Goal: Use online tool/utility: Use online tool/utility

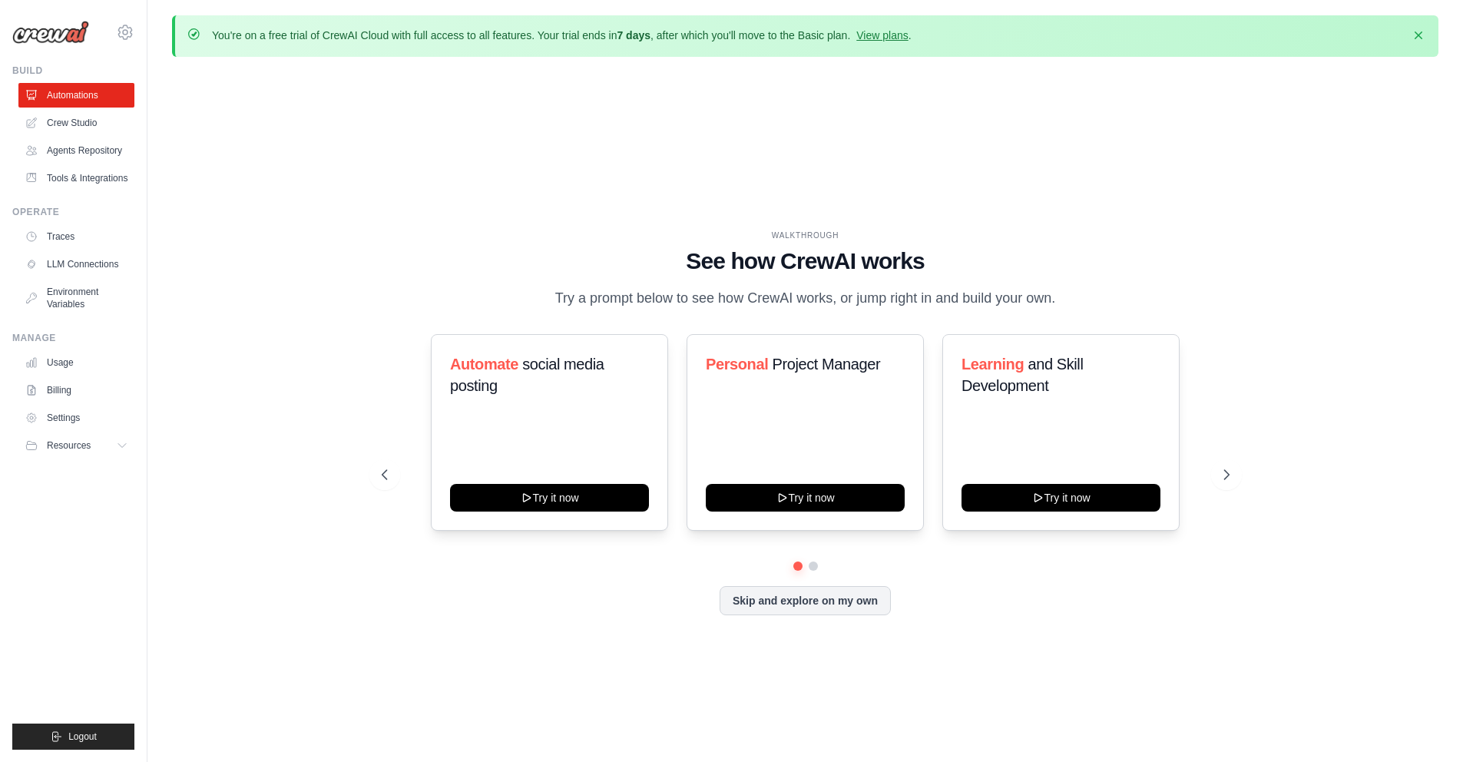
click at [926, 297] on p "Try a prompt below to see how CrewAI works, or jump right in and build your own." at bounding box center [806, 298] width 516 height 22
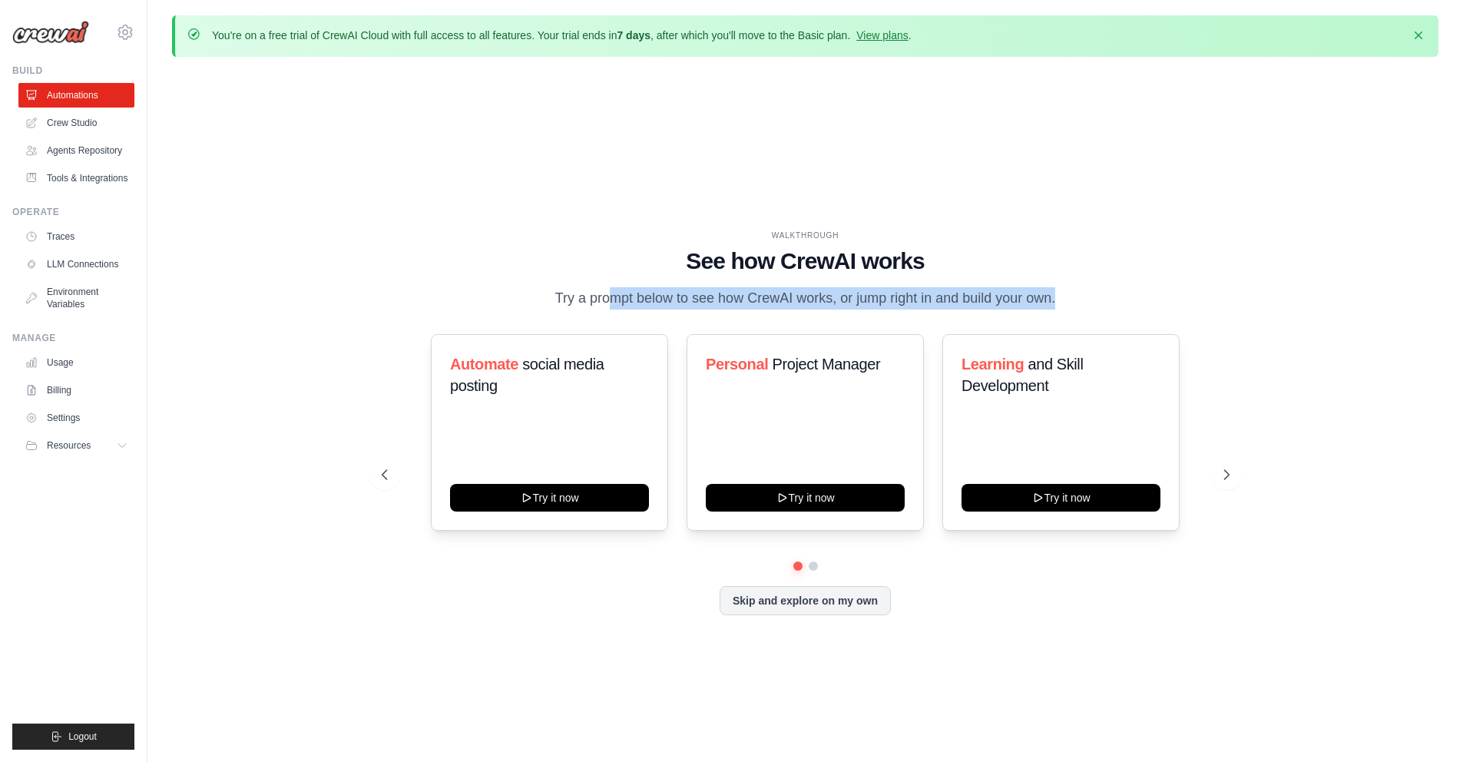
click at [926, 297] on p "Try a prompt below to see how CrewAI works, or jump right in and build your own." at bounding box center [806, 298] width 516 height 22
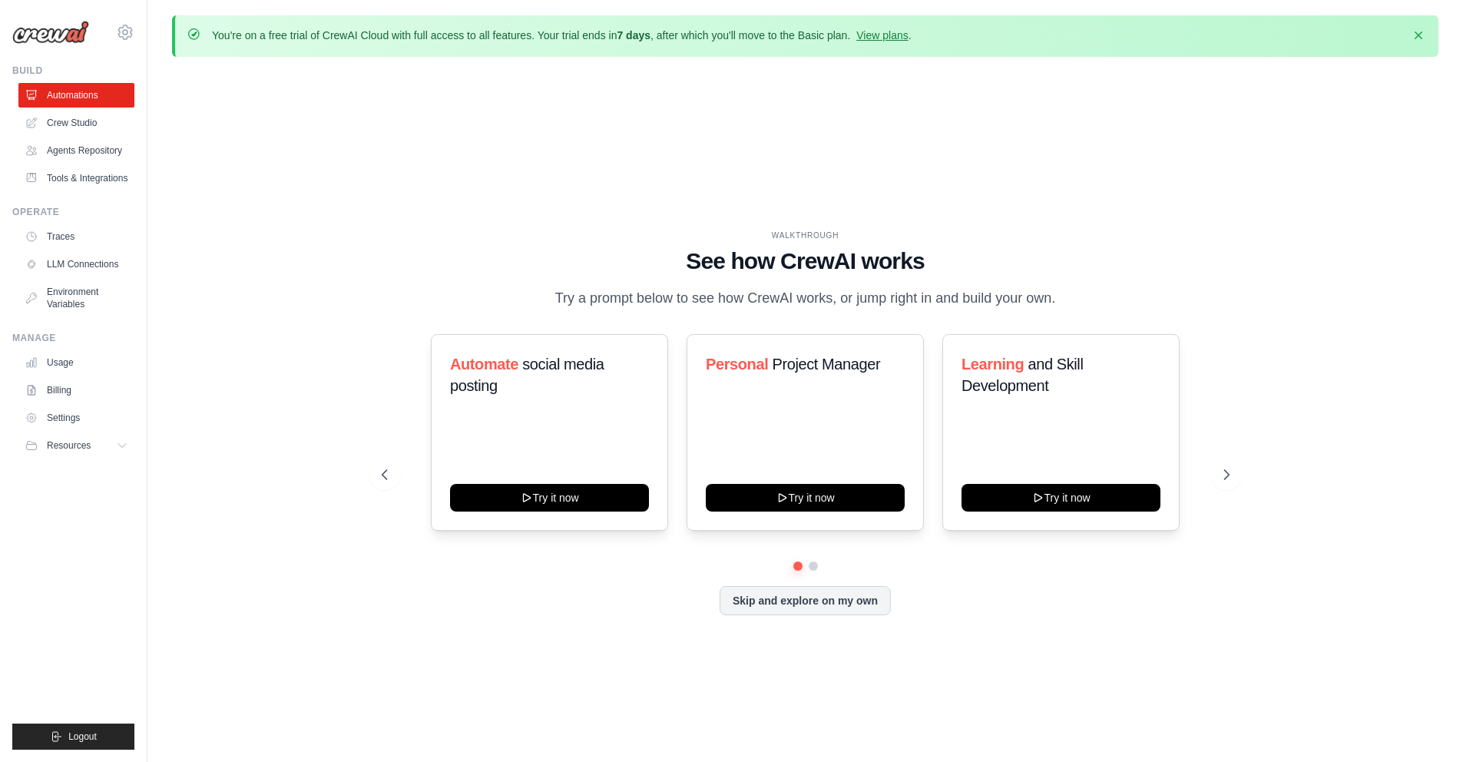
click at [449, 250] on h1 "See how CrewAI works" at bounding box center [806, 261] width 848 height 28
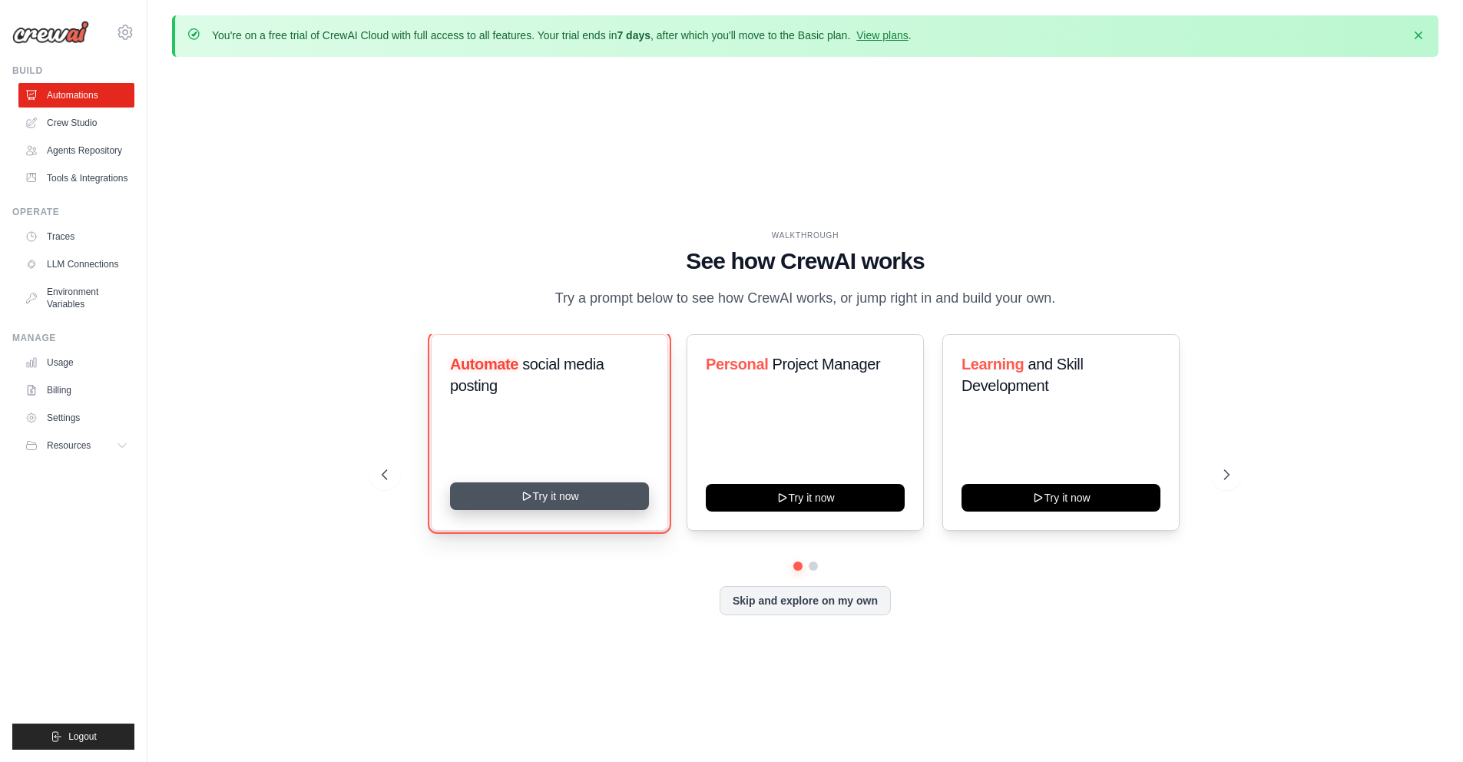
click at [549, 485] on button "Try it now" at bounding box center [549, 496] width 199 height 28
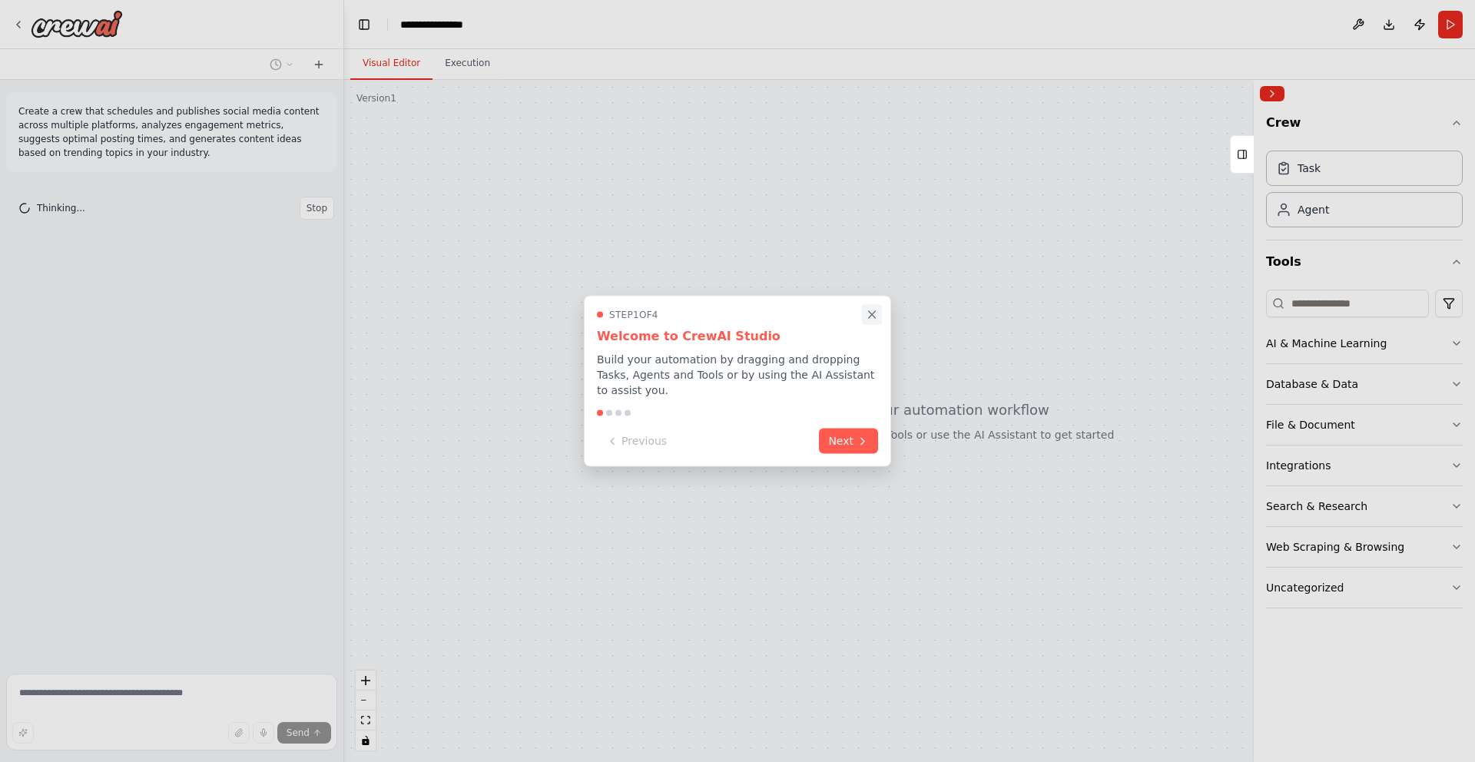
click at [873, 316] on icon "Close walkthrough" at bounding box center [872, 314] width 7 height 7
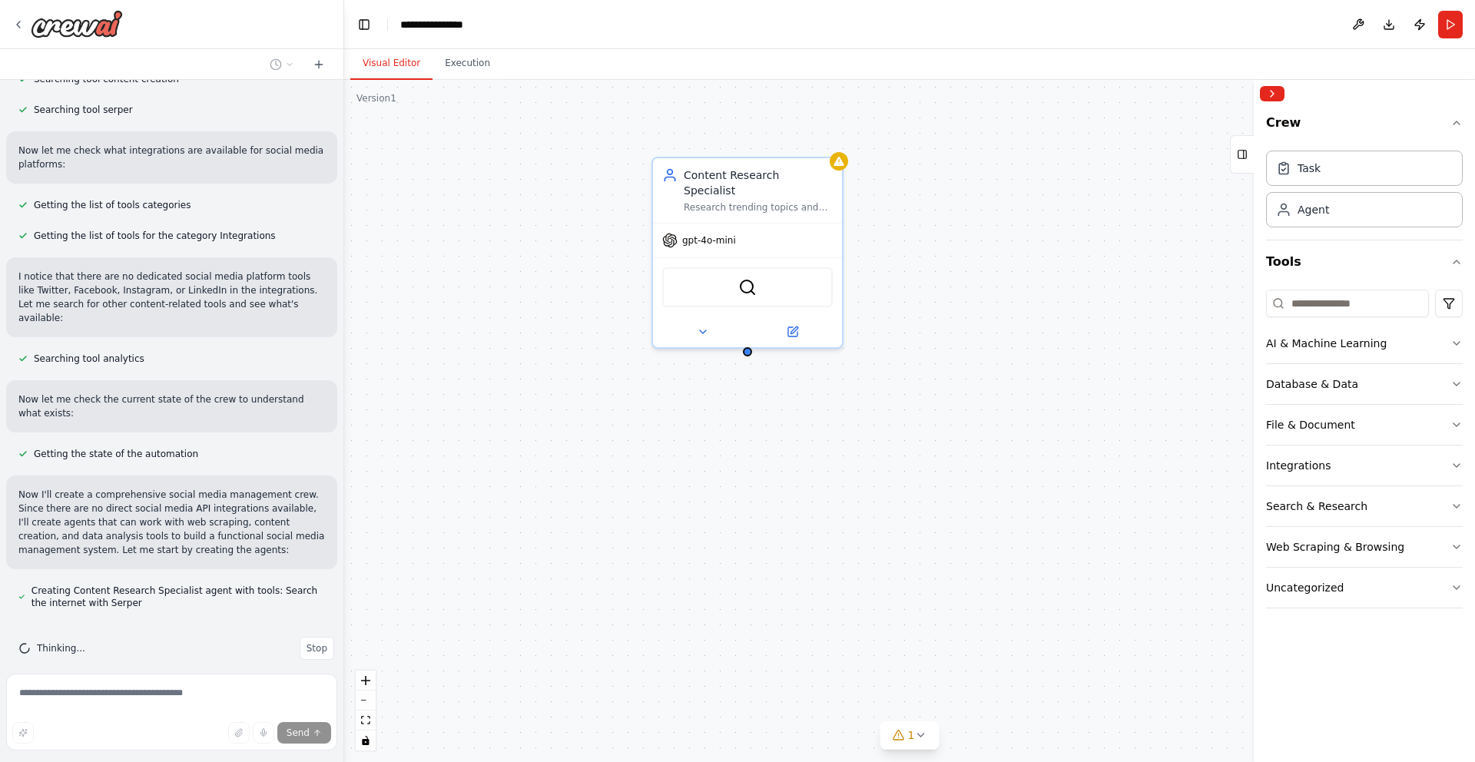
scroll to position [438, 0]
click at [544, 246] on div "Content Research Specialist Research trending topics and industry insights in {…" at bounding box center [909, 421] width 1131 height 682
click at [703, 323] on icon at bounding box center [703, 329] width 12 height 12
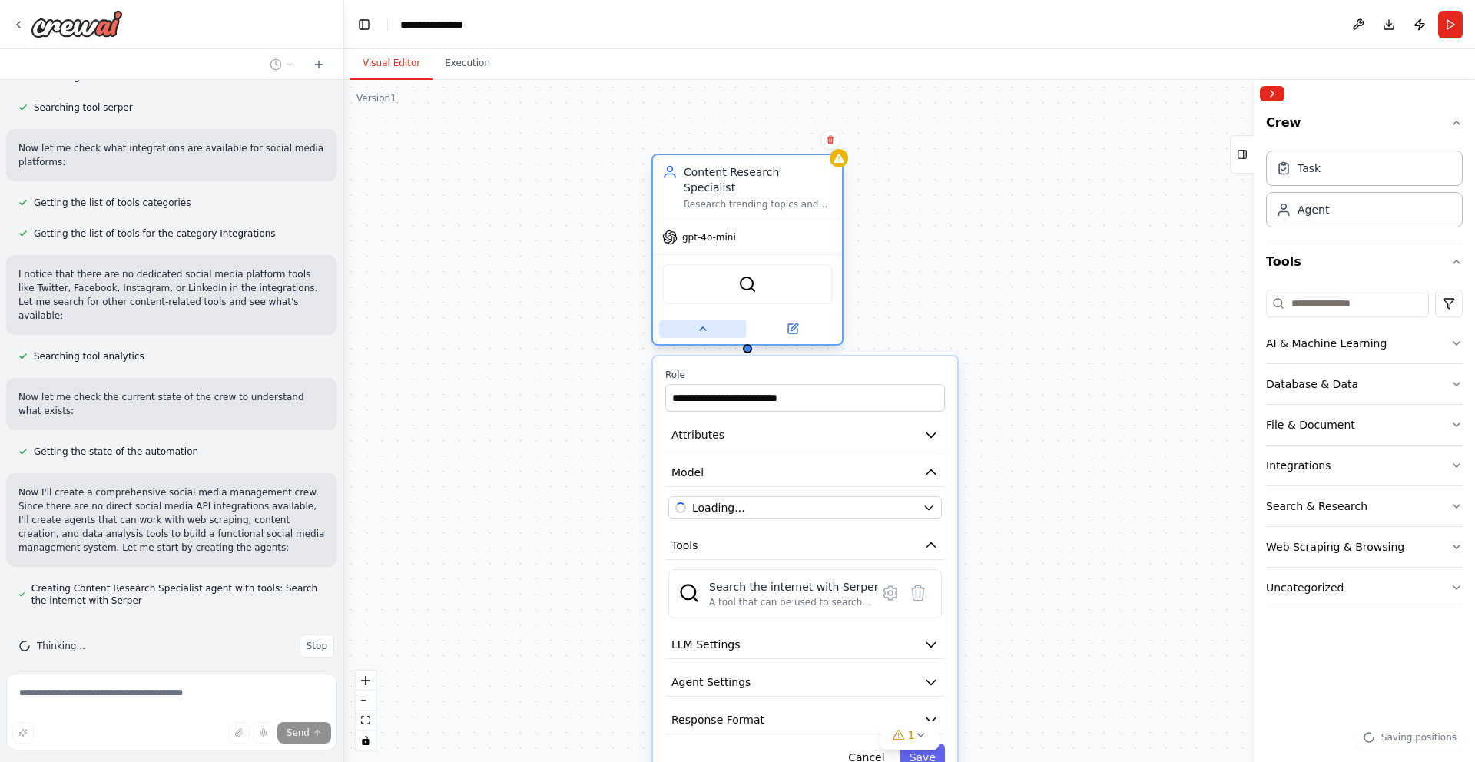
click at [703, 323] on icon at bounding box center [703, 329] width 12 height 12
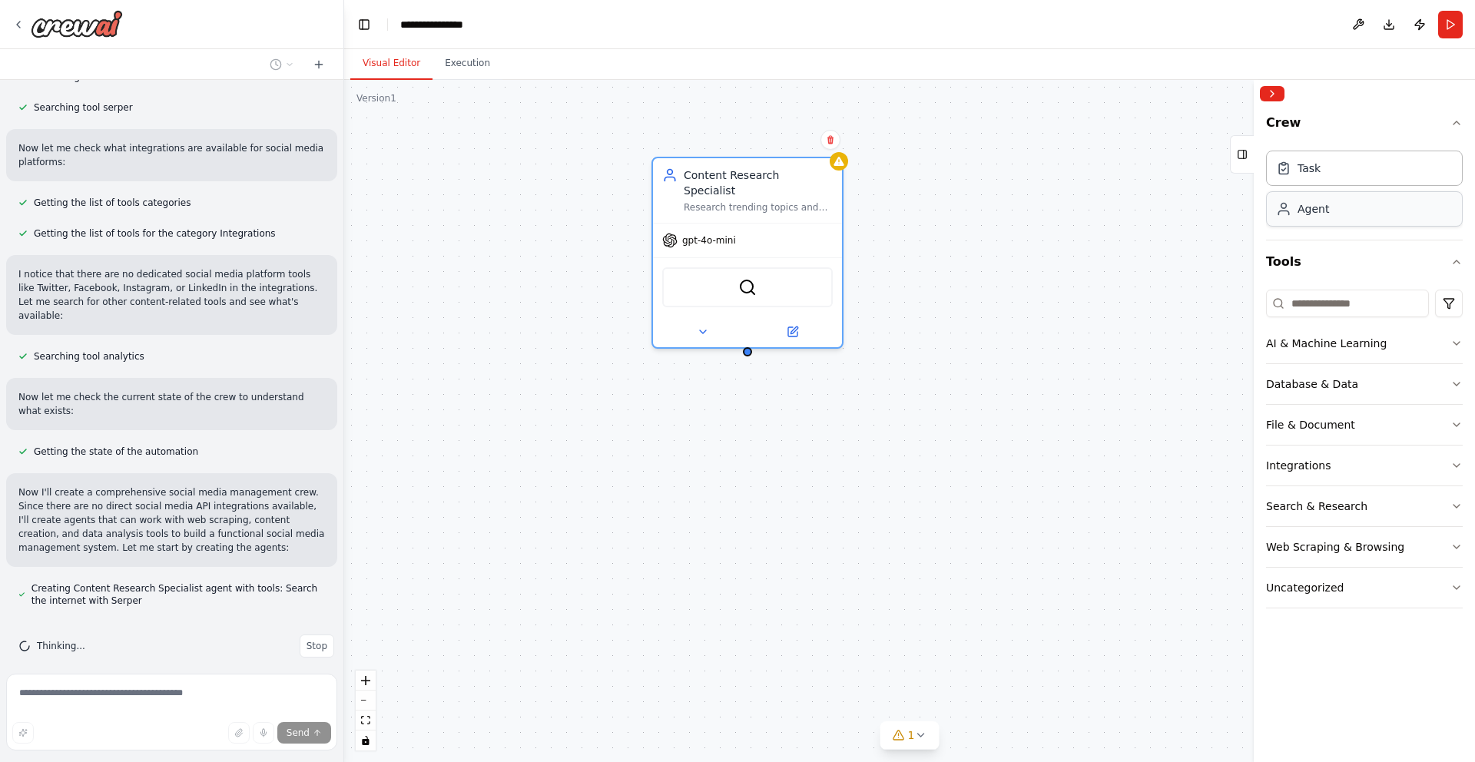
click at [1322, 211] on div "Agent" at bounding box center [1312, 208] width 31 height 15
click at [1305, 343] on div "AI & Machine Learning" at bounding box center [1326, 343] width 121 height 15
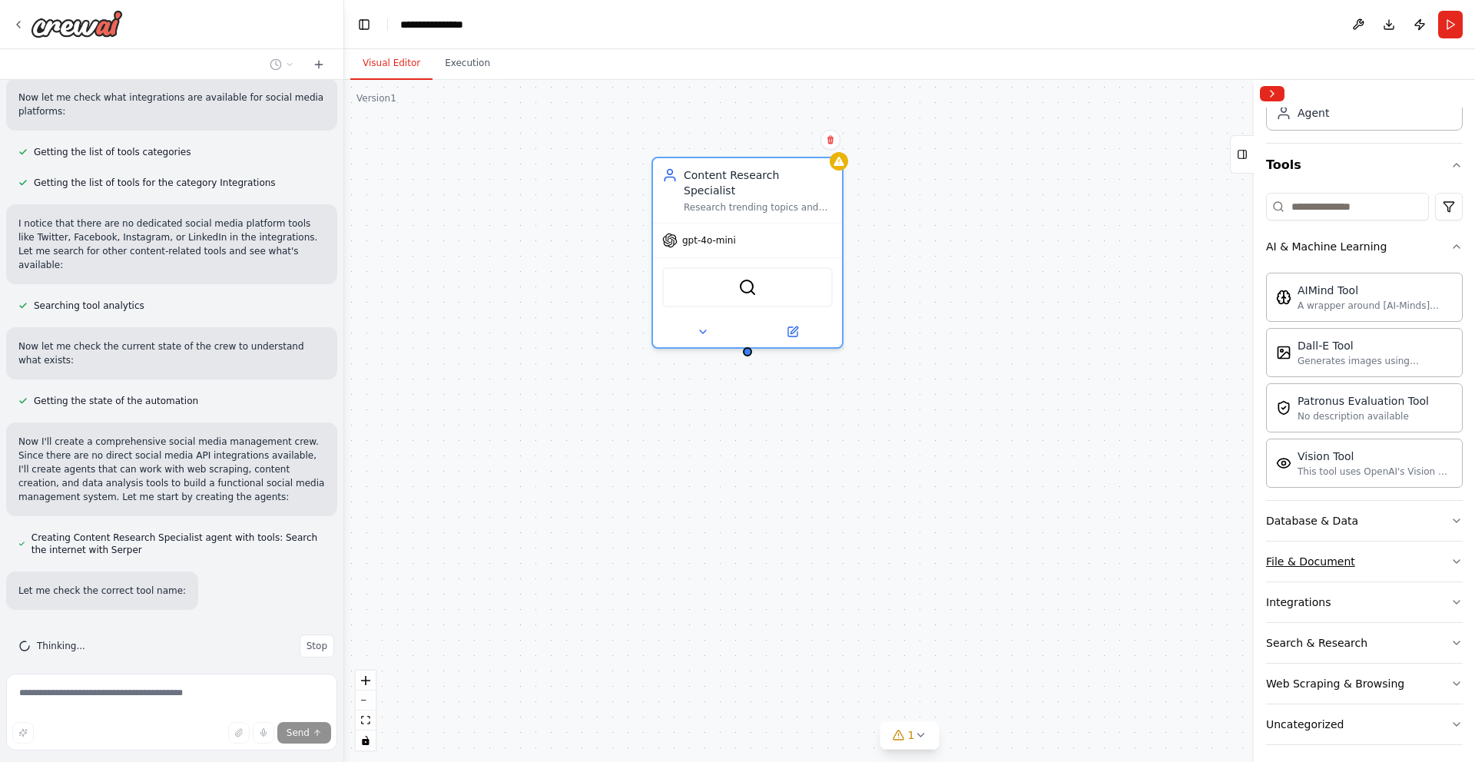
scroll to position [101, 0]
click at [1308, 509] on div "Database & Data" at bounding box center [1312, 516] width 92 height 15
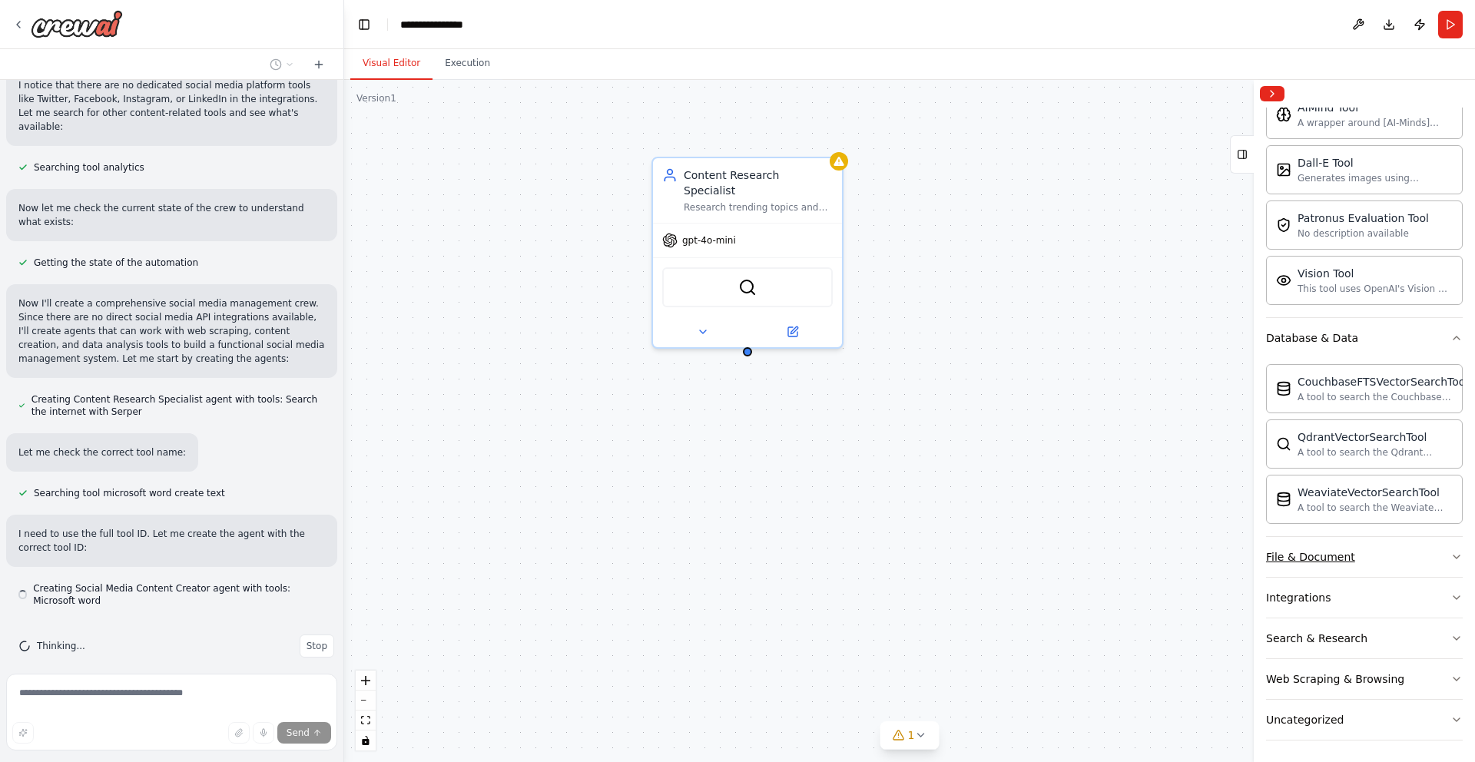
scroll to position [283, 0]
click at [1316, 602] on button "Integrations" at bounding box center [1364, 595] width 197 height 40
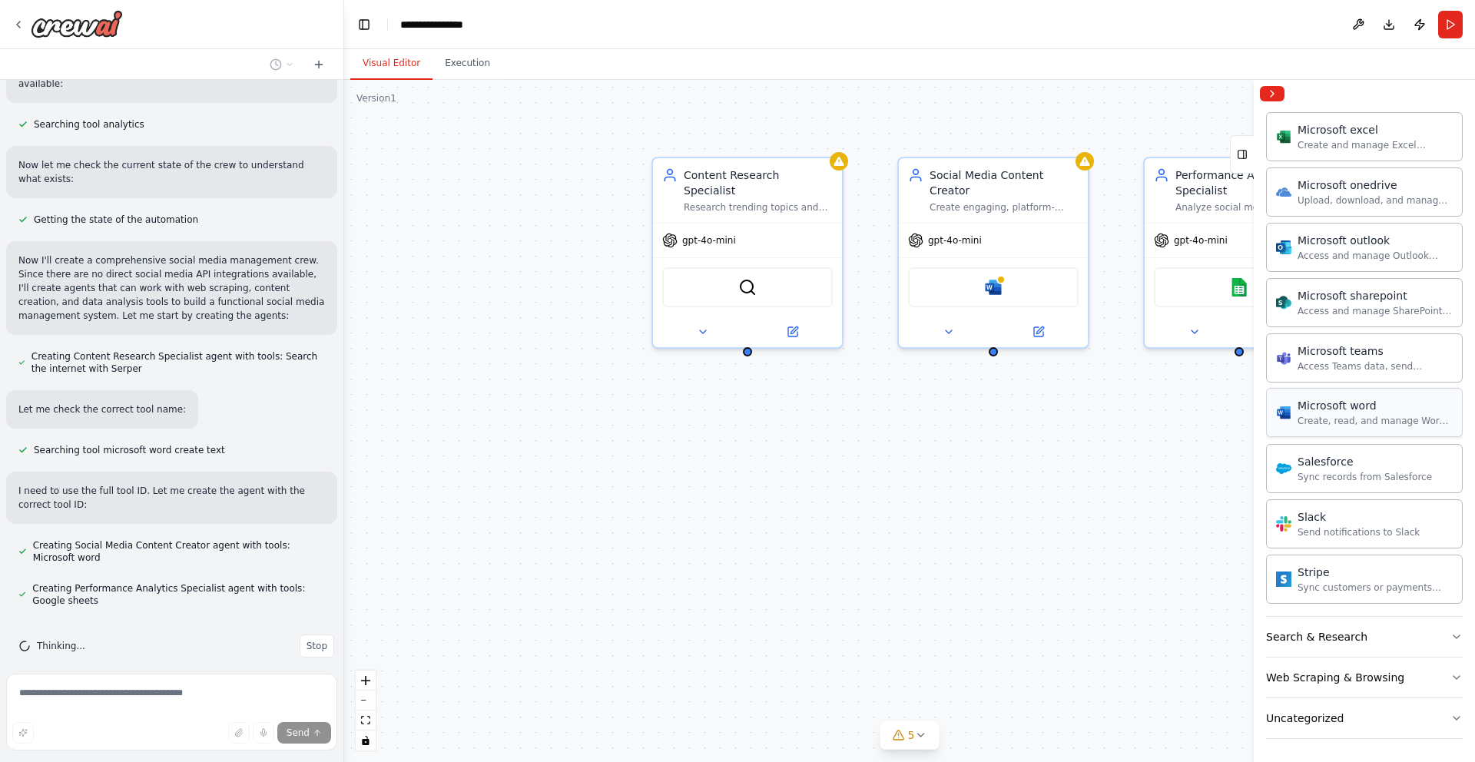
scroll to position [1235, 0]
click at [1337, 674] on div "Web Scraping & Browsing" at bounding box center [1335, 675] width 138 height 15
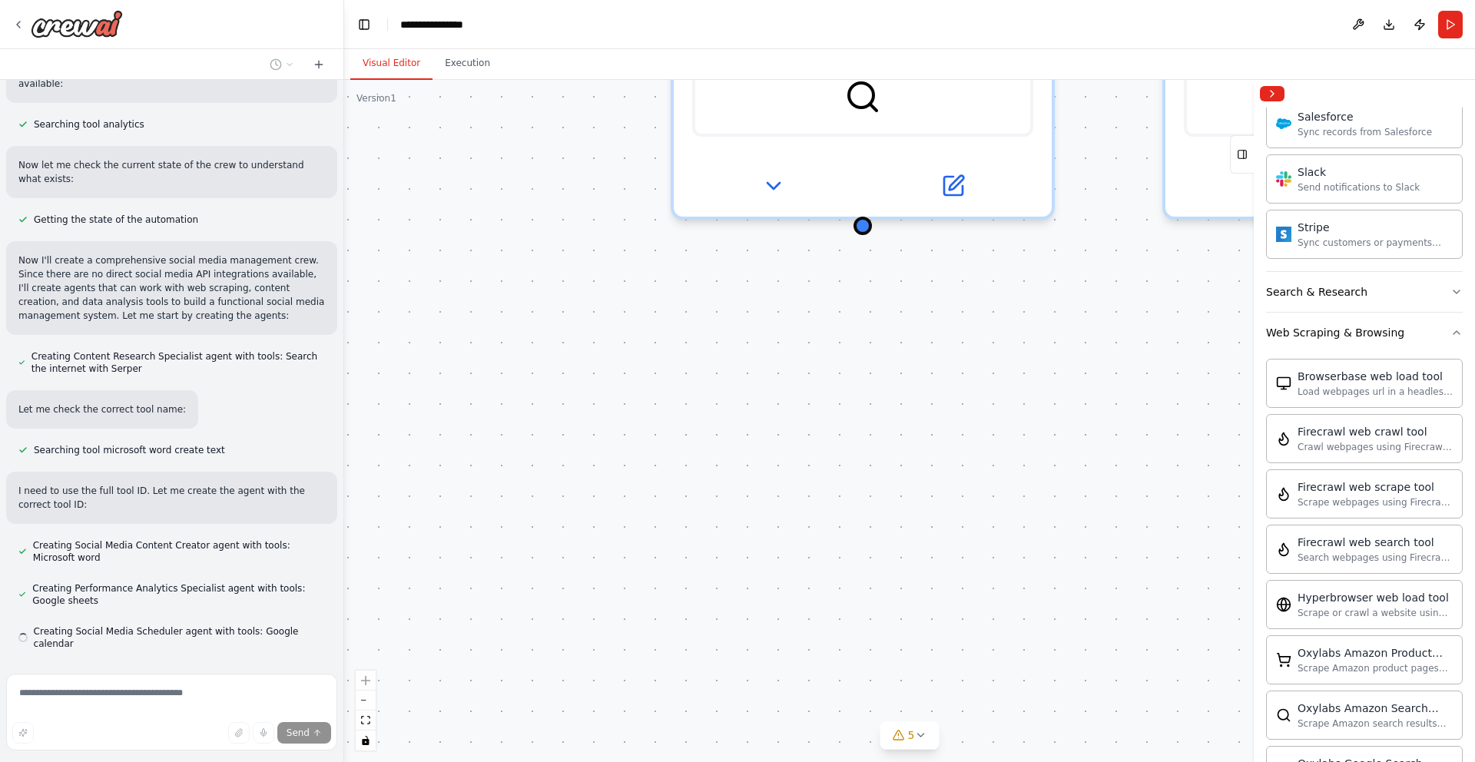
scroll to position [713, 0]
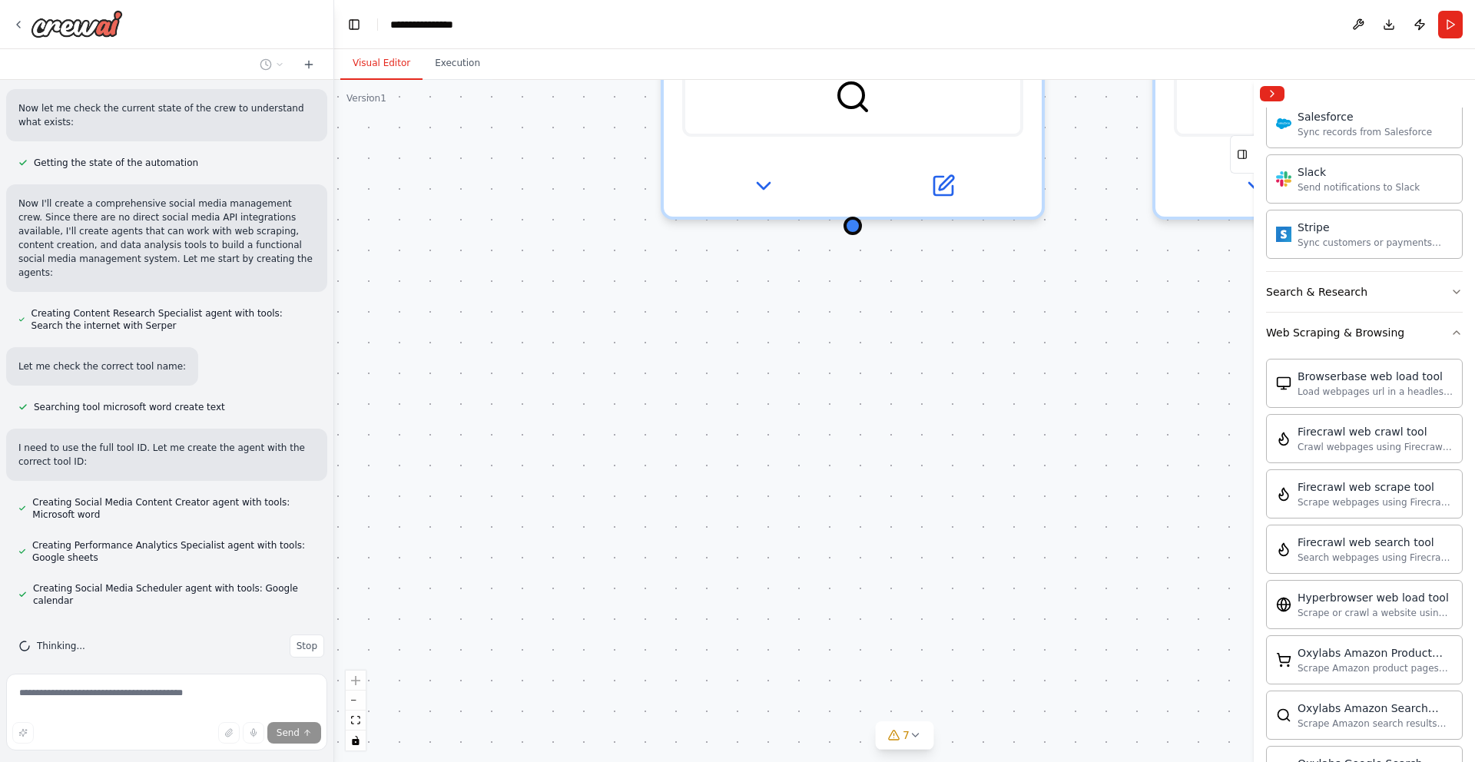
drag, startPoint x: 340, startPoint y: 427, endPoint x: 333, endPoint y: 196, distance: 231.3
click at [333, 197] on div "Create a crew that schedules and publishes social media content across multiple…" at bounding box center [737, 381] width 1475 height 762
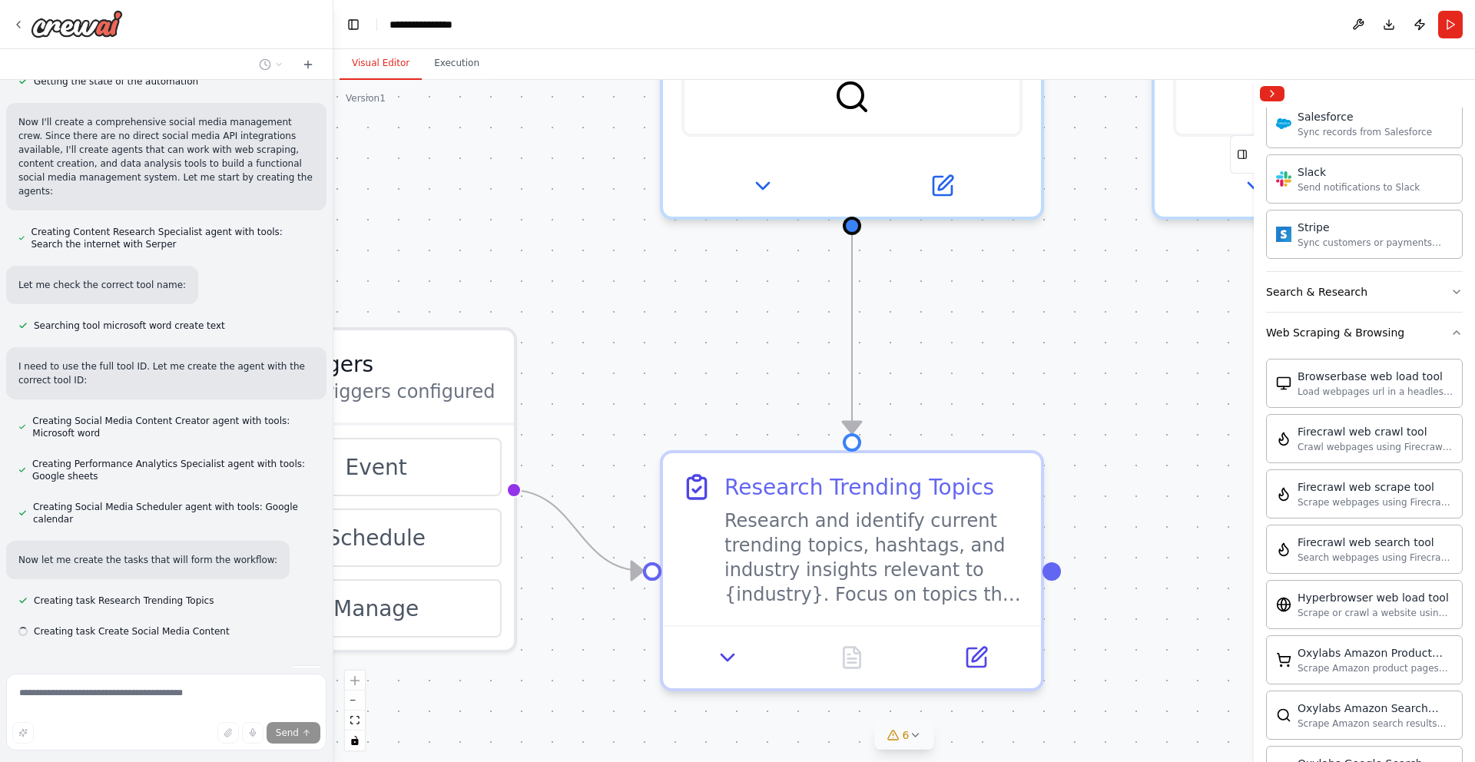
scroll to position [839, 0]
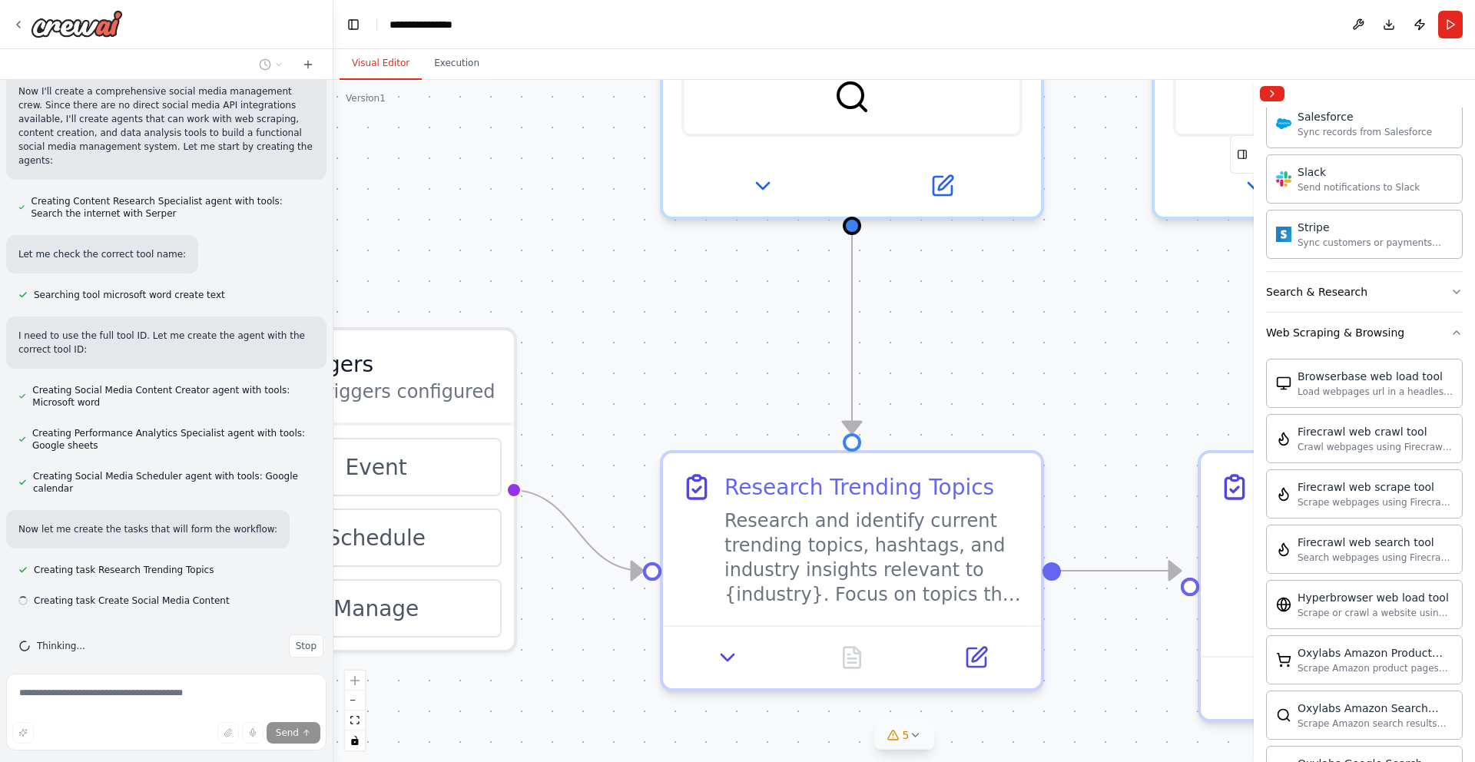
click at [910, 734] on icon at bounding box center [915, 735] width 12 height 12
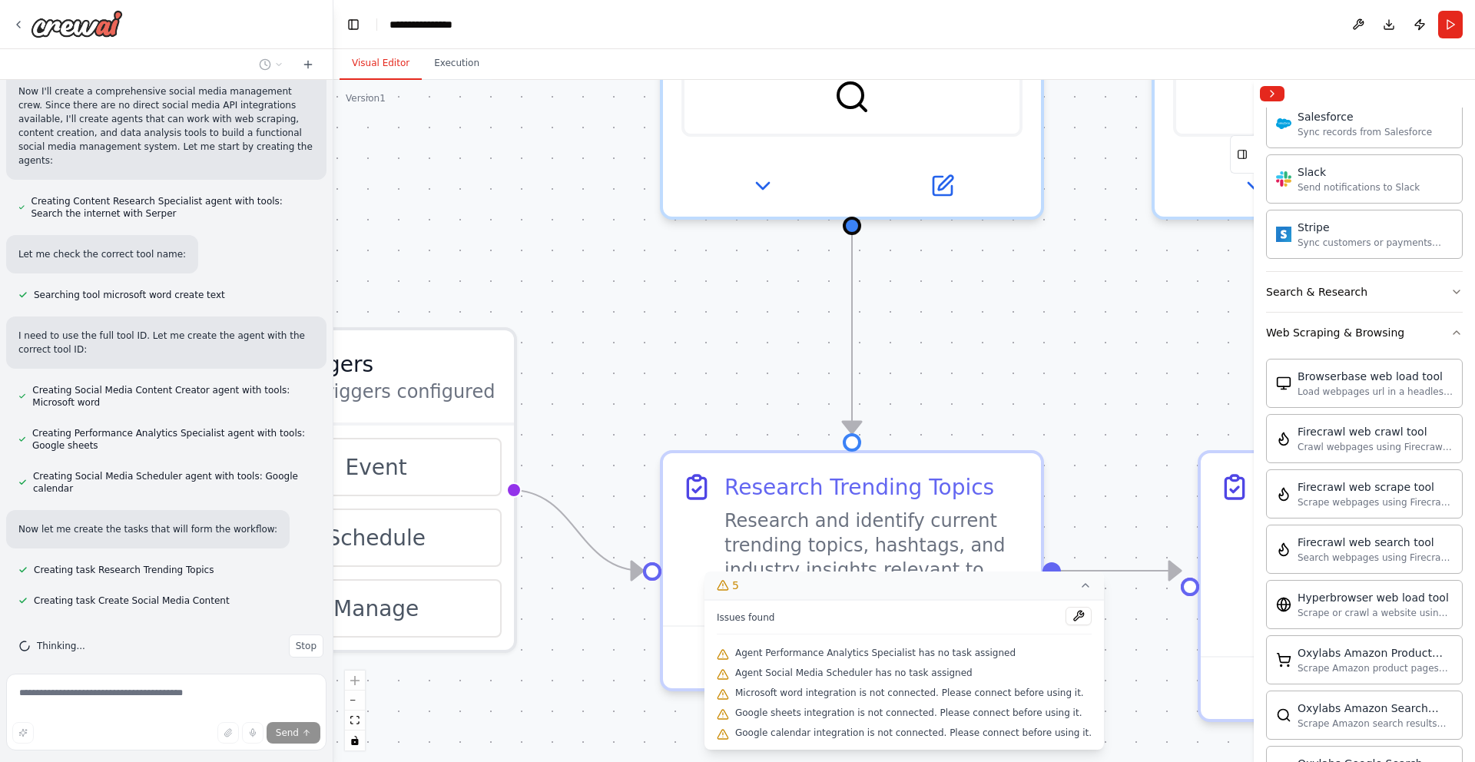
click at [1062, 333] on div ".deletable-edge-delete-btn { width: 20px; height: 20px; border: 0px solid #ffff…" at bounding box center [903, 421] width 1141 height 682
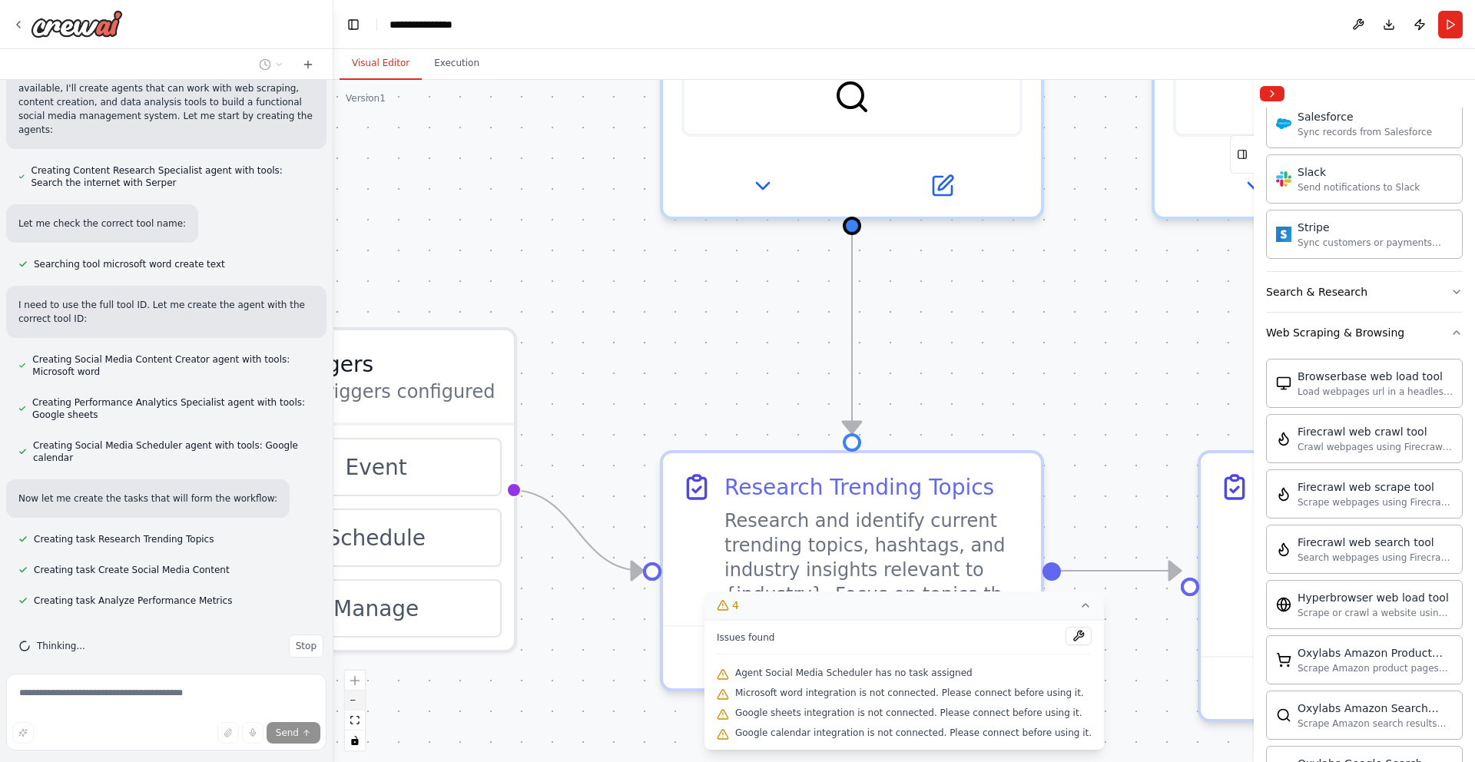
click at [355, 700] on icon "zoom out" at bounding box center [354, 701] width 9 height 2
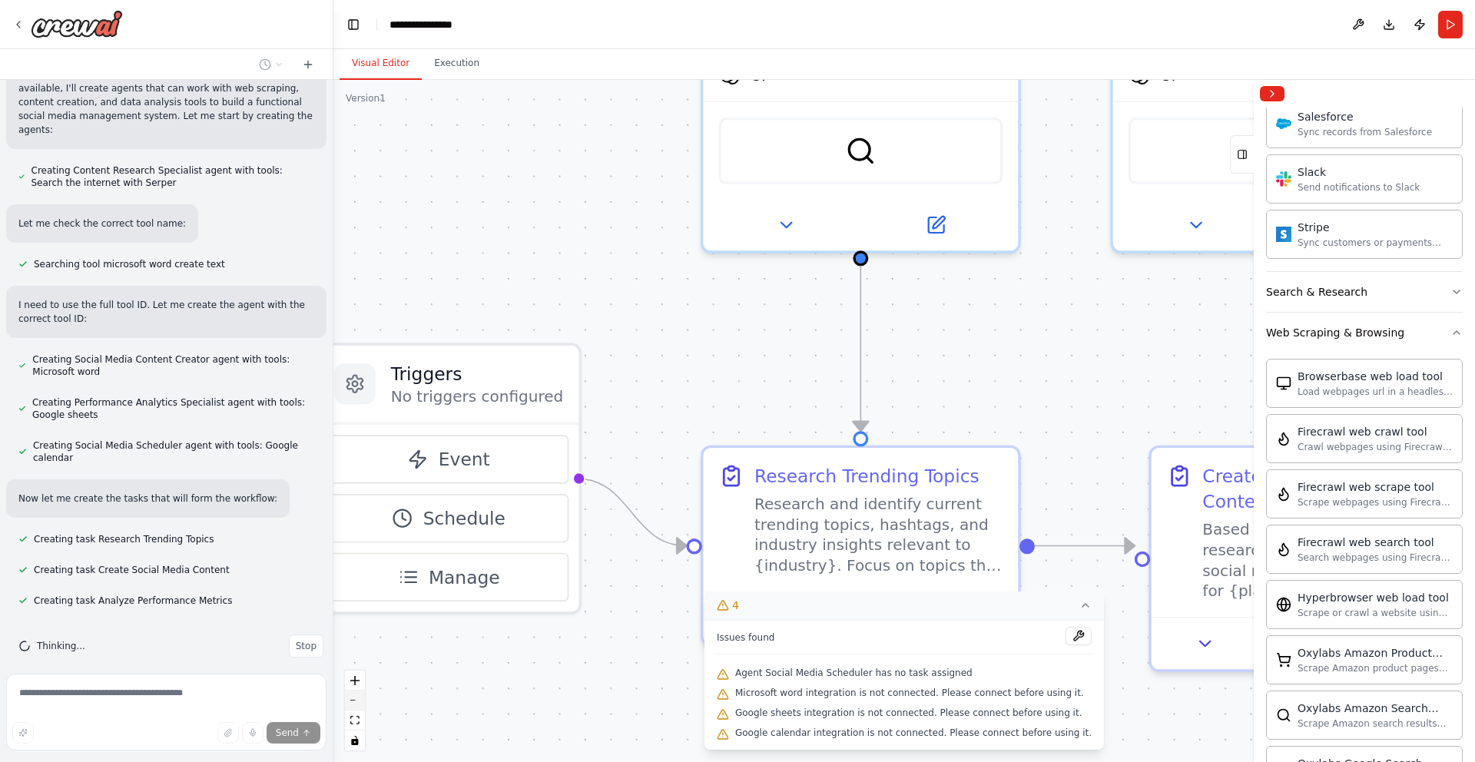
click at [355, 700] on icon "zoom out" at bounding box center [354, 701] width 9 height 2
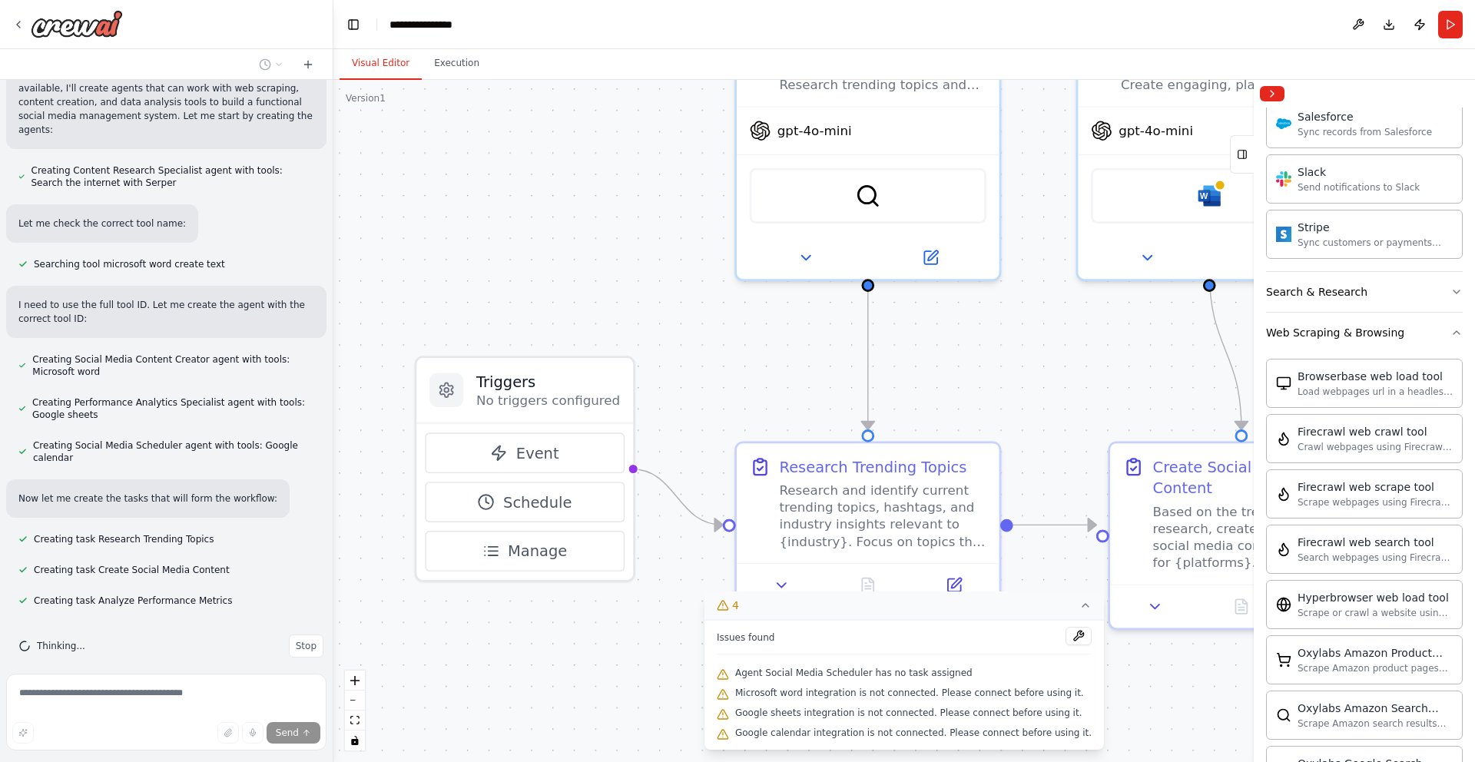
click at [1094, 357] on div ".deletable-edge-delete-btn { width: 20px; height: 20px; border: 0px solid #ffff…" at bounding box center [903, 421] width 1141 height 682
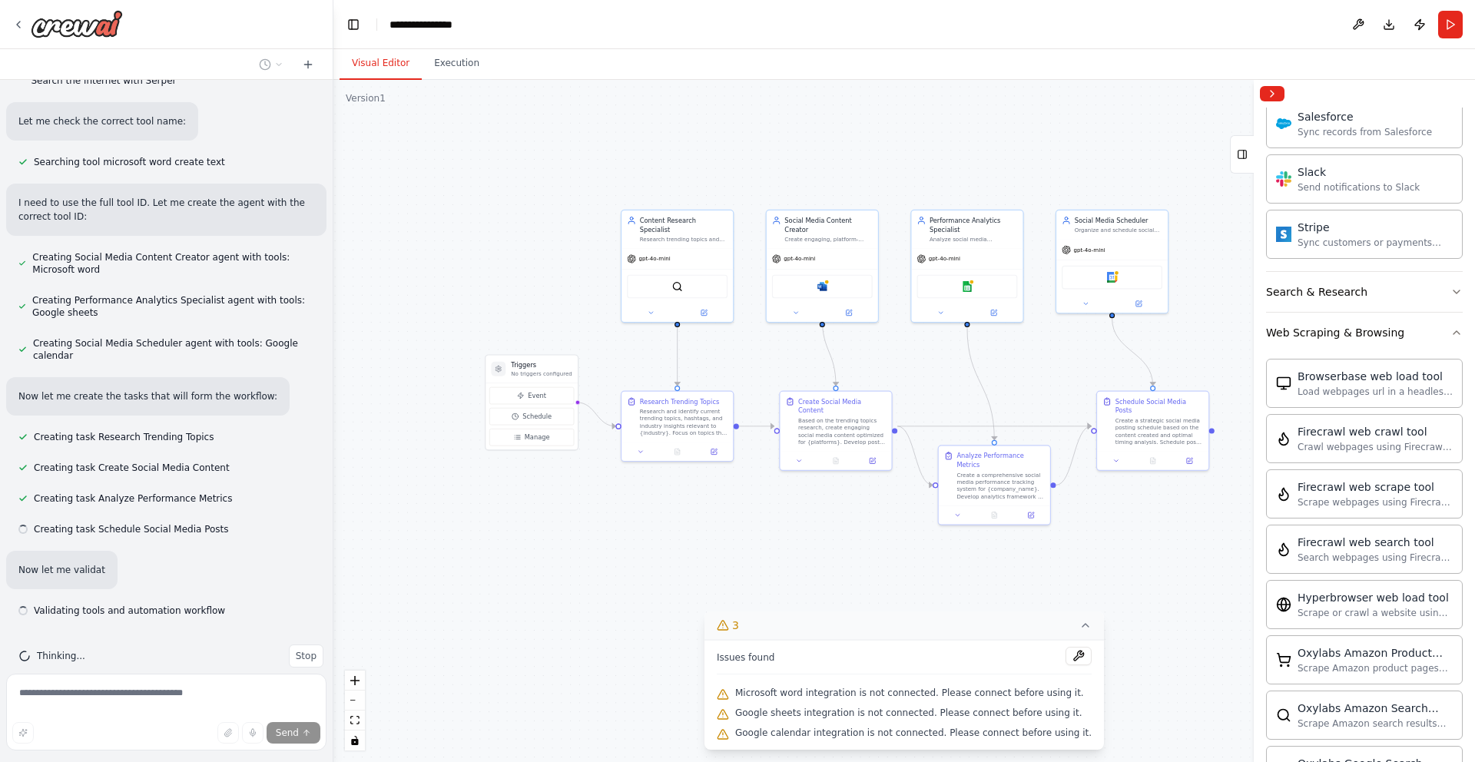
scroll to position [982, 0]
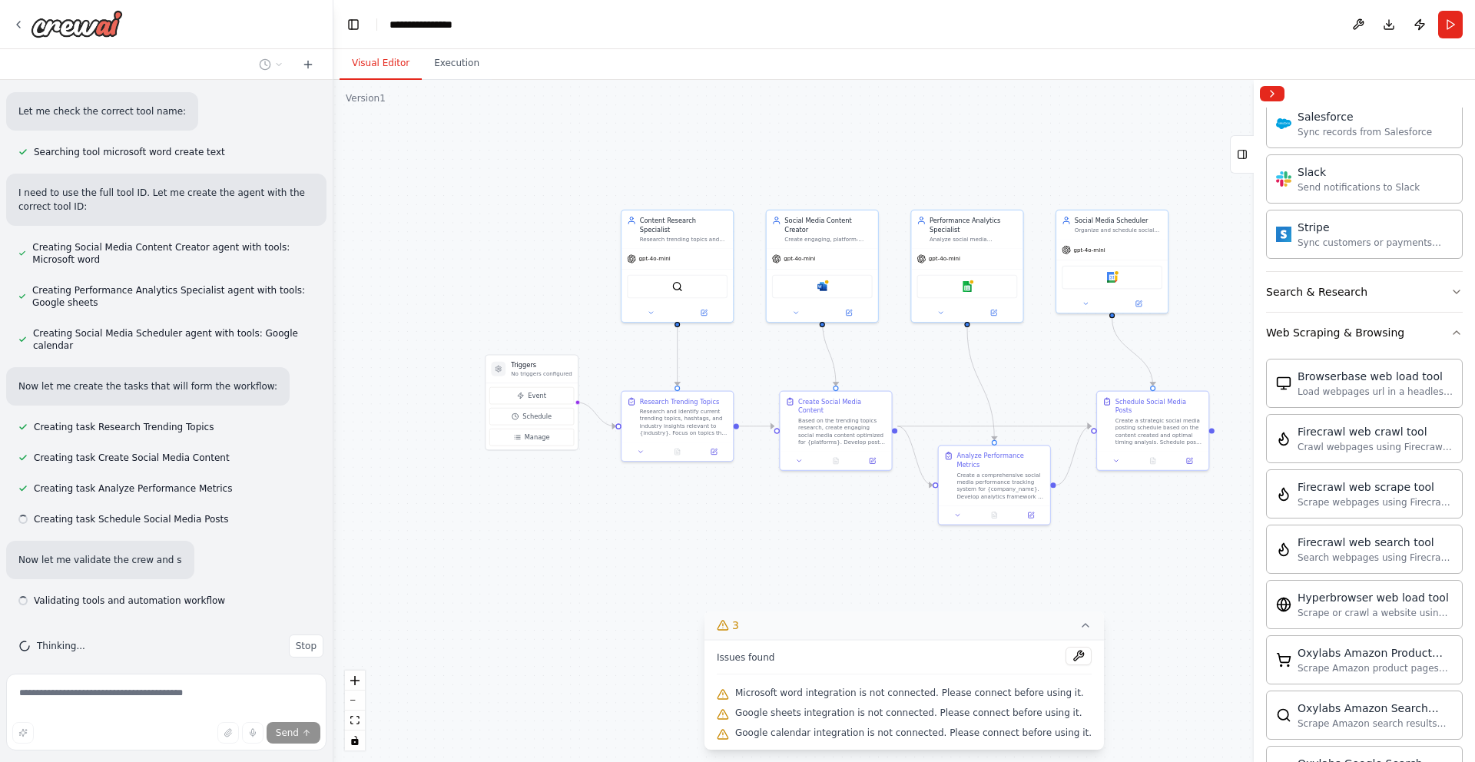
drag, startPoint x: 799, startPoint y: 394, endPoint x: 481, endPoint y: 374, distance: 318.6
click at [481, 374] on div ".deletable-edge-delete-btn { width: 20px; height: 20px; border: 0px solid #ffff…" at bounding box center [903, 421] width 1141 height 682
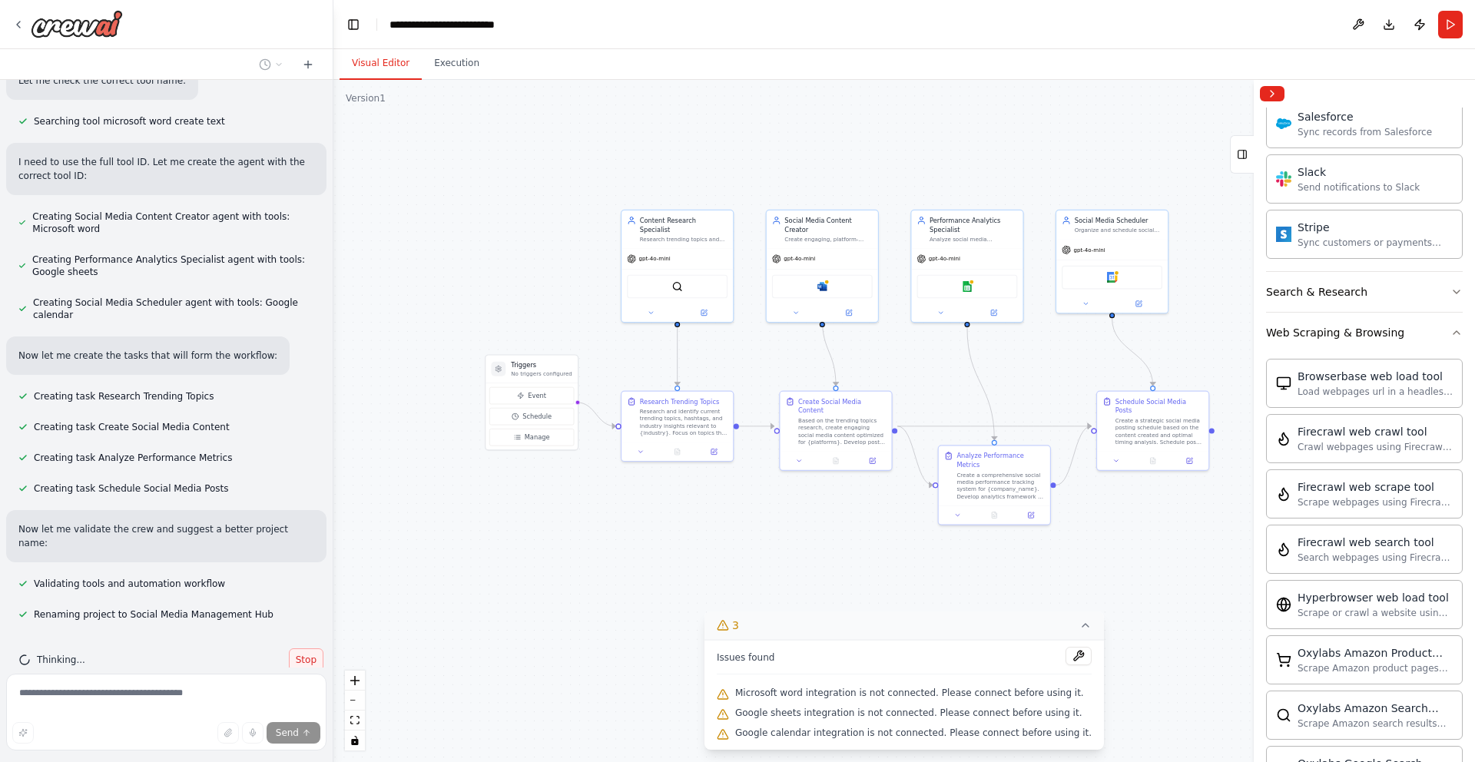
click at [303, 654] on span "Stop" at bounding box center [306, 660] width 21 height 12
type textarea "**********"
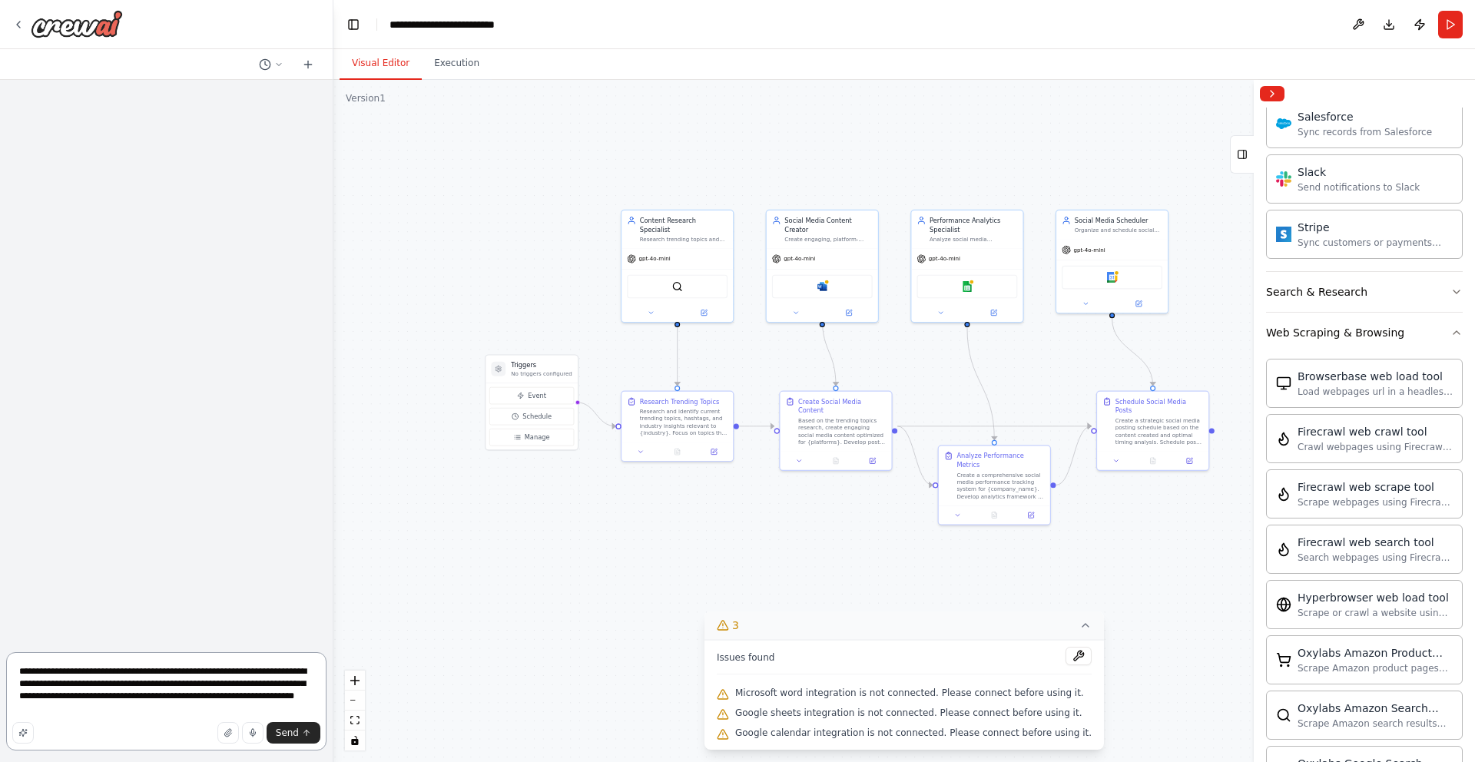
drag, startPoint x: 200, startPoint y: 705, endPoint x: 0, endPoint y: 674, distance: 202.9
click at [0, 674] on div "**********" at bounding box center [166, 381] width 333 height 762
type textarea "*"
type textarea "**********"
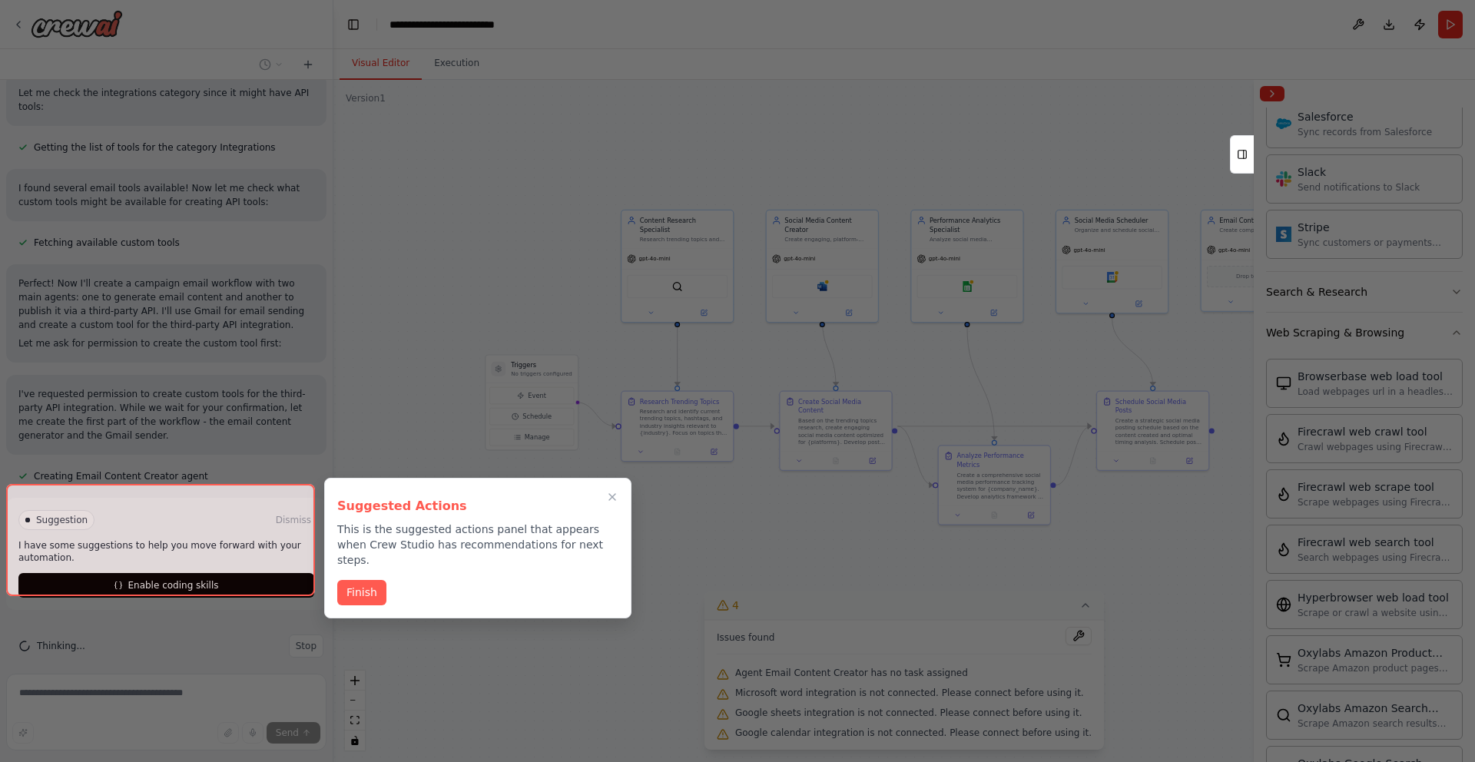
scroll to position [524, 0]
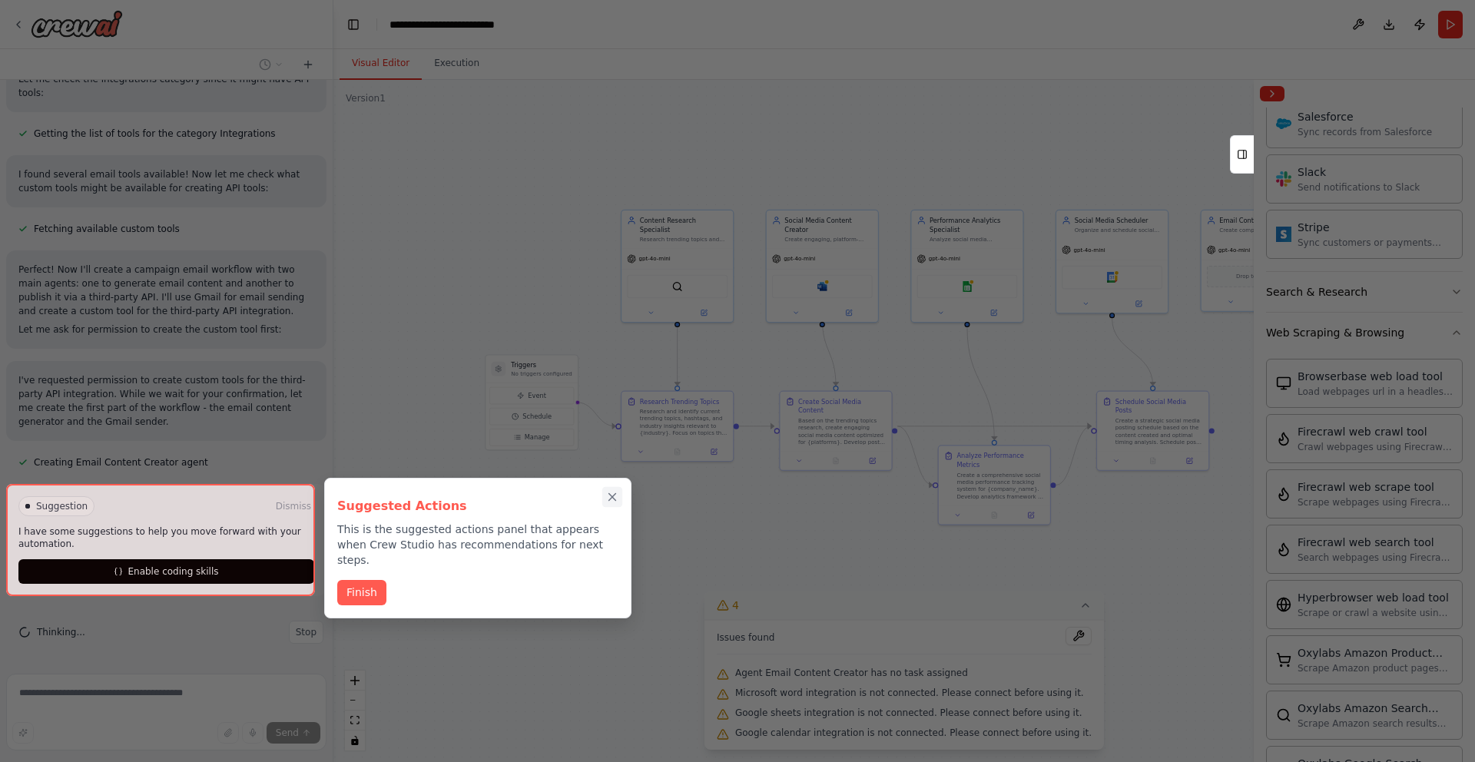
click at [610, 498] on icon "Close walkthrough" at bounding box center [612, 497] width 7 height 7
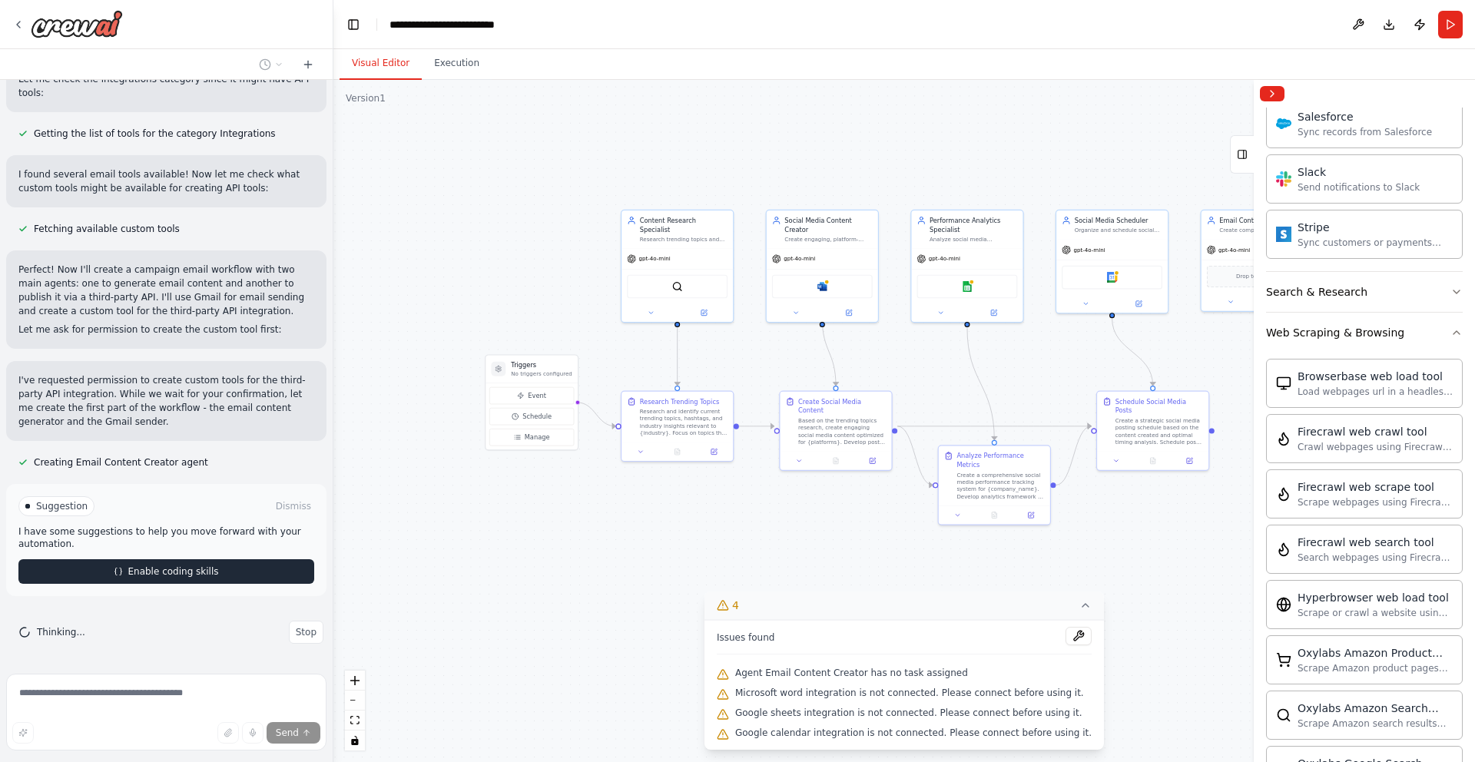
click at [134, 573] on span "Enable coding skills" at bounding box center [173, 571] width 91 height 12
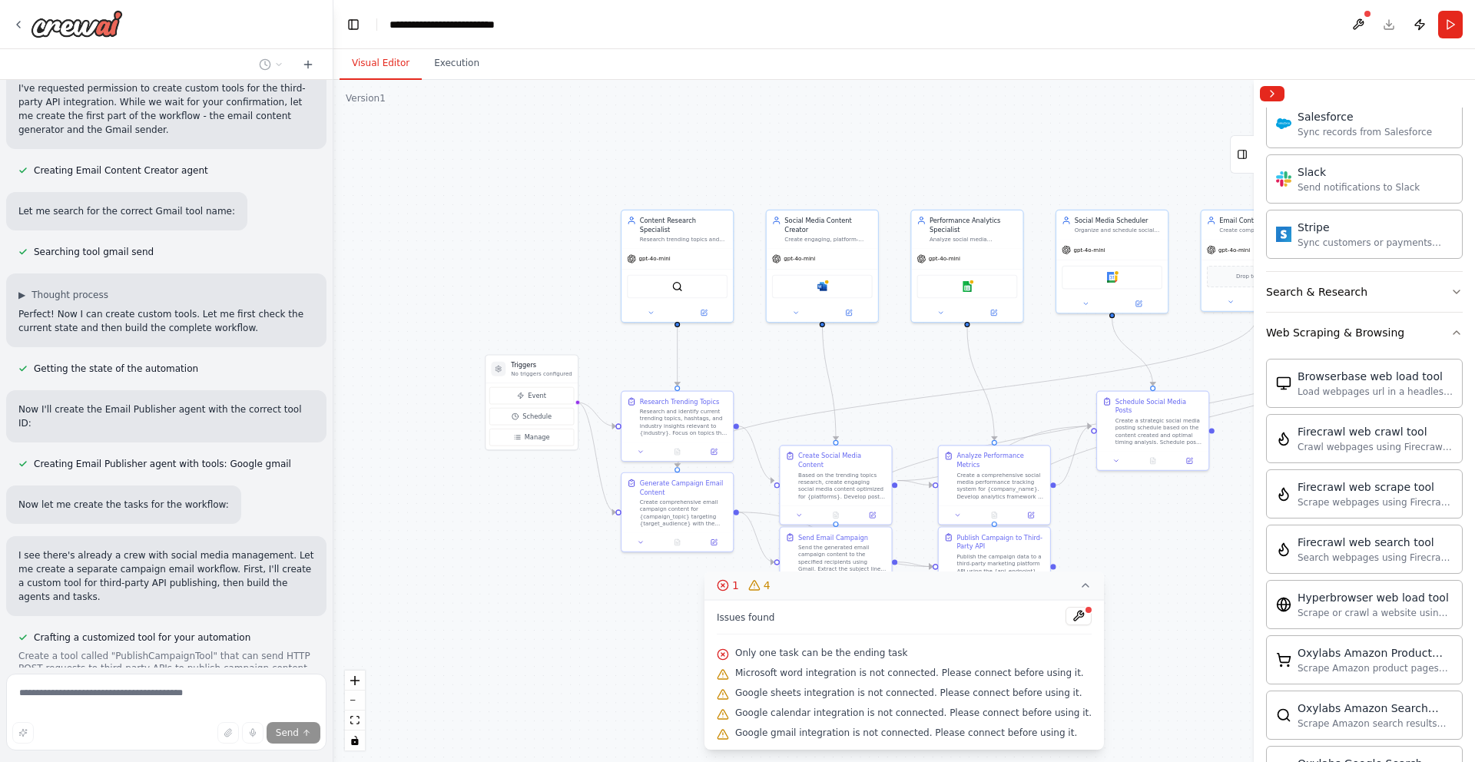
scroll to position [813, 0]
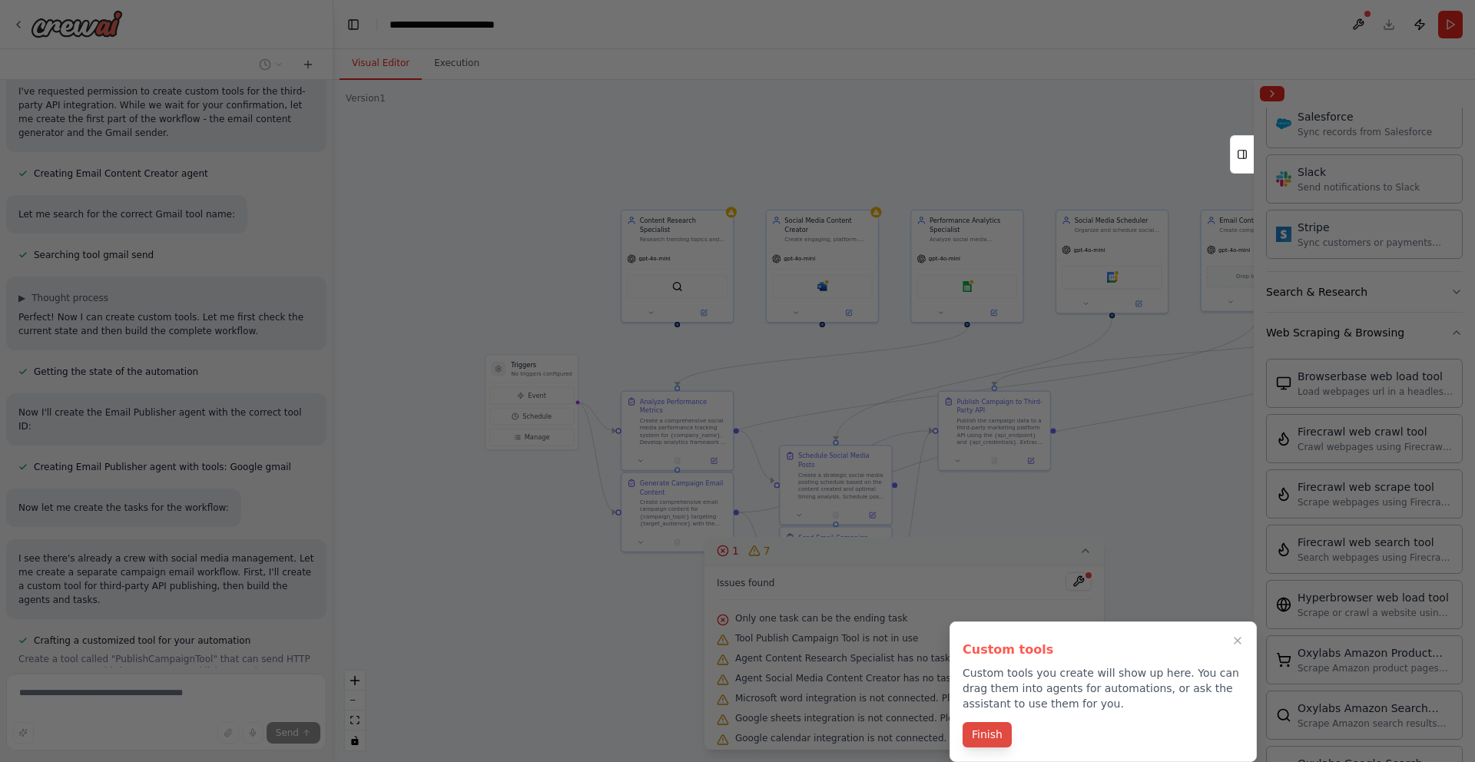
click at [975, 742] on button "Finish" at bounding box center [986, 734] width 49 height 25
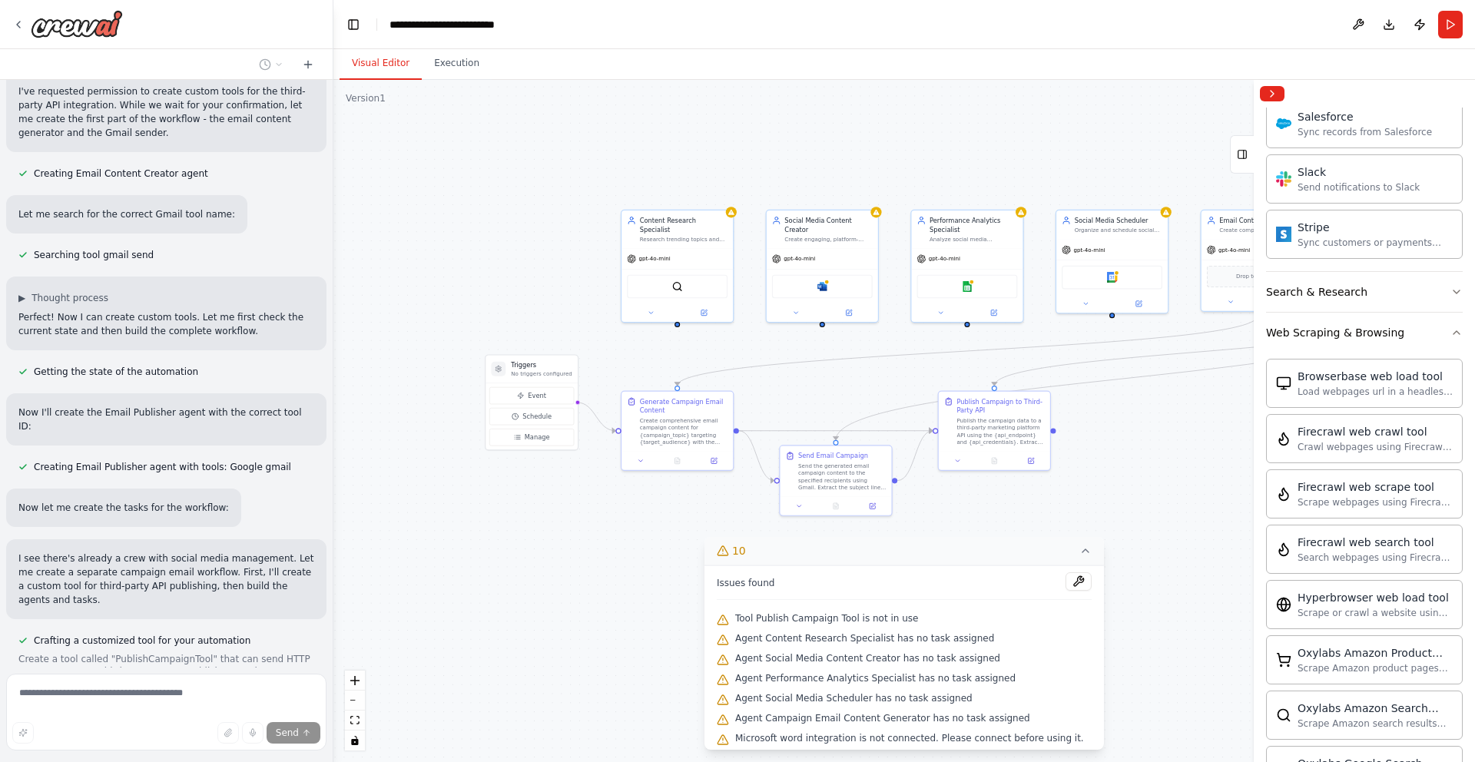
click at [568, 485] on div ".deletable-edge-delete-btn { width: 20px; height: 20px; border: 0px solid #ffff…" at bounding box center [903, 421] width 1141 height 682
click at [1081, 551] on icon at bounding box center [1085, 551] width 12 height 12
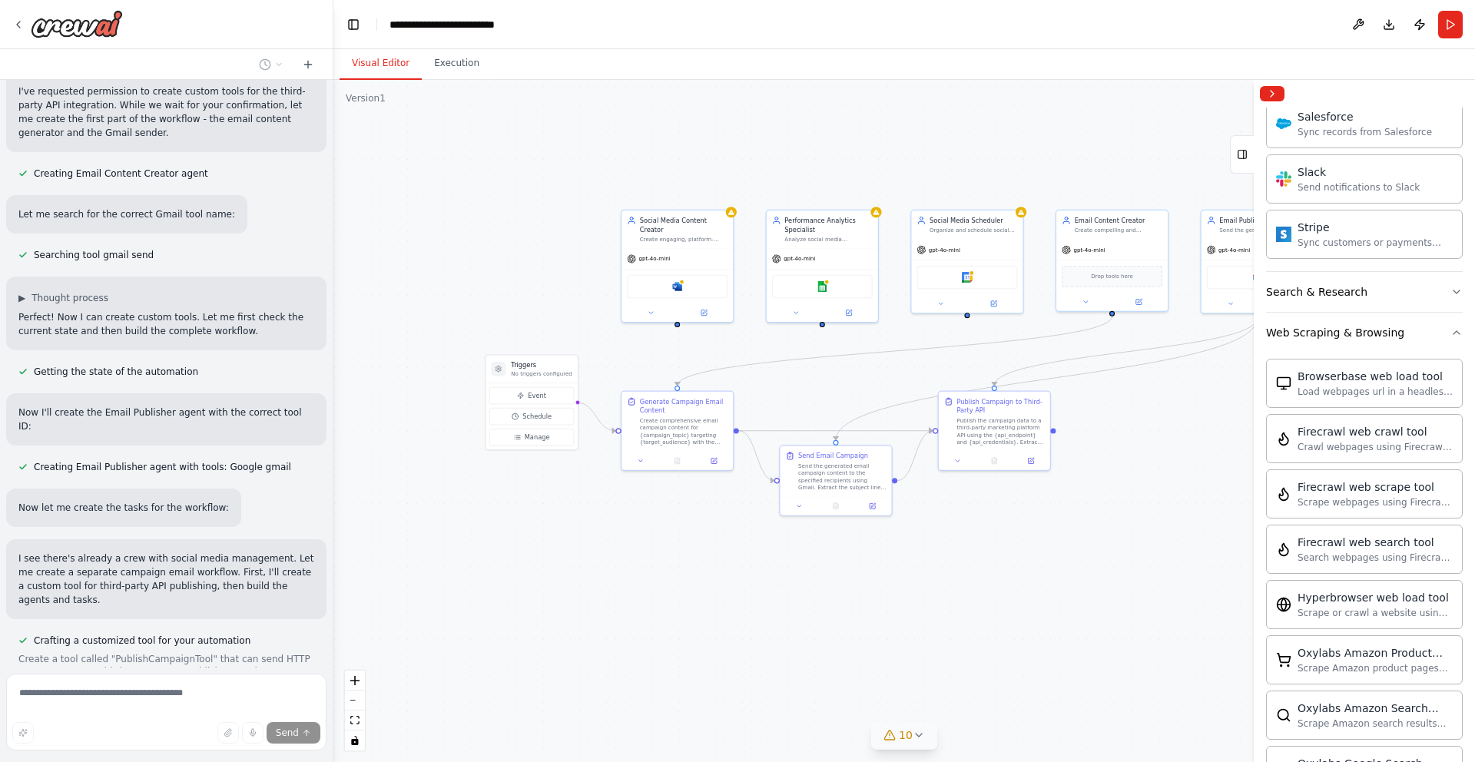
click at [896, 542] on div ".deletable-edge-delete-btn { width: 20px; height: 20px; border: 0px solid #ffff…" at bounding box center [903, 421] width 1141 height 682
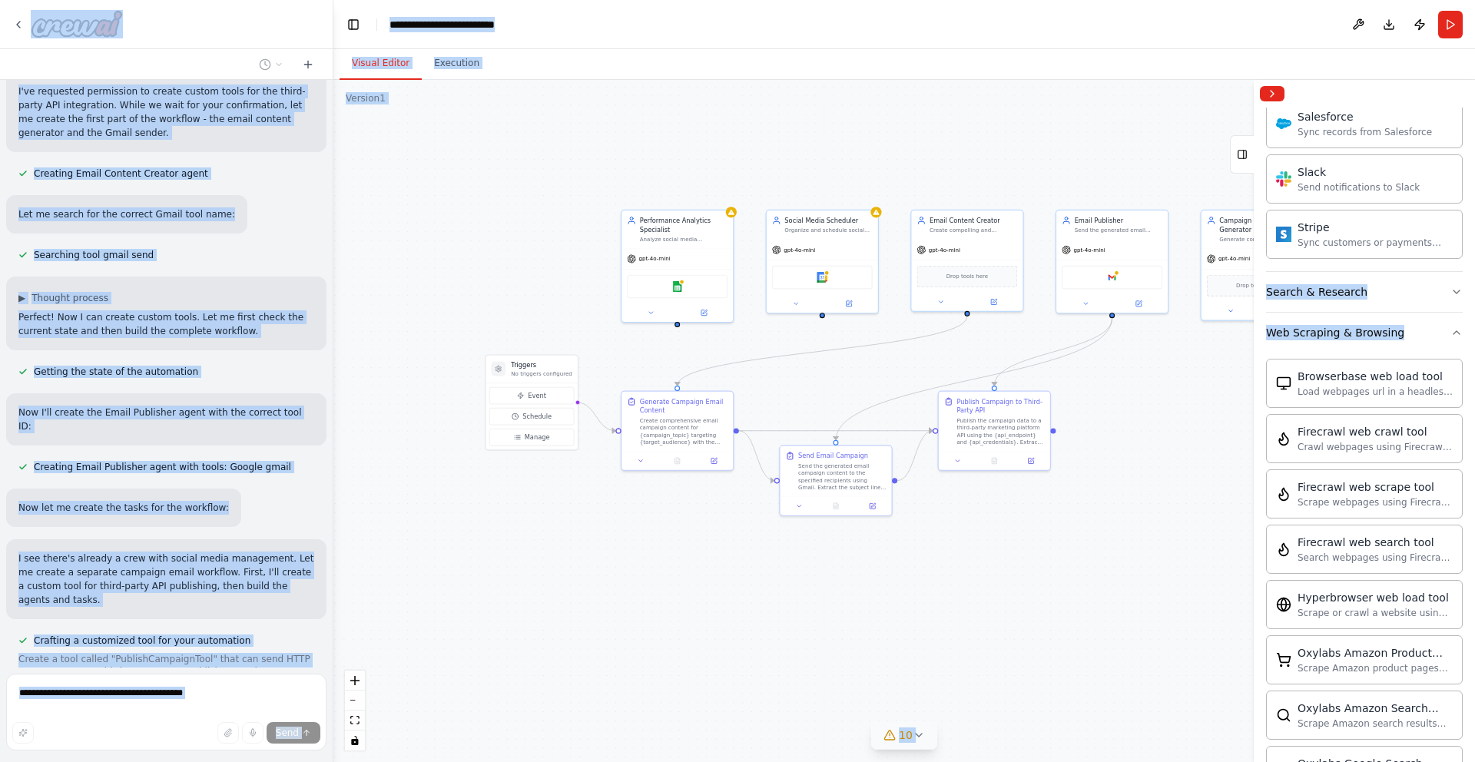
click at [887, 533] on div ".deletable-edge-delete-btn { width: 20px; height: 20px; border: 0px solid #ffff…" at bounding box center [903, 421] width 1141 height 682
click at [627, 530] on div ".deletable-edge-delete-btn { width: 20px; height: 20px; border: 0px solid #ffff…" at bounding box center [903, 421] width 1141 height 682
click at [647, 303] on icon at bounding box center [650, 301] width 7 height 7
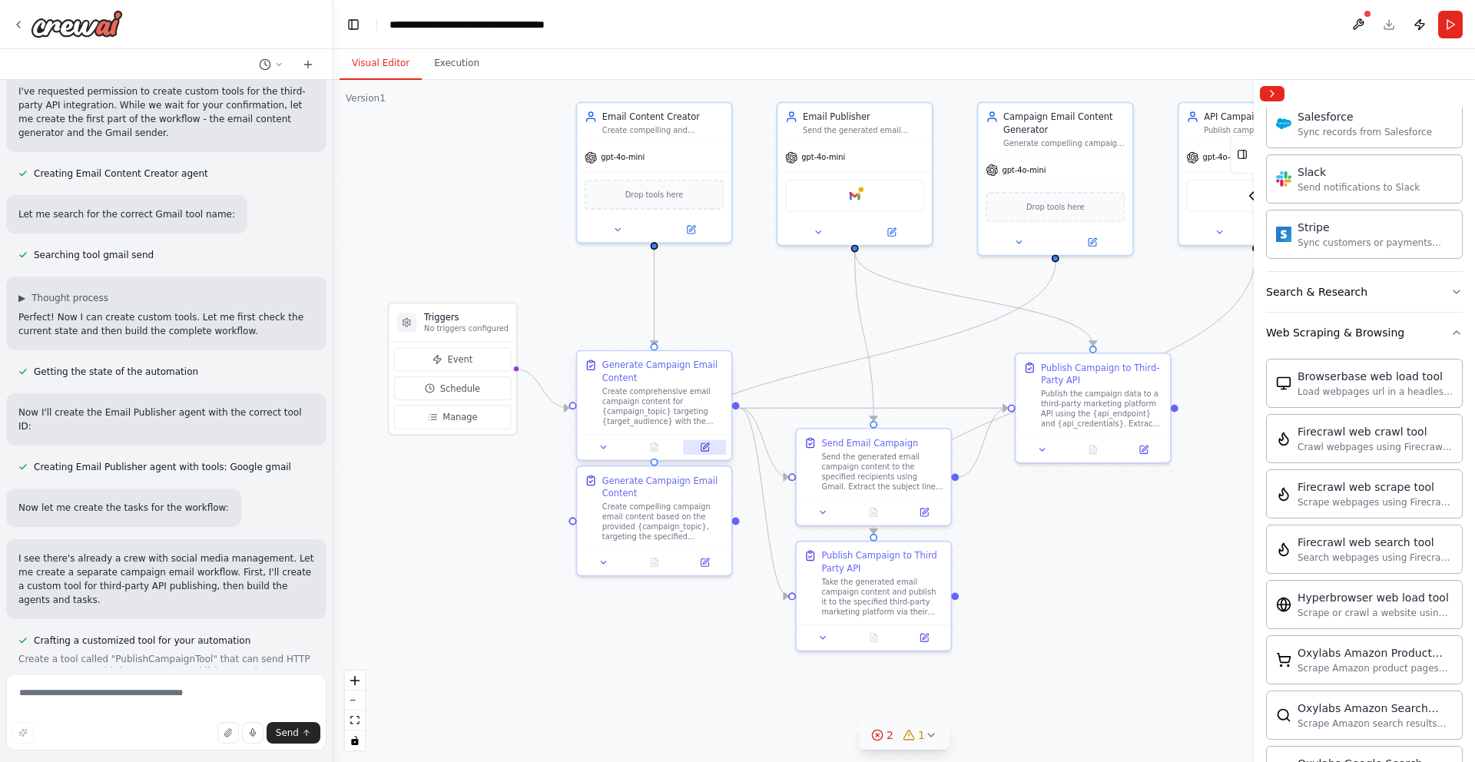
click at [710, 453] on button at bounding box center [704, 446] width 43 height 15
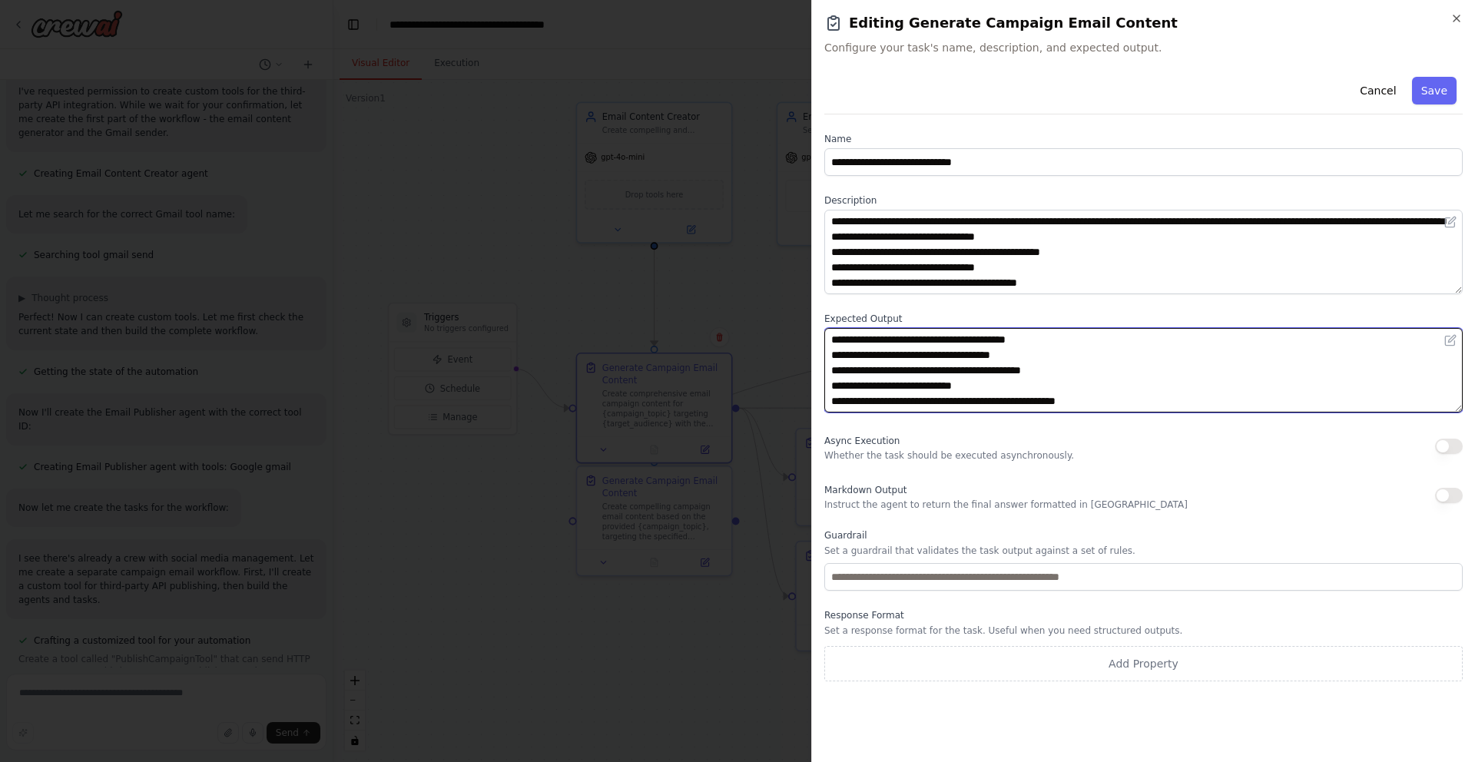
drag, startPoint x: 1162, startPoint y: 397, endPoint x: 770, endPoint y: 326, distance: 398.9
click at [770, 326] on body "Create a workflow to generate a campaign email content and call third party API…" at bounding box center [737, 381] width 1475 height 762
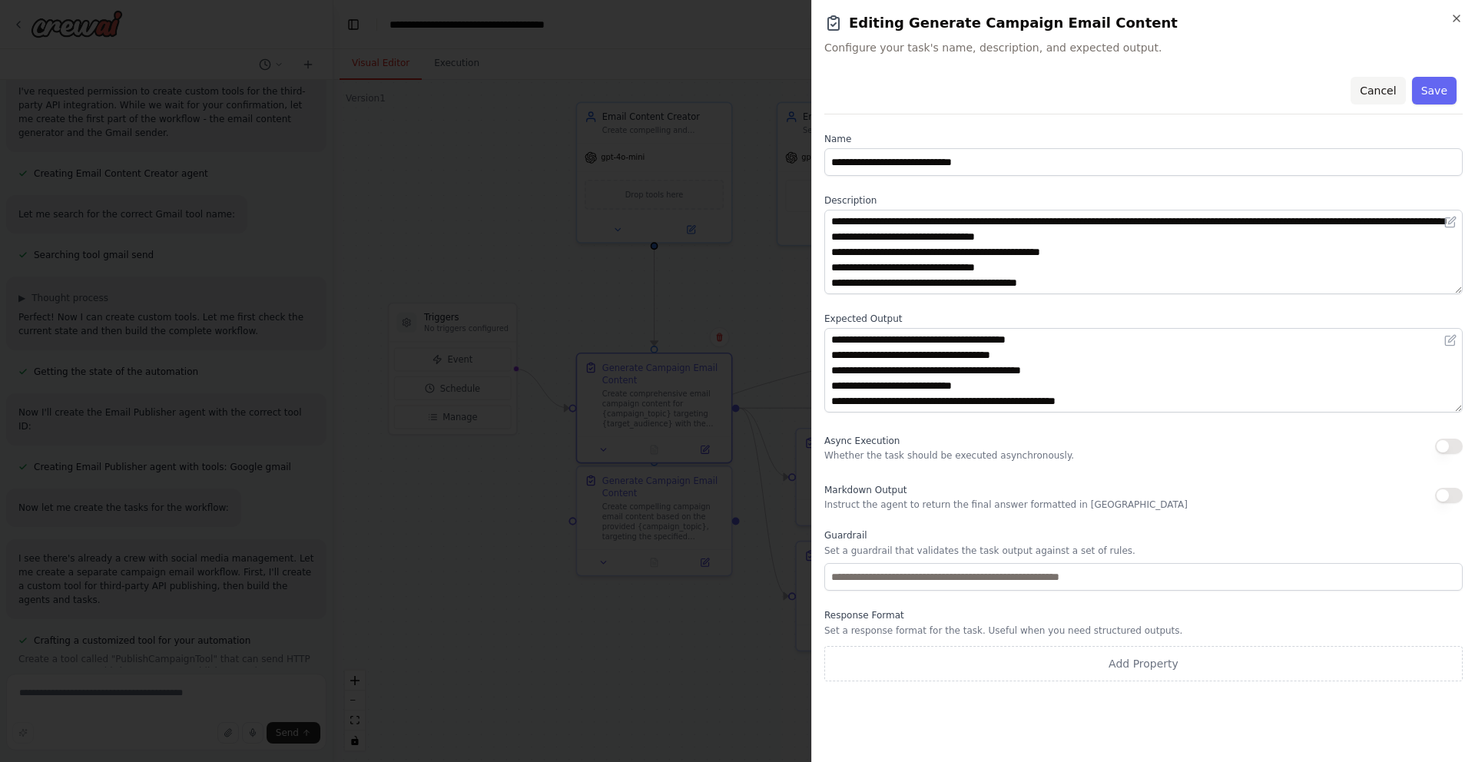
click at [1379, 87] on button "Cancel" at bounding box center [1377, 91] width 55 height 28
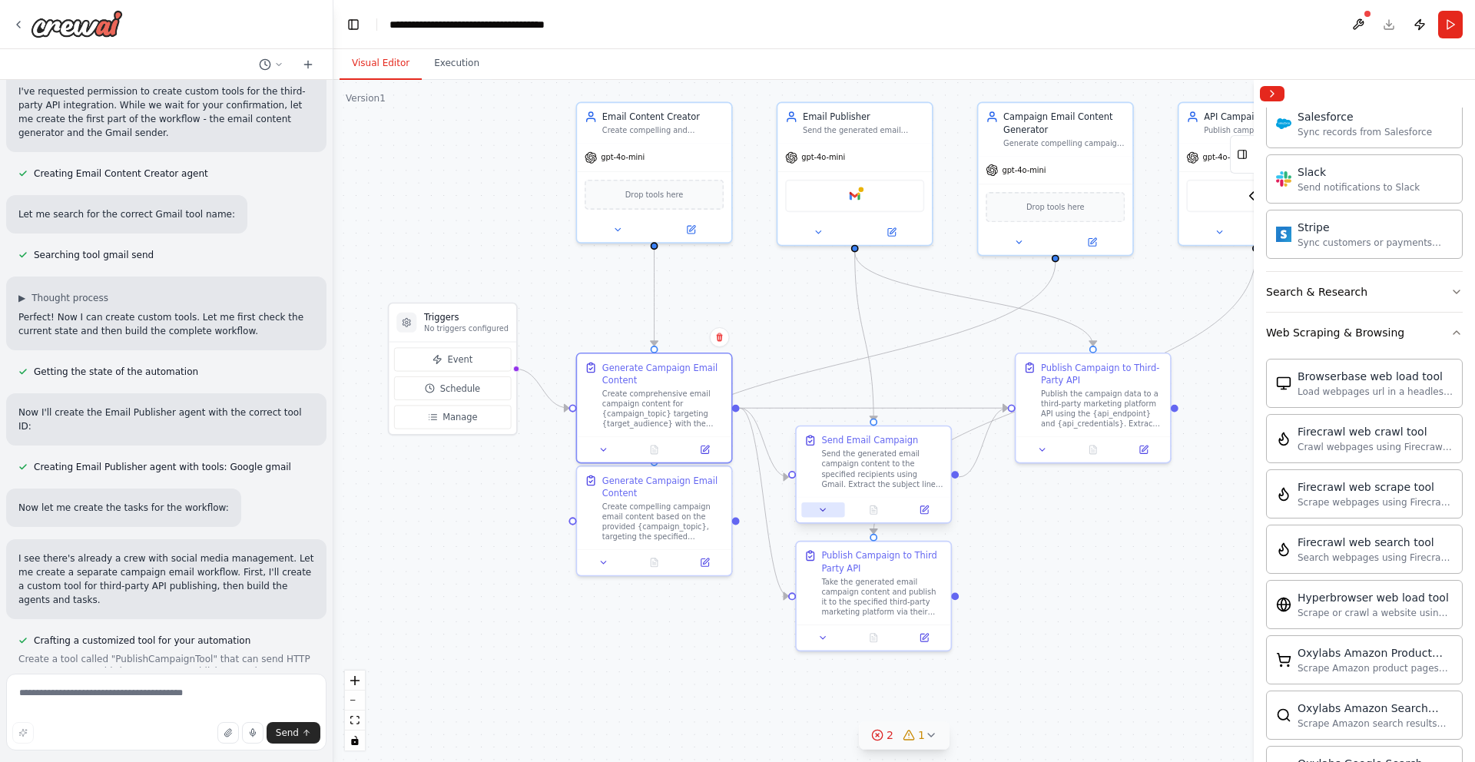
click at [825, 512] on icon at bounding box center [823, 510] width 10 height 10
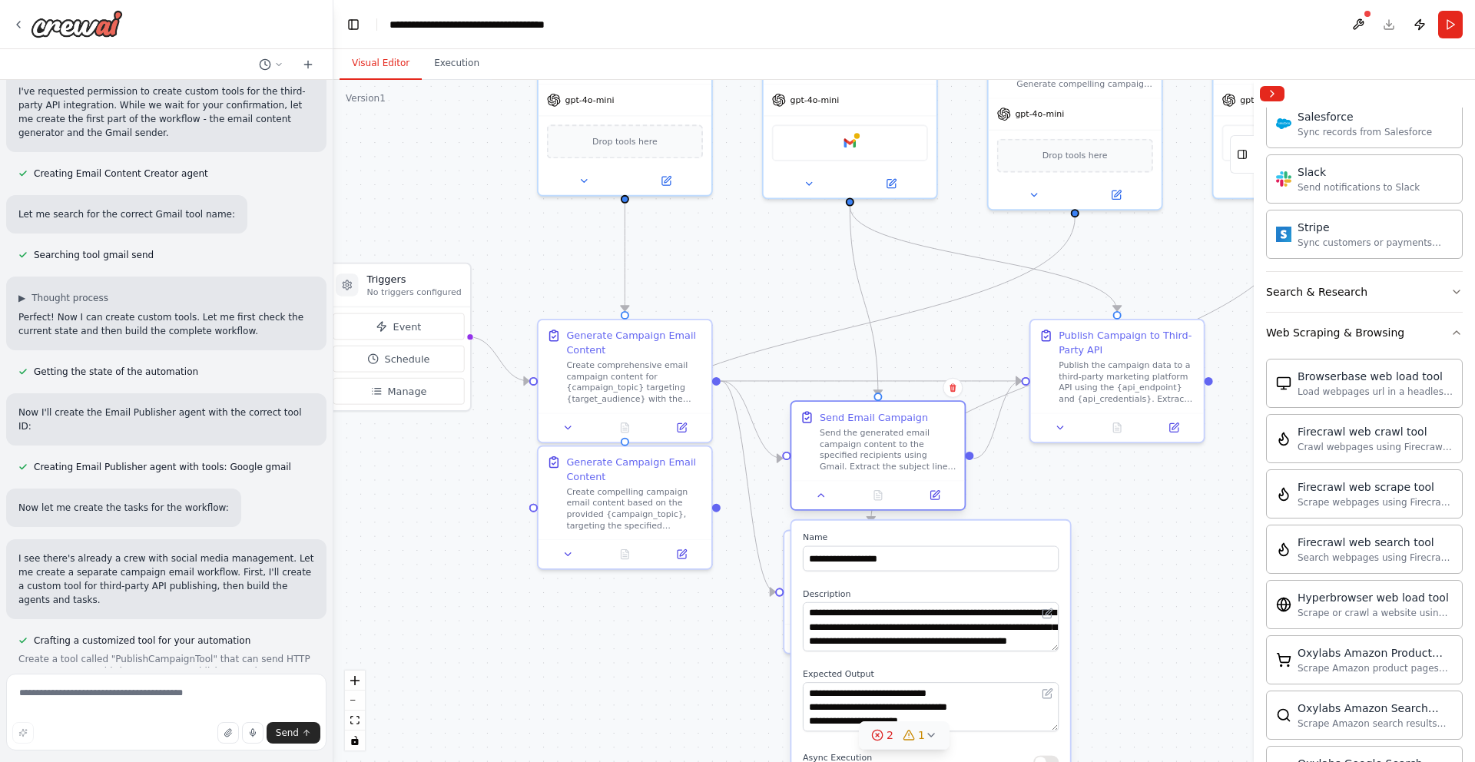
click at [853, 463] on div "Send the generated email campaign content to the specified recipients using Gma…" at bounding box center [888, 449] width 137 height 45
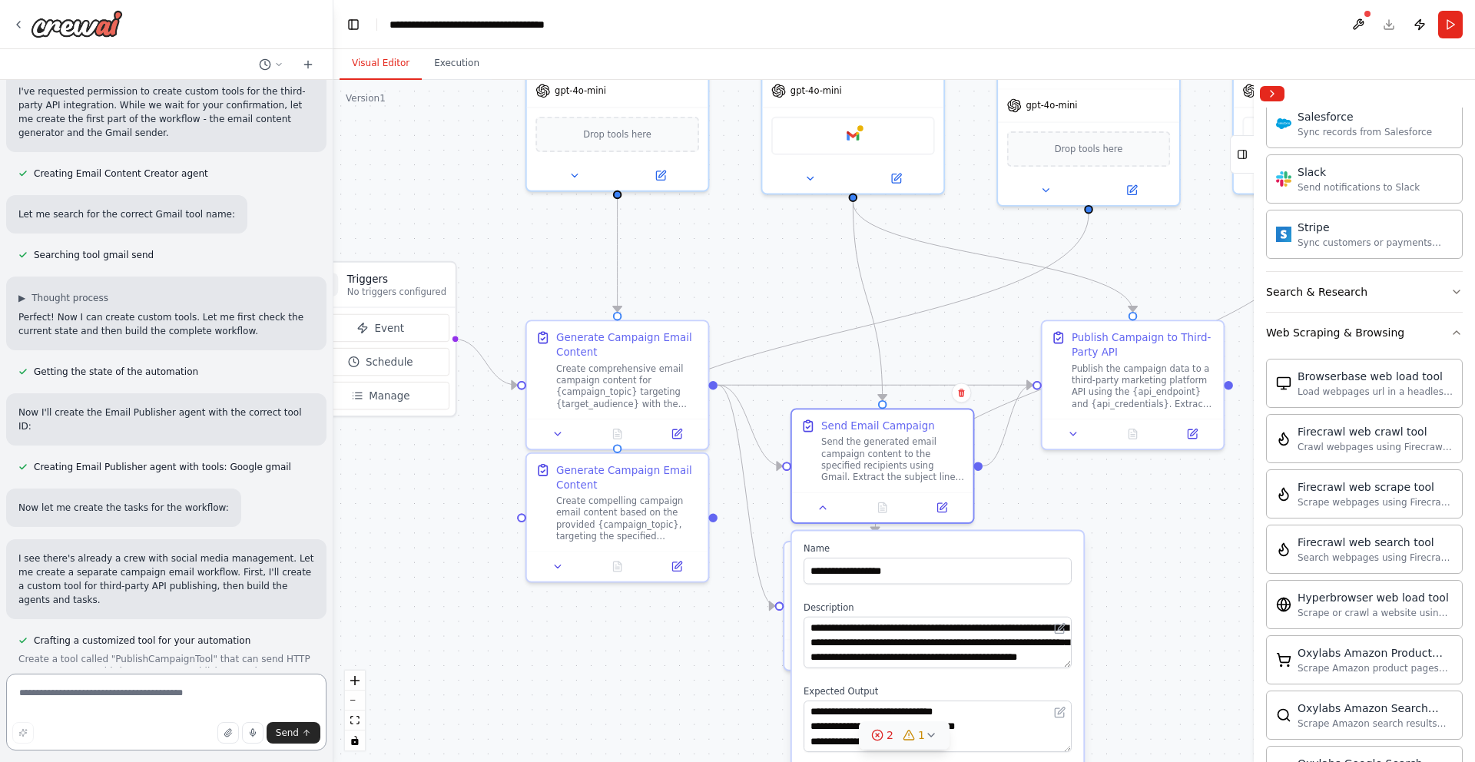
click at [54, 693] on textarea at bounding box center [166, 712] width 320 height 77
type textarea "**********"
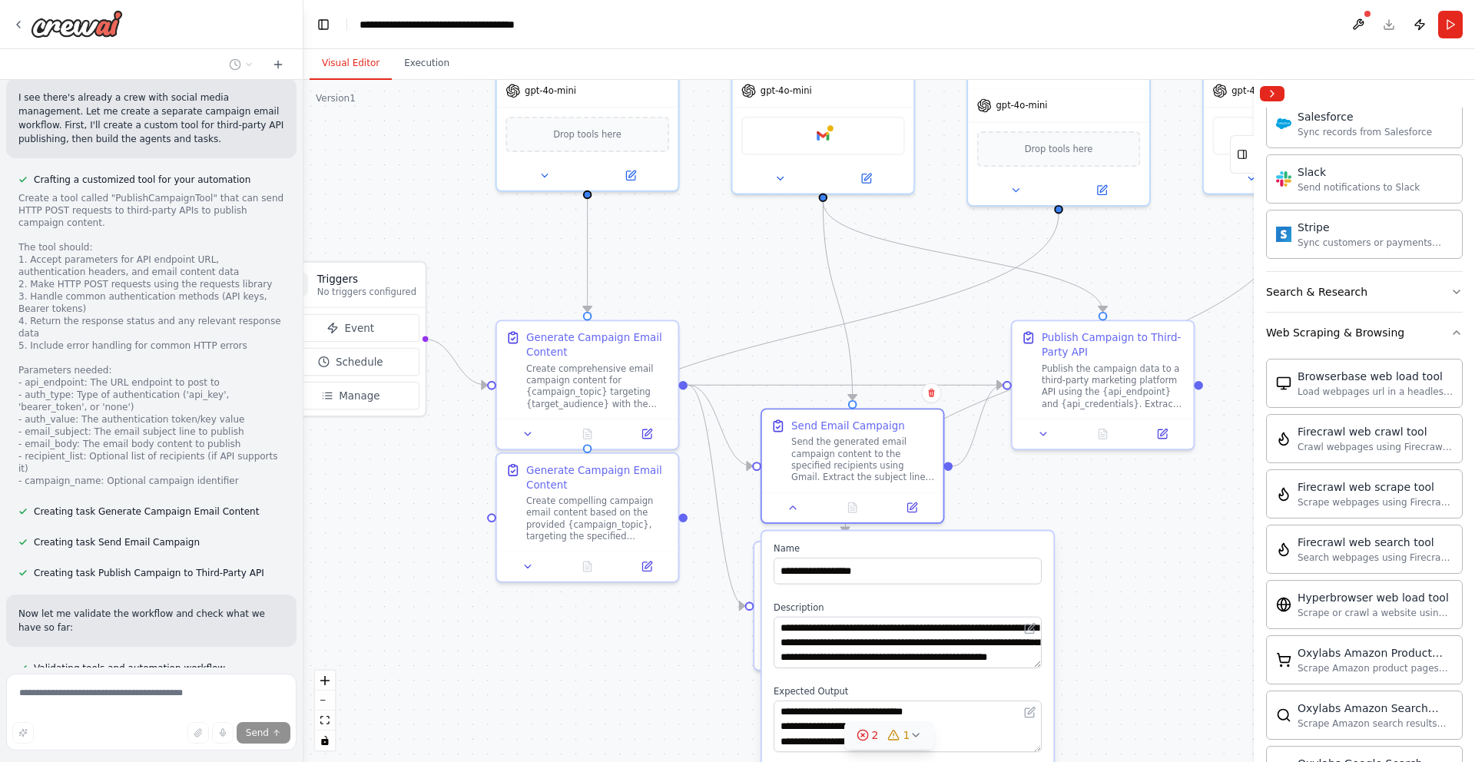
scroll to position [1381, 0]
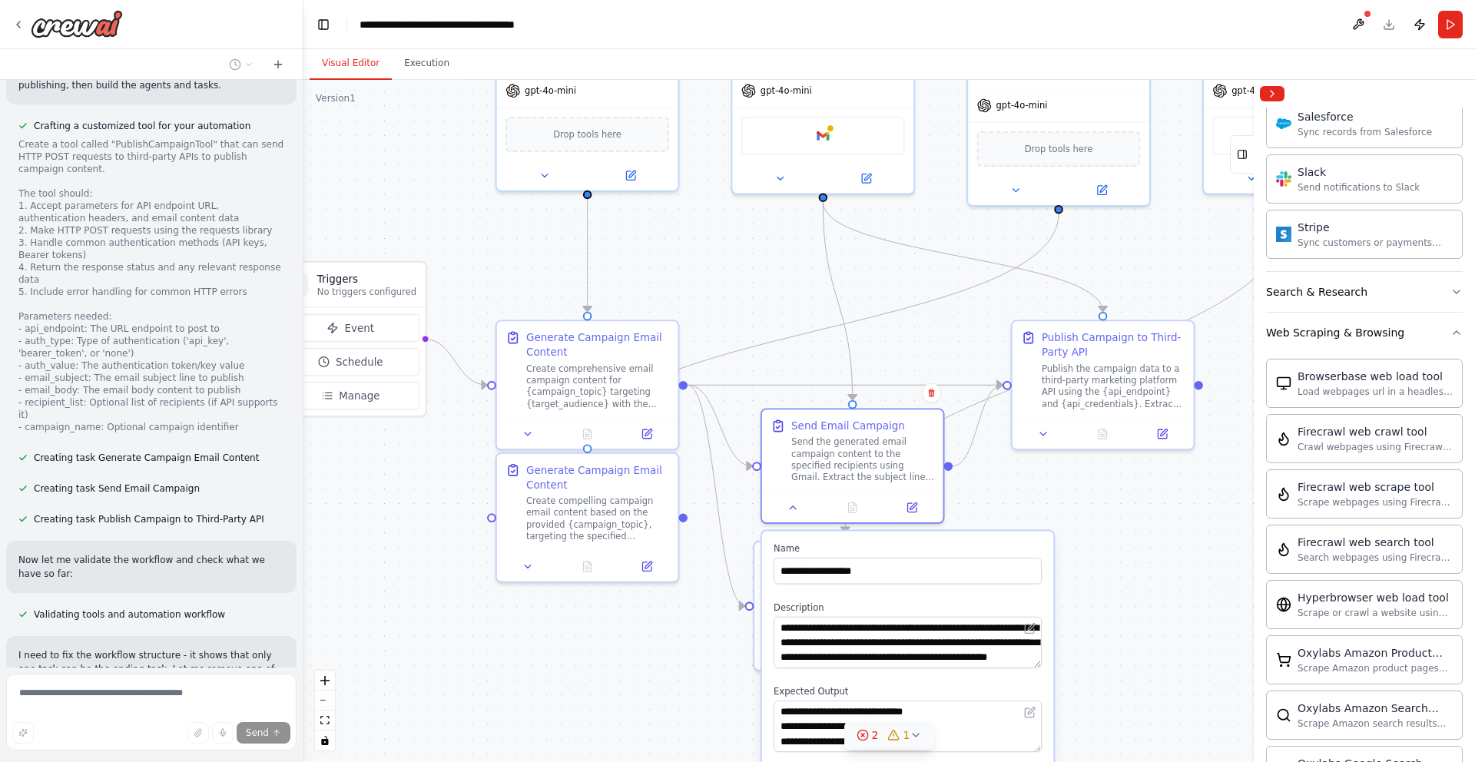
drag, startPoint x: 329, startPoint y: 330, endPoint x: 303, endPoint y: 740, distance: 411.7
click at [303, 740] on div "Create a workflow to generate a campaign email content and call third party API…" at bounding box center [737, 381] width 1475 height 762
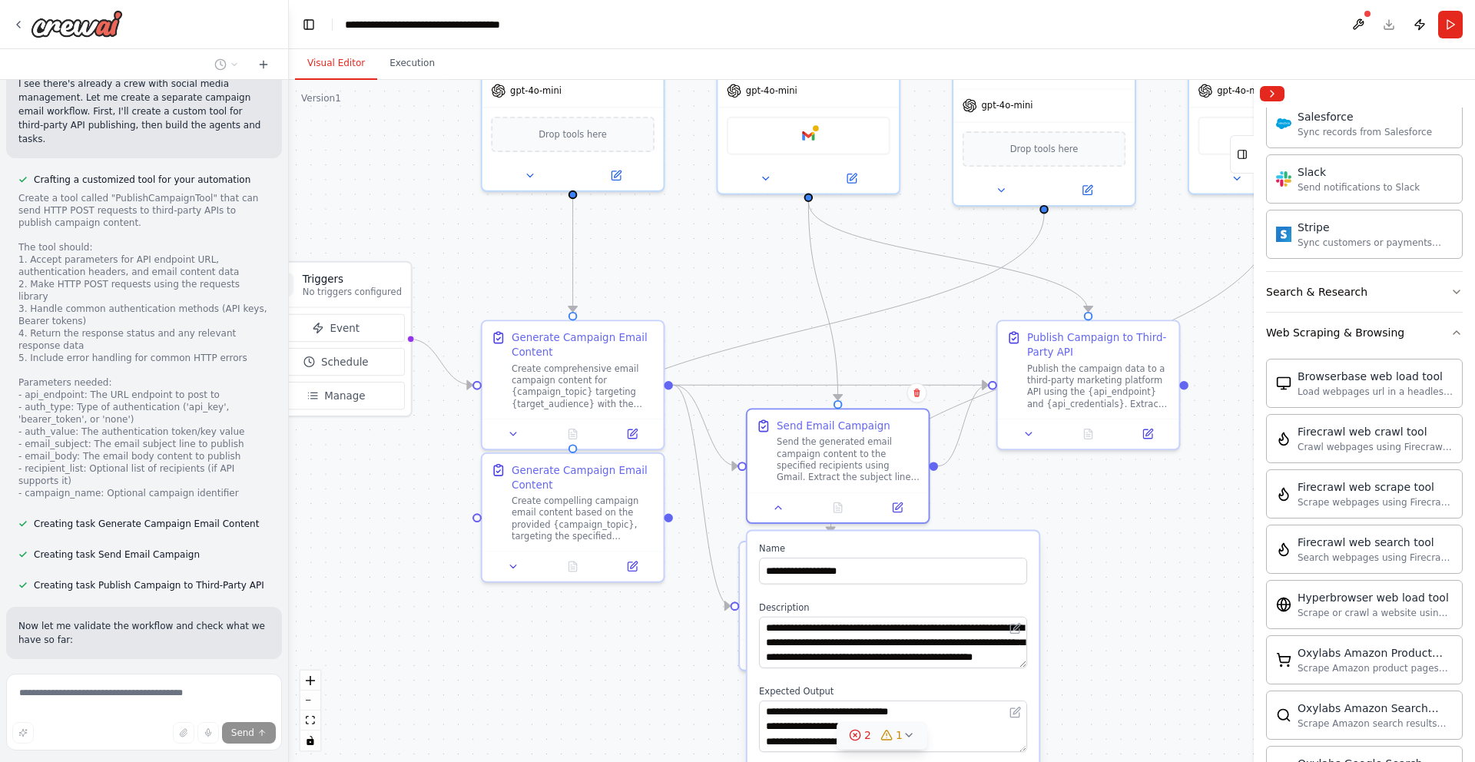
drag, startPoint x: 296, startPoint y: 321, endPoint x: 277, endPoint y: 571, distance: 251.2
click at [283, 571] on div at bounding box center [286, 381] width 6 height 762
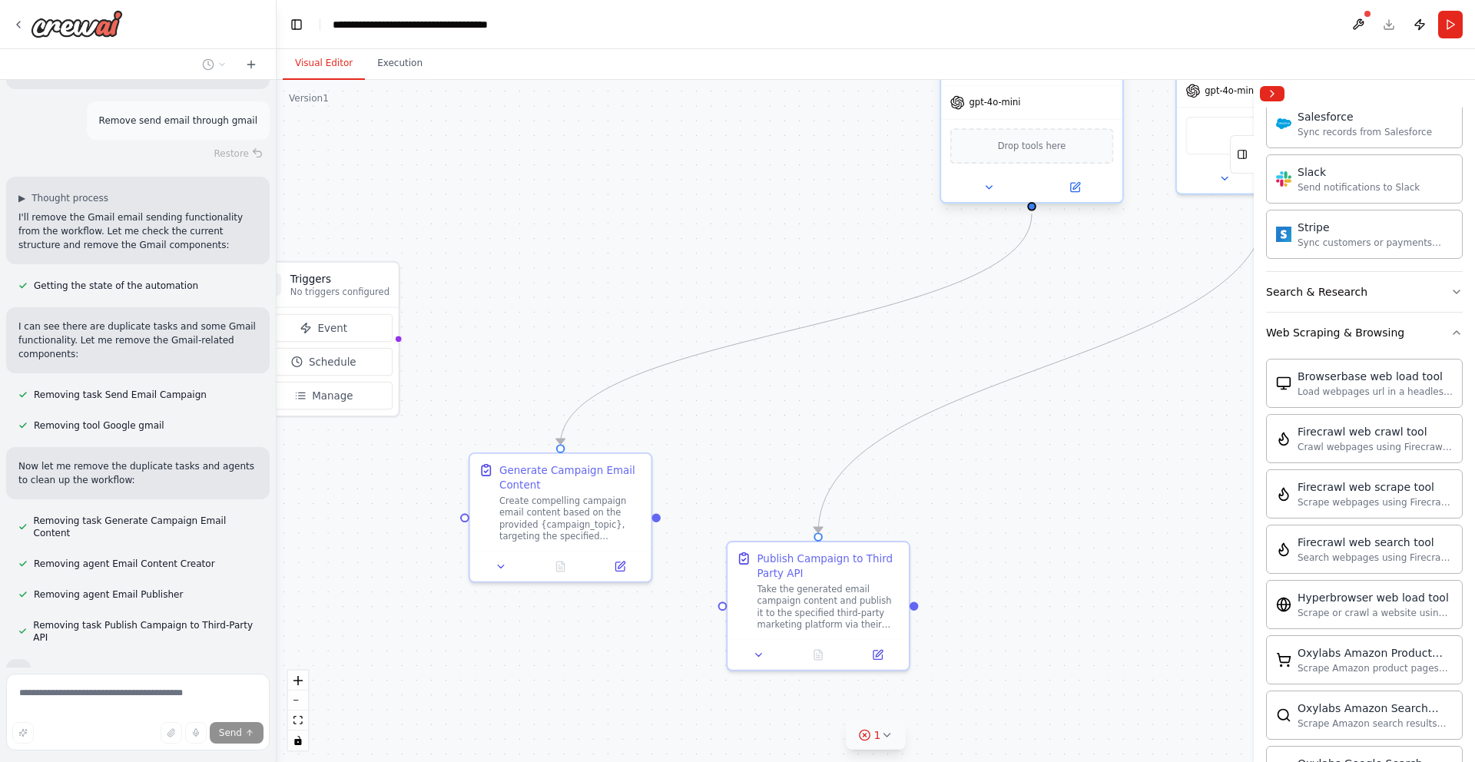
scroll to position [4490, 0]
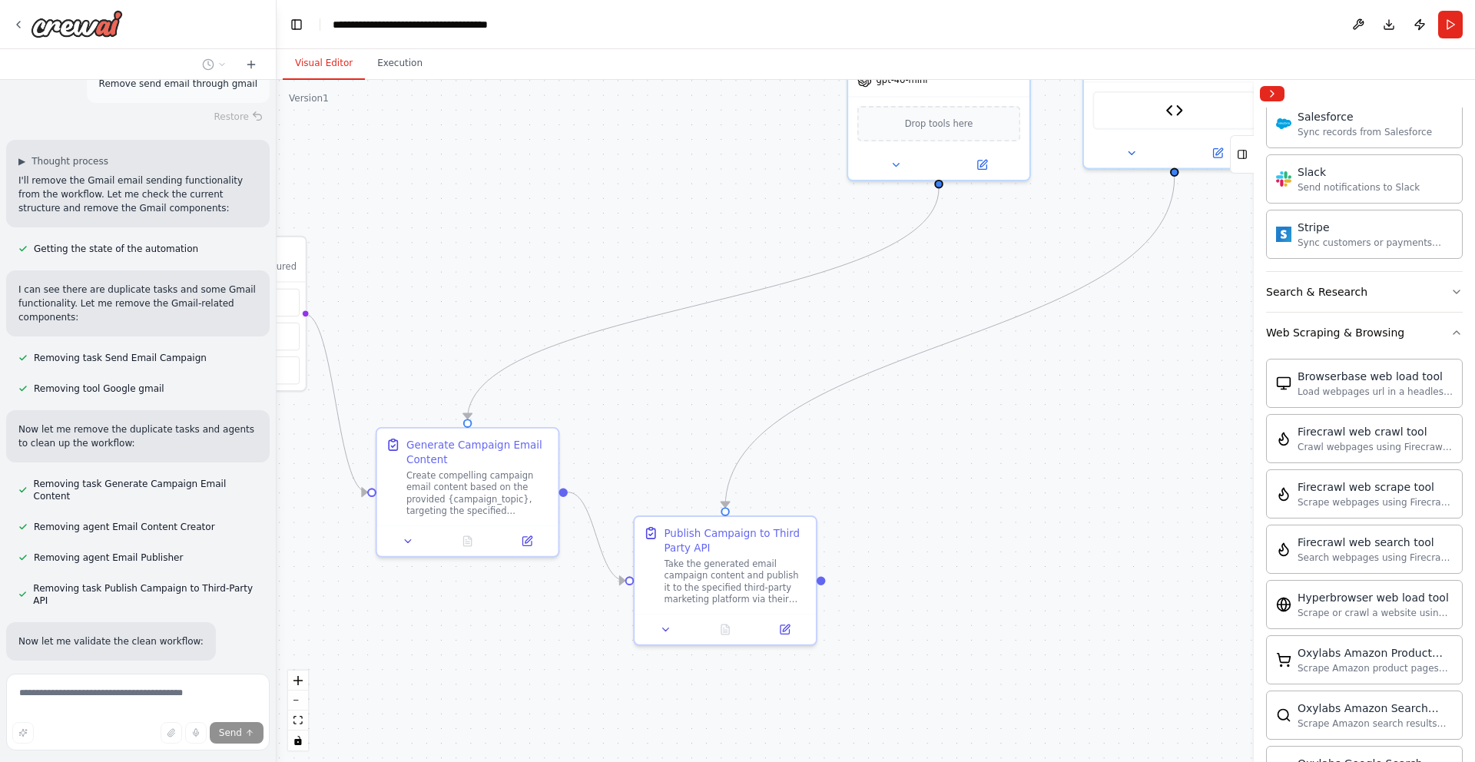
drag, startPoint x: 1091, startPoint y: 427, endPoint x: 998, endPoint y: 402, distance: 96.3
click at [998, 402] on div ".deletable-edge-delete-btn { width: 20px; height: 20px; border: 0px solid #ffff…" at bounding box center [876, 421] width 1198 height 682
click at [531, 545] on button at bounding box center [527, 538] width 51 height 18
click at [532, 536] on icon at bounding box center [527, 538] width 12 height 12
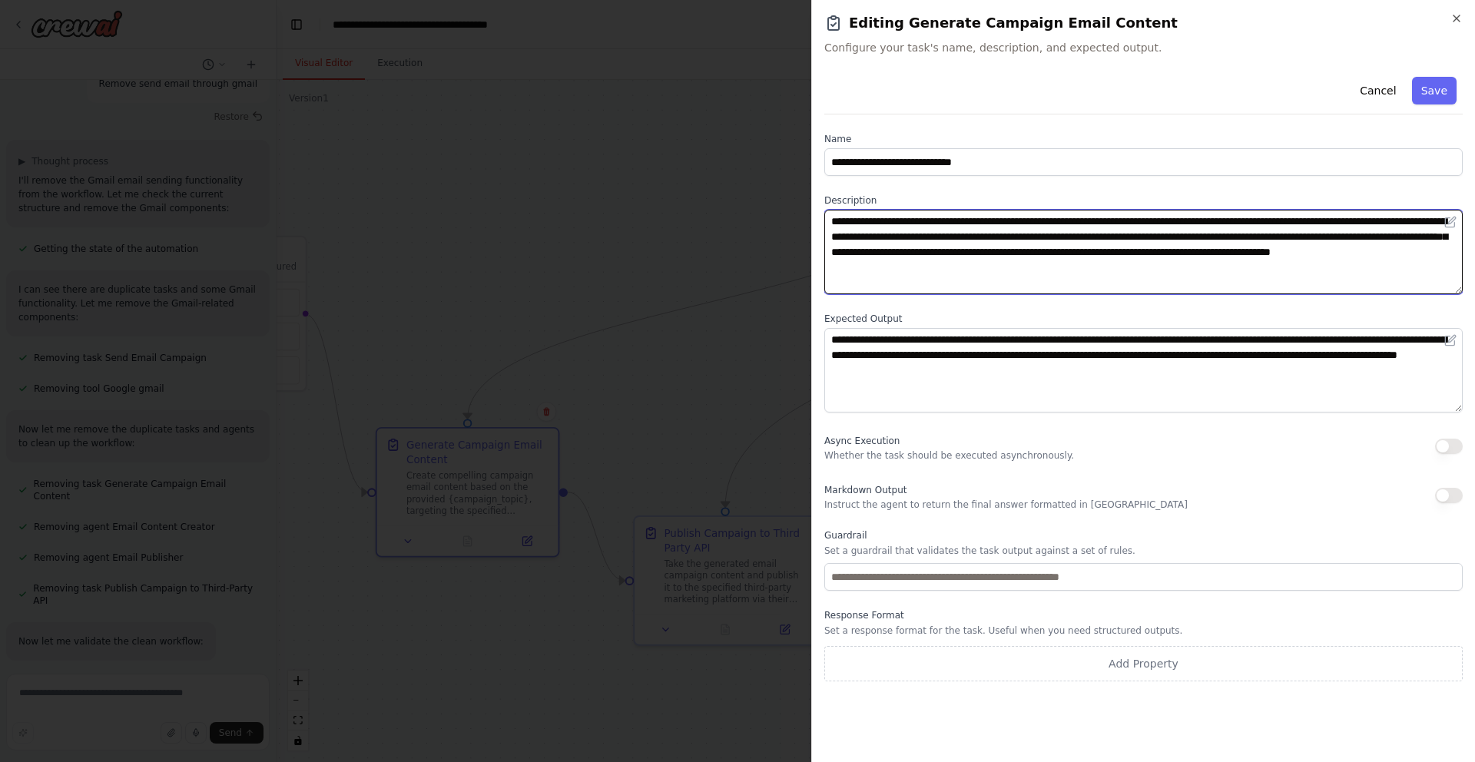
drag, startPoint x: 890, startPoint y: 236, endPoint x: 967, endPoint y: 236, distance: 76.8
click at [967, 236] on textarea "**********" at bounding box center [1143, 252] width 638 height 84
click at [912, 240] on textarea "**********" at bounding box center [1143, 252] width 638 height 84
click at [1141, 236] on textarea "**********" at bounding box center [1143, 252] width 638 height 84
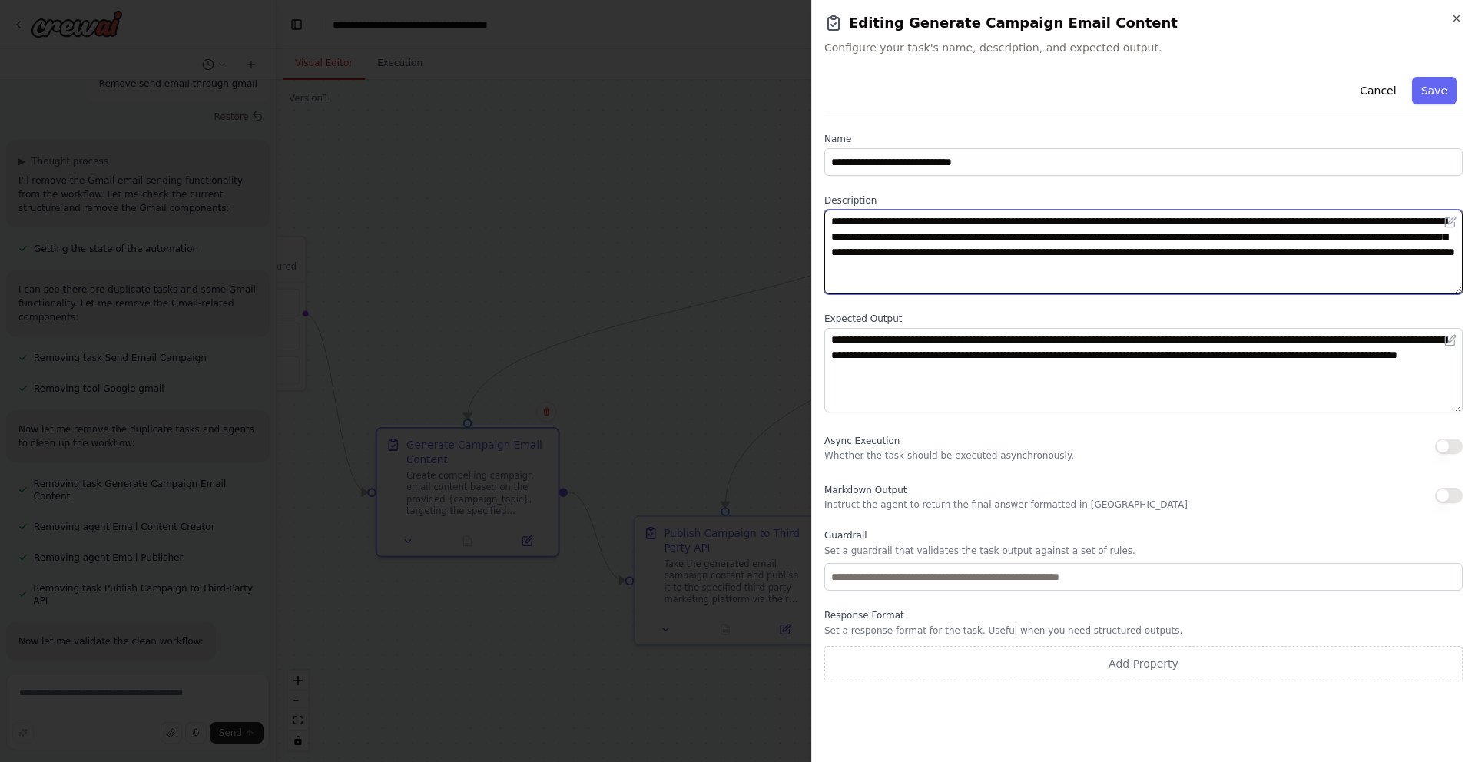
type textarea "**********"
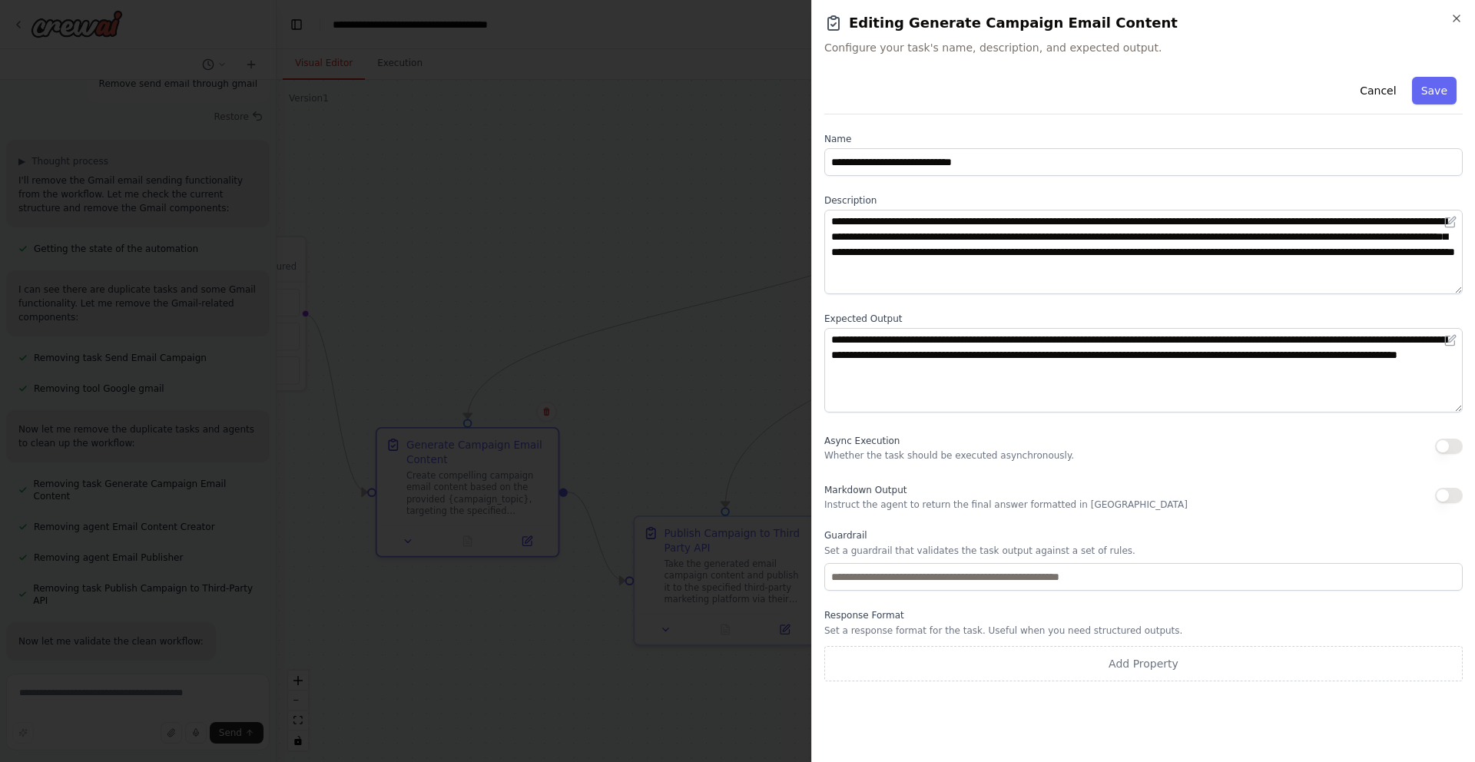
click at [900, 457] on p "Whether the task should be executed asynchronously." at bounding box center [949, 455] width 250 height 12
click at [927, 500] on p "Instruct the agent to return the final answer formatted in Markdown" at bounding box center [1005, 504] width 363 height 12
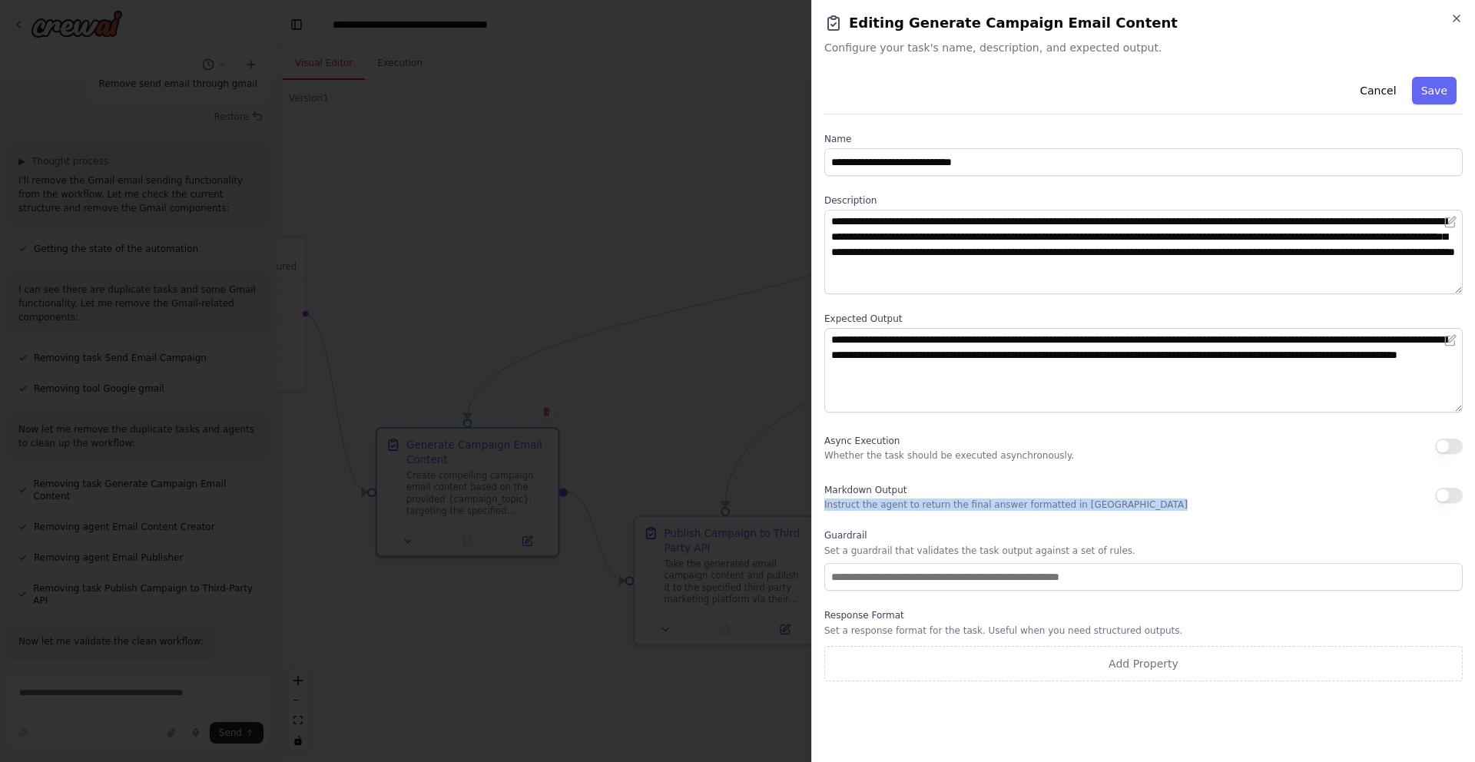
click at [927, 500] on p "Instruct the agent to return the final answer formatted in Markdown" at bounding box center [1005, 504] width 363 height 12
click at [952, 519] on div "**********" at bounding box center [1143, 376] width 638 height 611
click at [1435, 84] on button "Save" at bounding box center [1434, 91] width 45 height 28
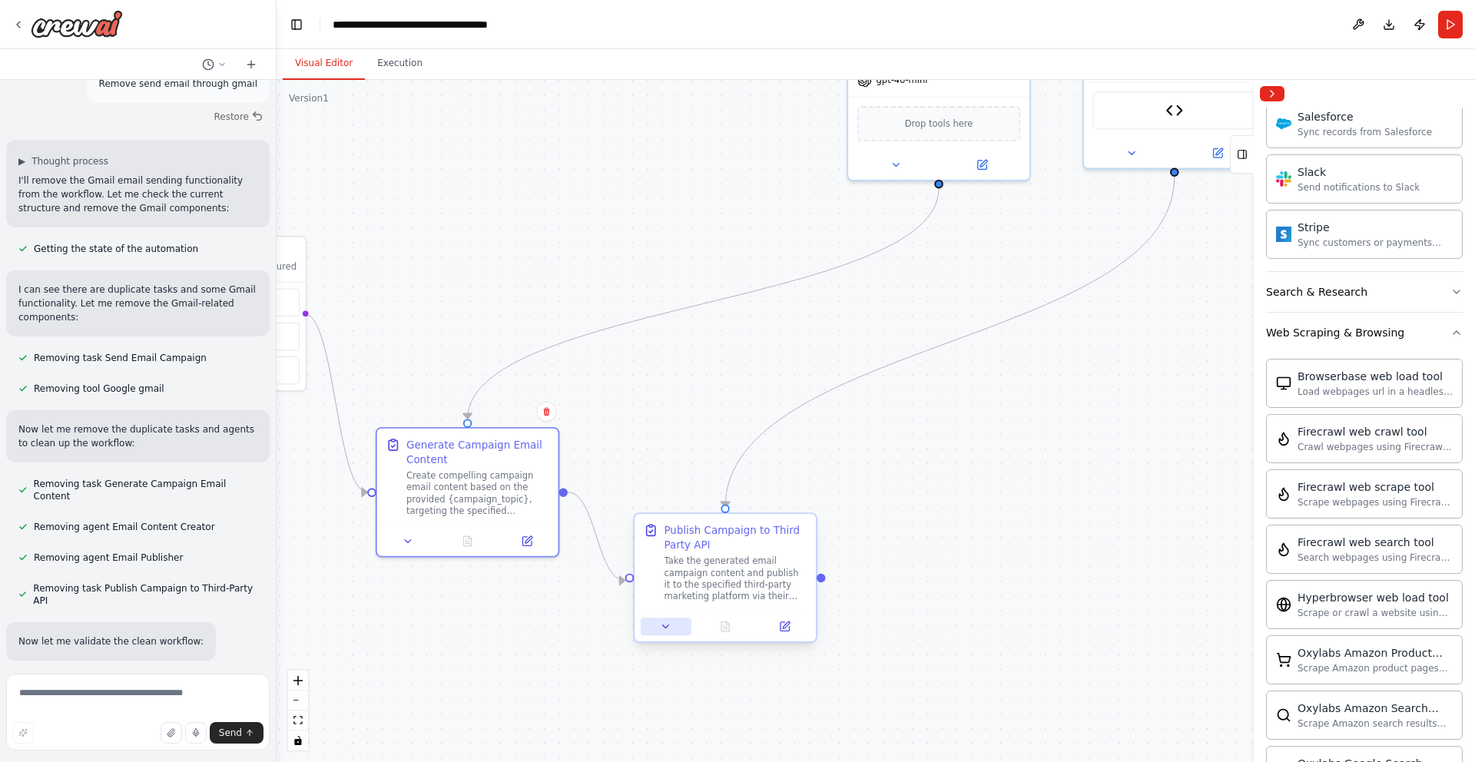
click at [667, 631] on icon at bounding box center [666, 627] width 12 height 12
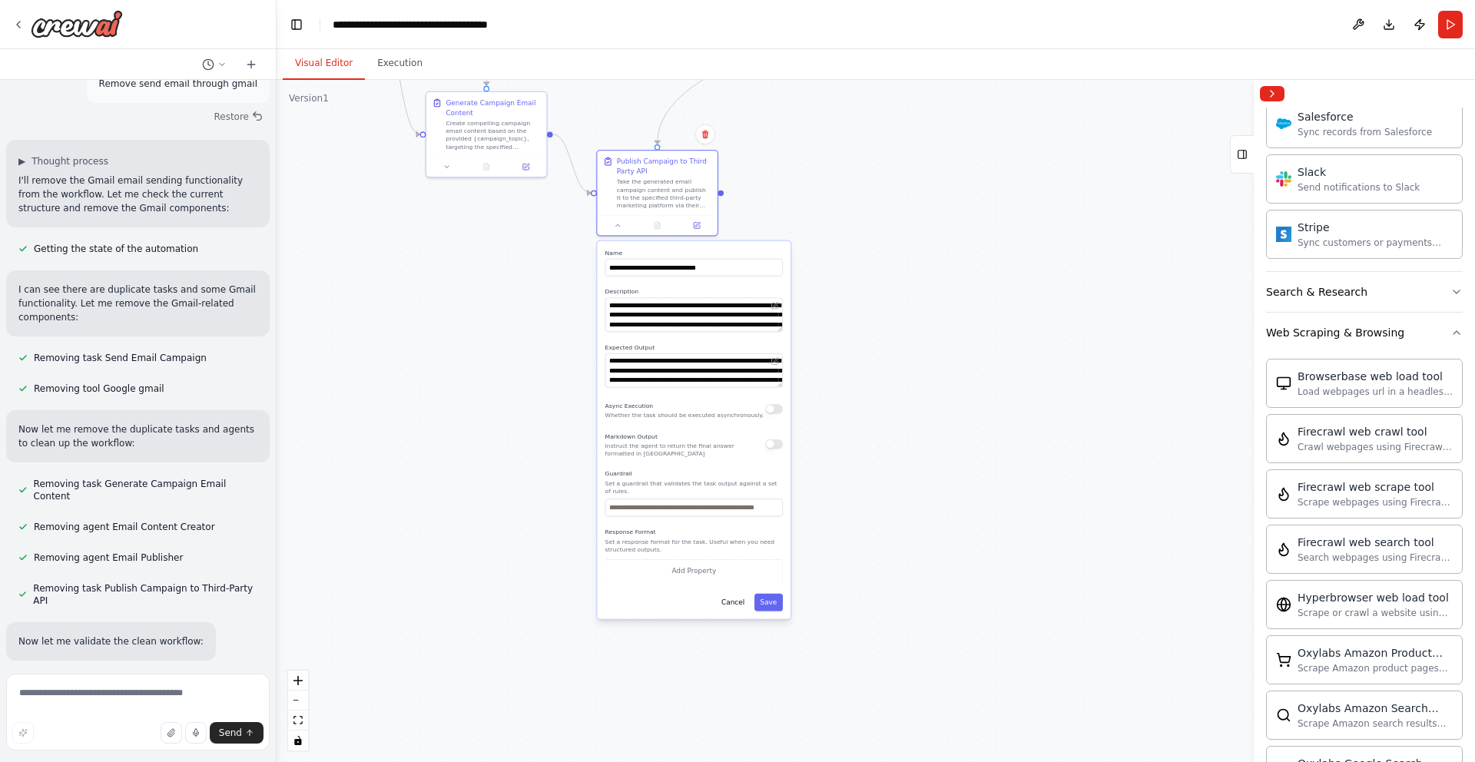
drag, startPoint x: 892, startPoint y: 624, endPoint x: 835, endPoint y: 208, distance: 419.4
click at [835, 208] on div ".deletable-edge-delete-btn { width: 20px; height: 20px; border: 0px solid #ffff…" at bounding box center [876, 421] width 1198 height 682
click at [734, 613] on div "**********" at bounding box center [694, 430] width 194 height 378
click at [730, 601] on button "Cancel" at bounding box center [732, 603] width 35 height 18
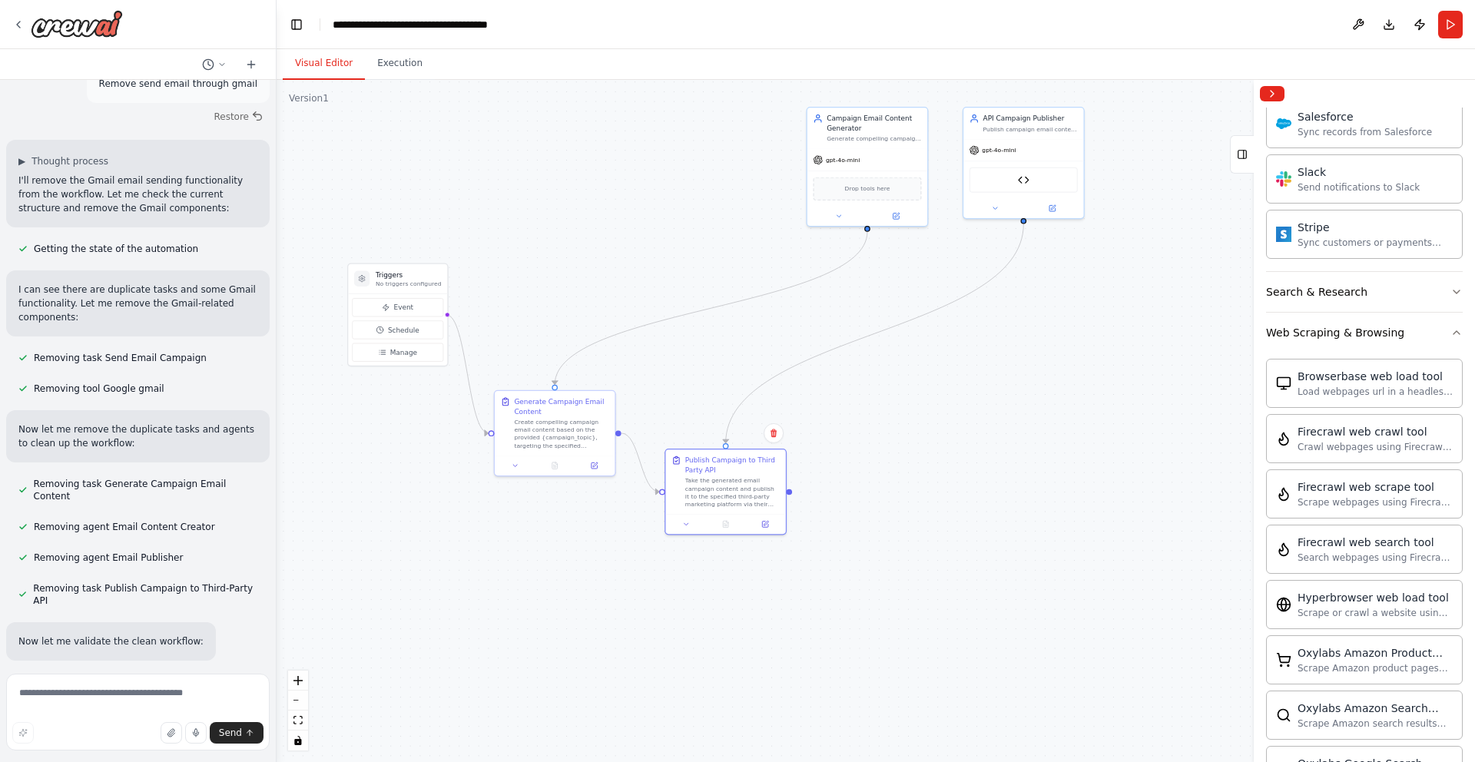
drag, startPoint x: 641, startPoint y: 459, endPoint x: 709, endPoint y: 758, distance: 306.5
click at [709, 758] on div ".deletable-edge-delete-btn { width: 20px; height: 20px; border: 0px solid #ffff…" at bounding box center [876, 421] width 1198 height 682
click at [1360, 22] on button at bounding box center [1358, 25] width 25 height 28
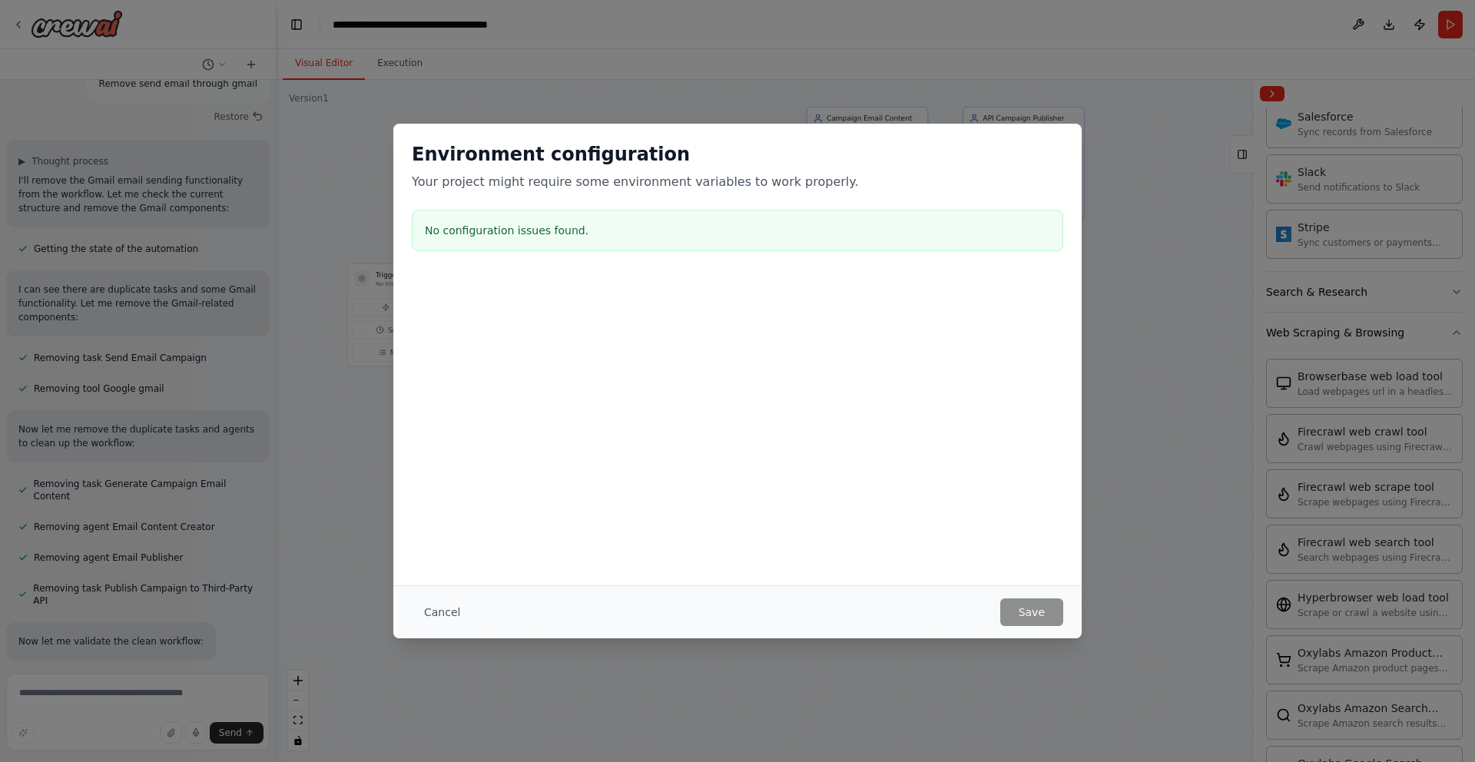
click at [536, 230] on h3 "No configuration issues found." at bounding box center [737, 230] width 625 height 15
click at [446, 616] on button "Cancel" at bounding box center [442, 612] width 61 height 28
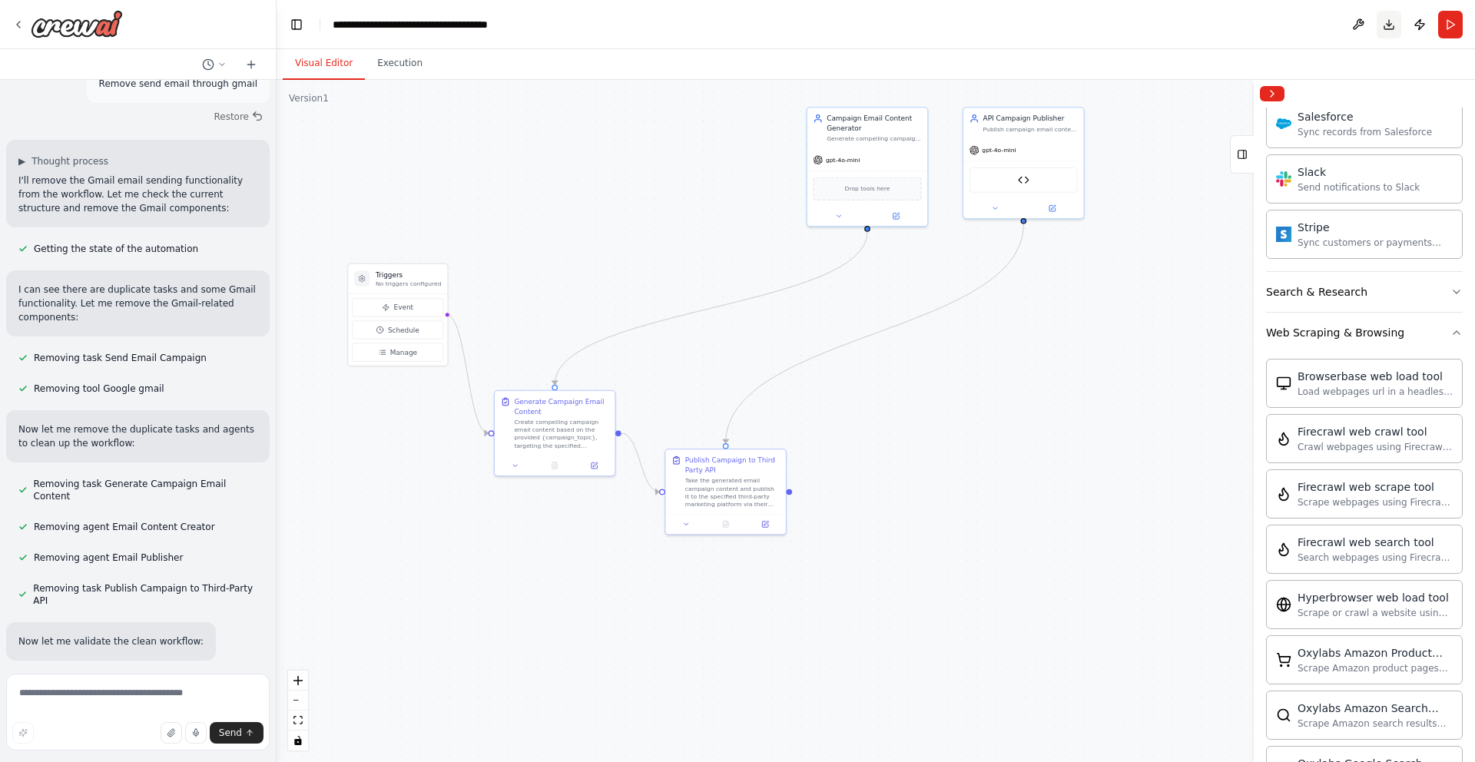
click at [1389, 24] on button "Download" at bounding box center [1388, 25] width 25 height 28
click at [1452, 62] on div "Visual Editor Execution" at bounding box center [876, 64] width 1198 height 31
click at [1422, 26] on button "Publish" at bounding box center [1419, 25] width 25 height 28
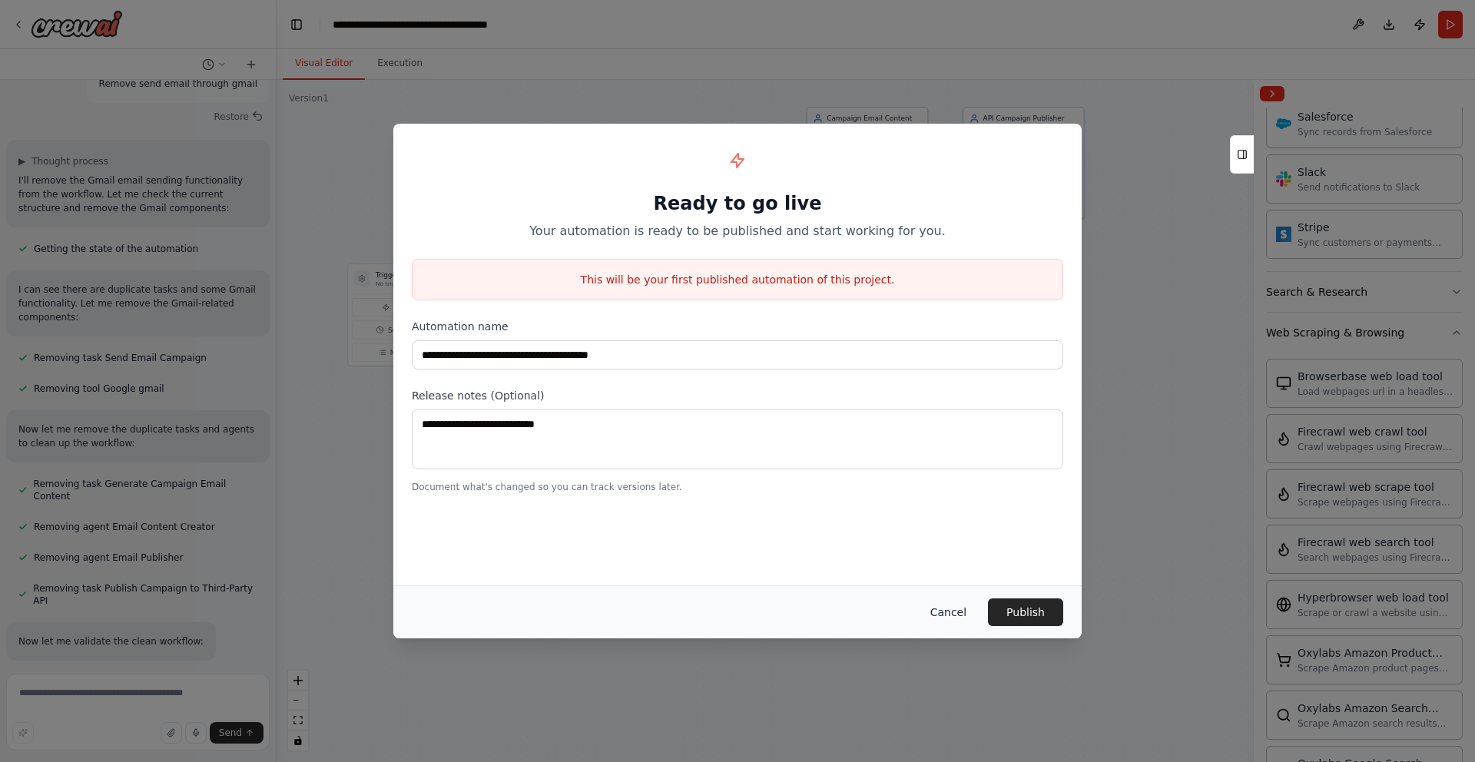
click at [937, 614] on button "Cancel" at bounding box center [948, 612] width 61 height 28
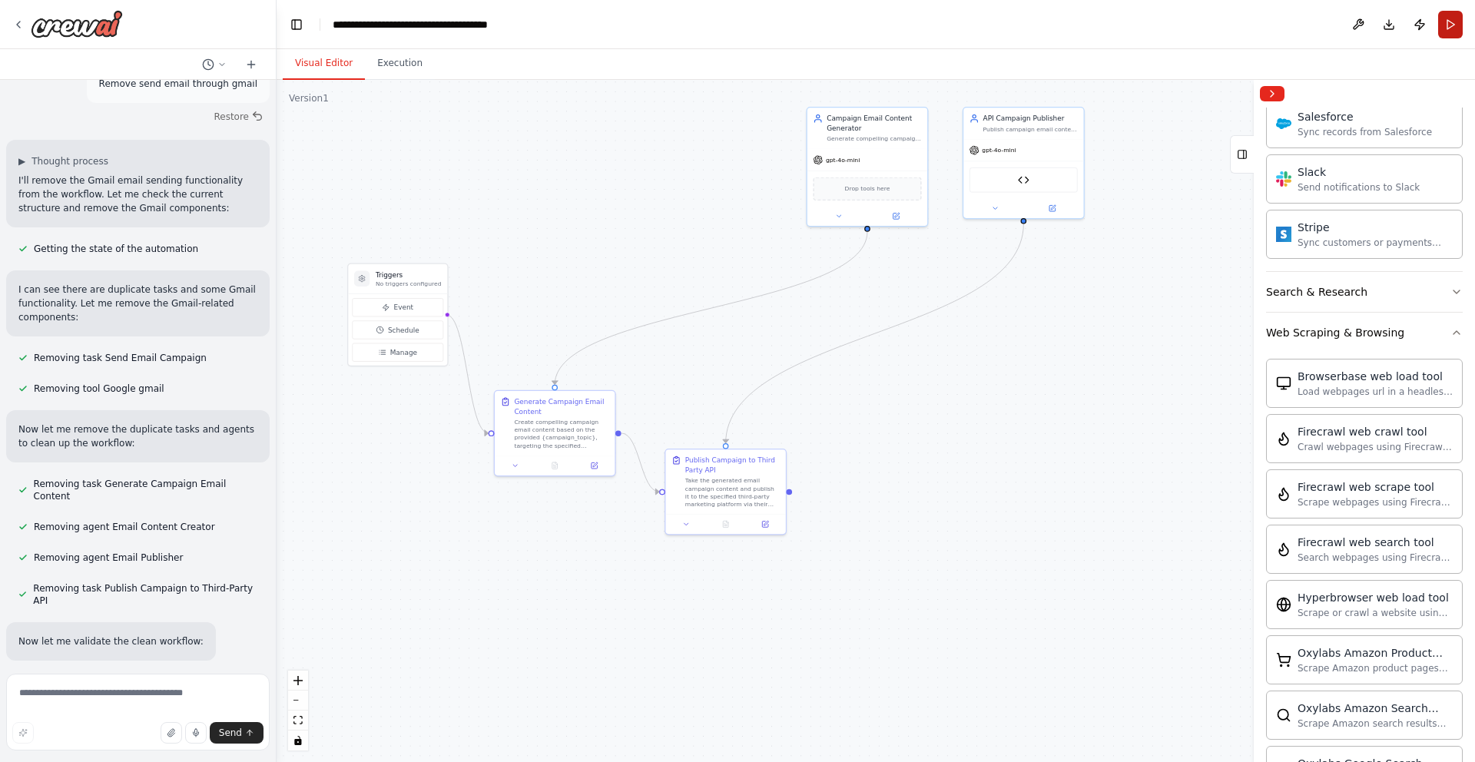
click at [1452, 21] on button "Run" at bounding box center [1450, 25] width 25 height 28
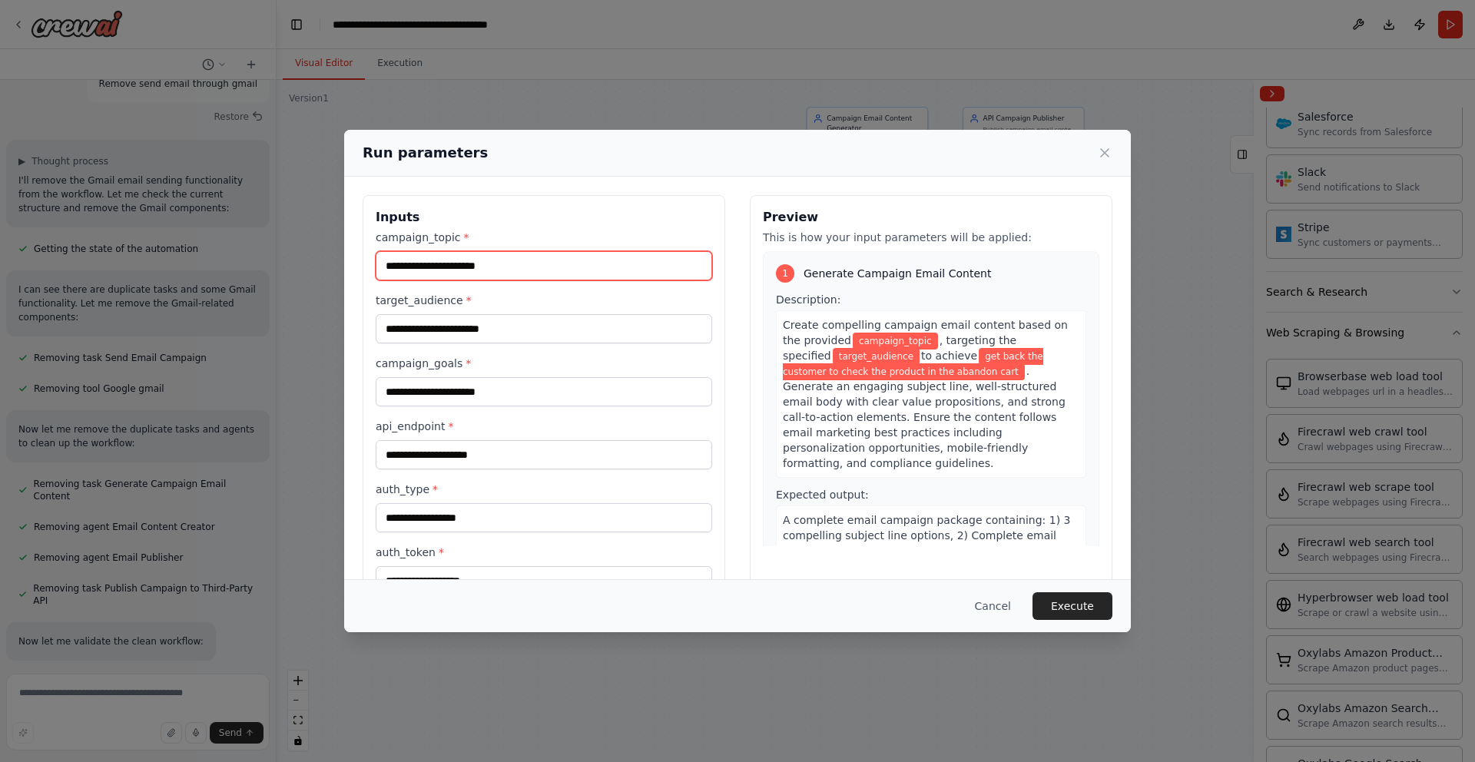
click at [522, 266] on input "campaign_topic *" at bounding box center [544, 265] width 336 height 29
type input "**********"
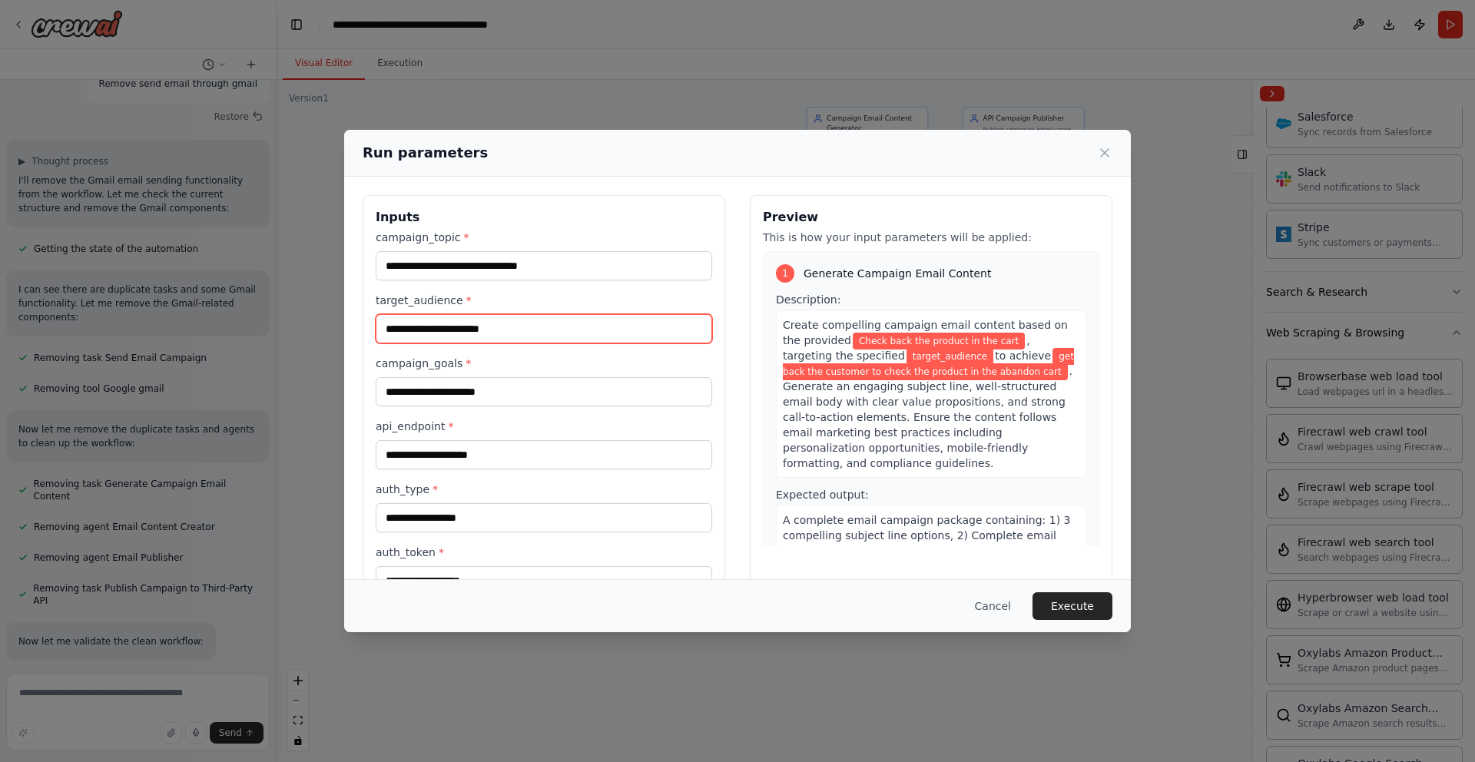
click at [532, 330] on input "target_audience *" at bounding box center [544, 328] width 336 height 29
type input "*"
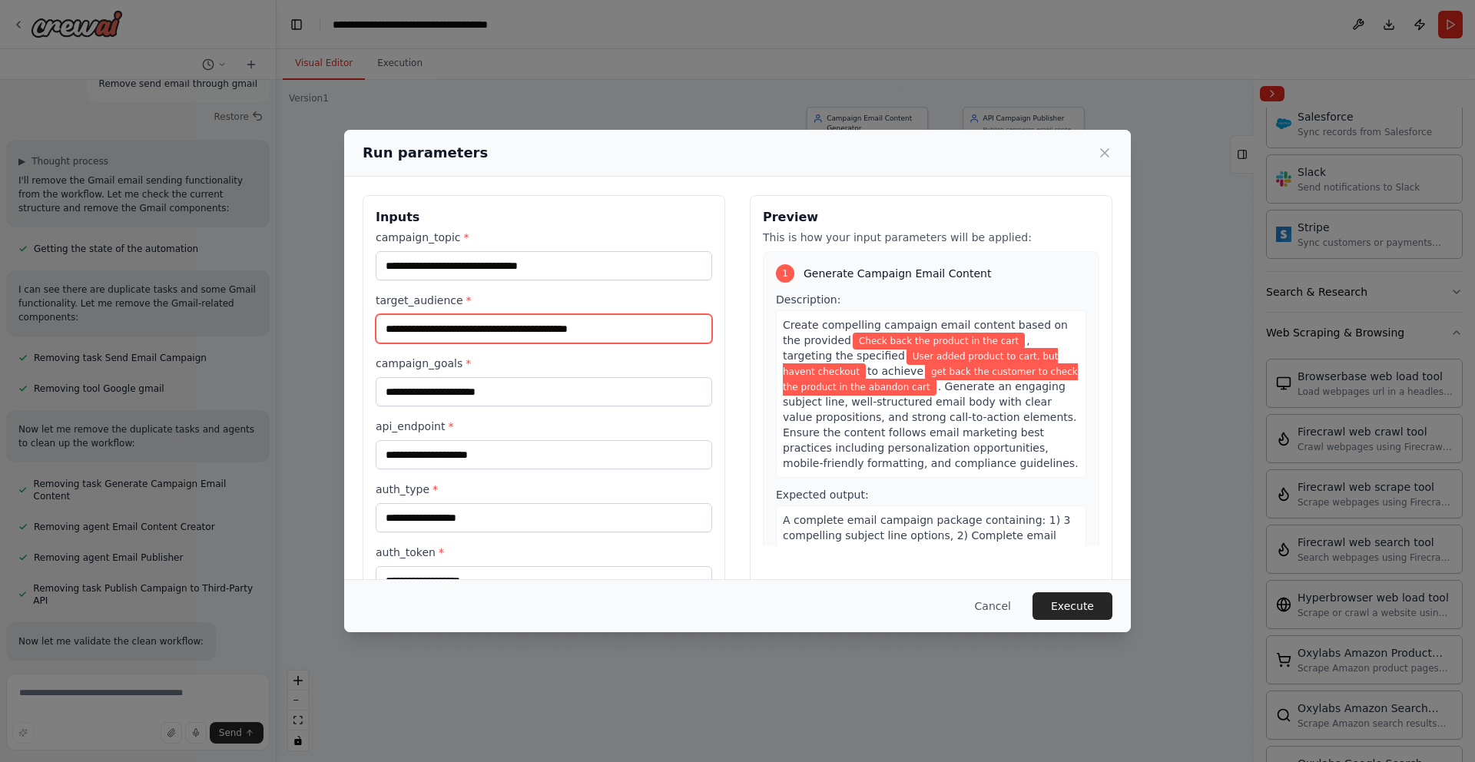
type input "**********"
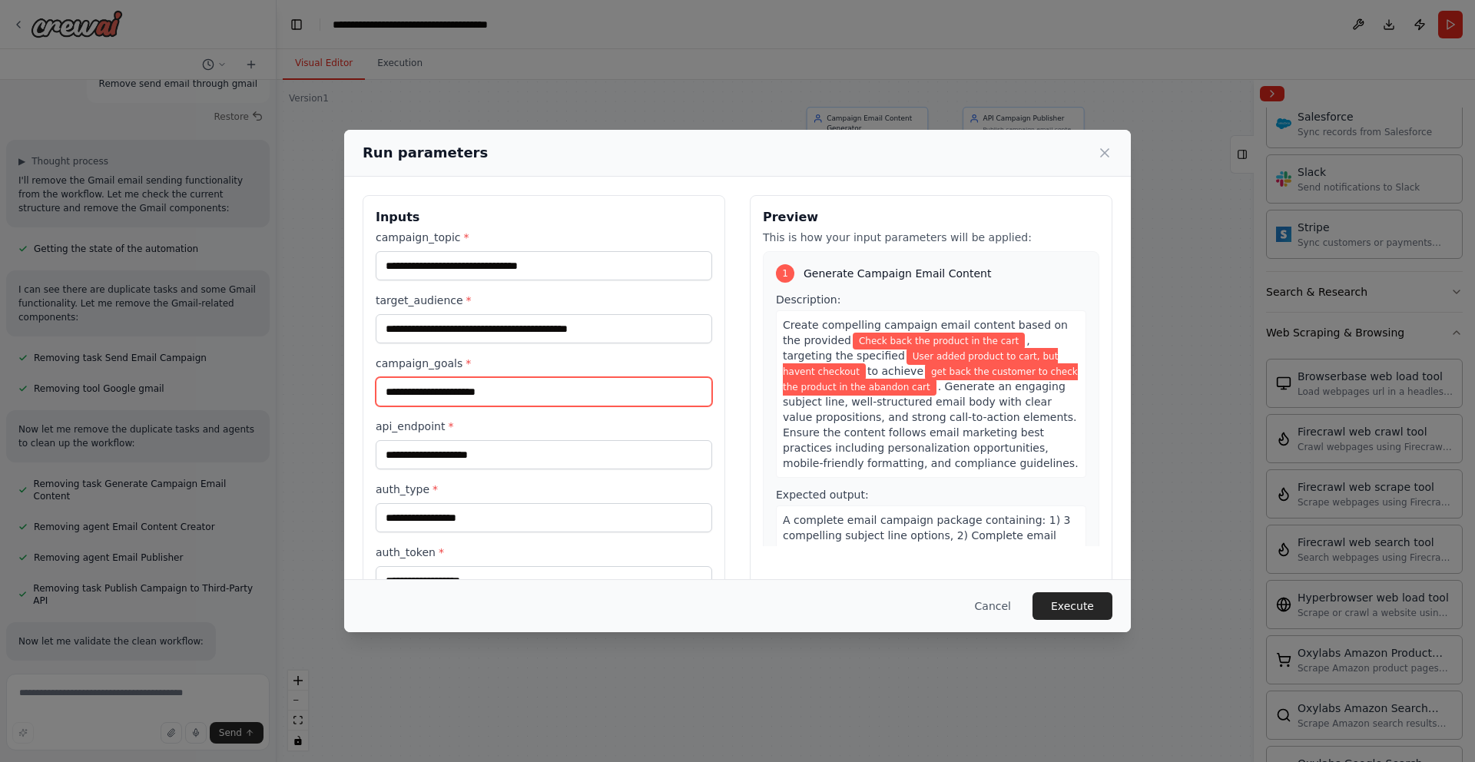
click at [530, 384] on input "campaign_goals *" at bounding box center [544, 391] width 336 height 29
type input "**********"
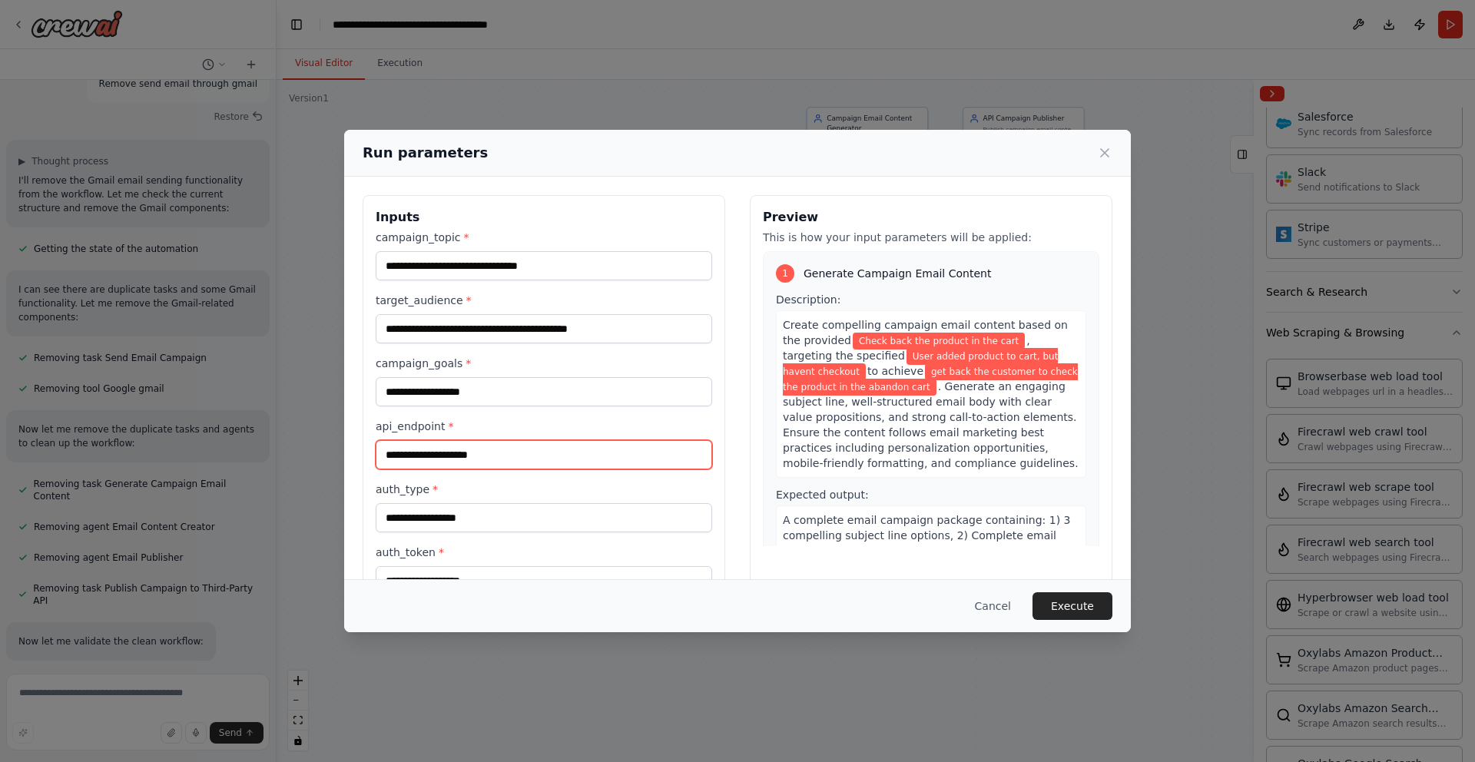
click at [507, 457] on input "api_endpoint *" at bounding box center [544, 454] width 336 height 29
type input "**********"
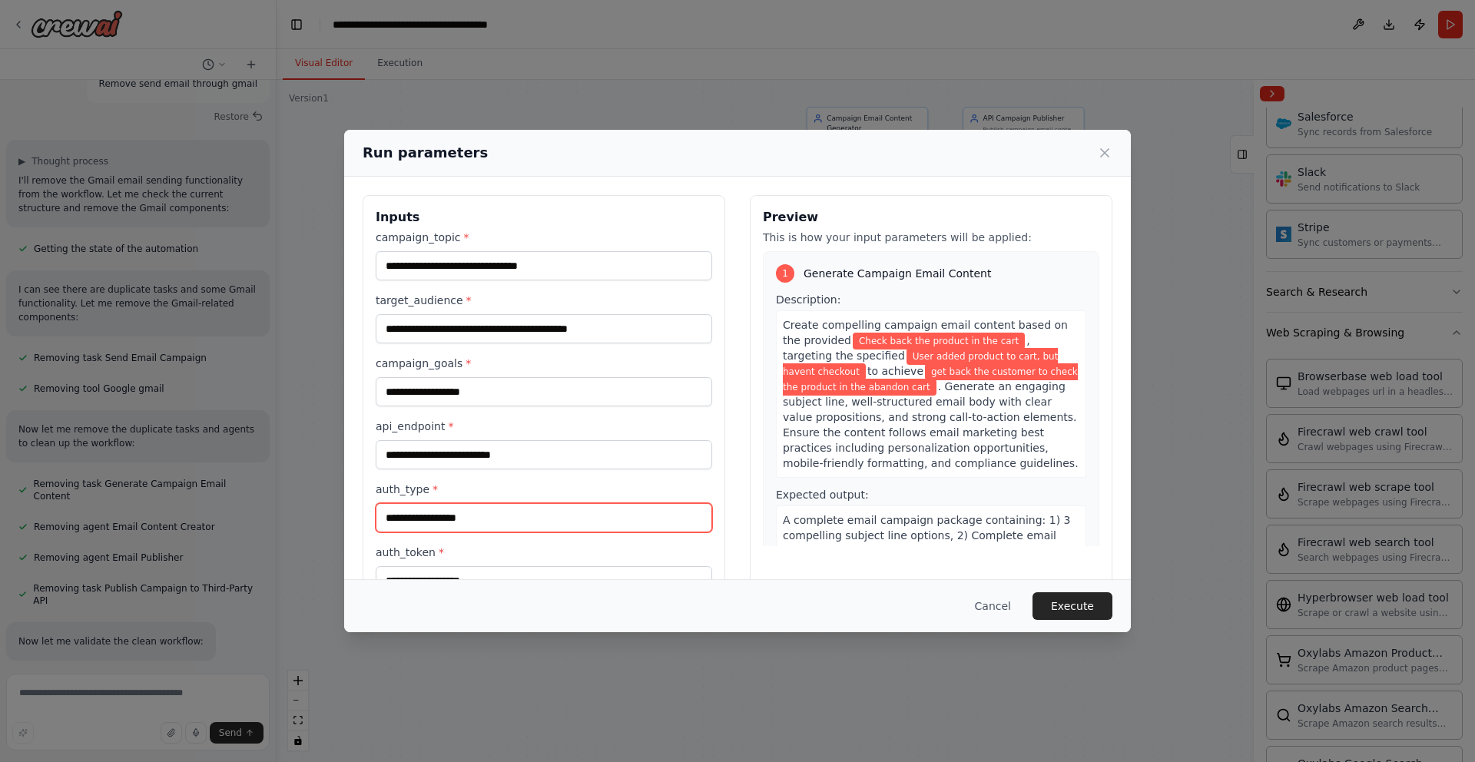
click at [439, 521] on input "auth_type *" at bounding box center [544, 517] width 336 height 29
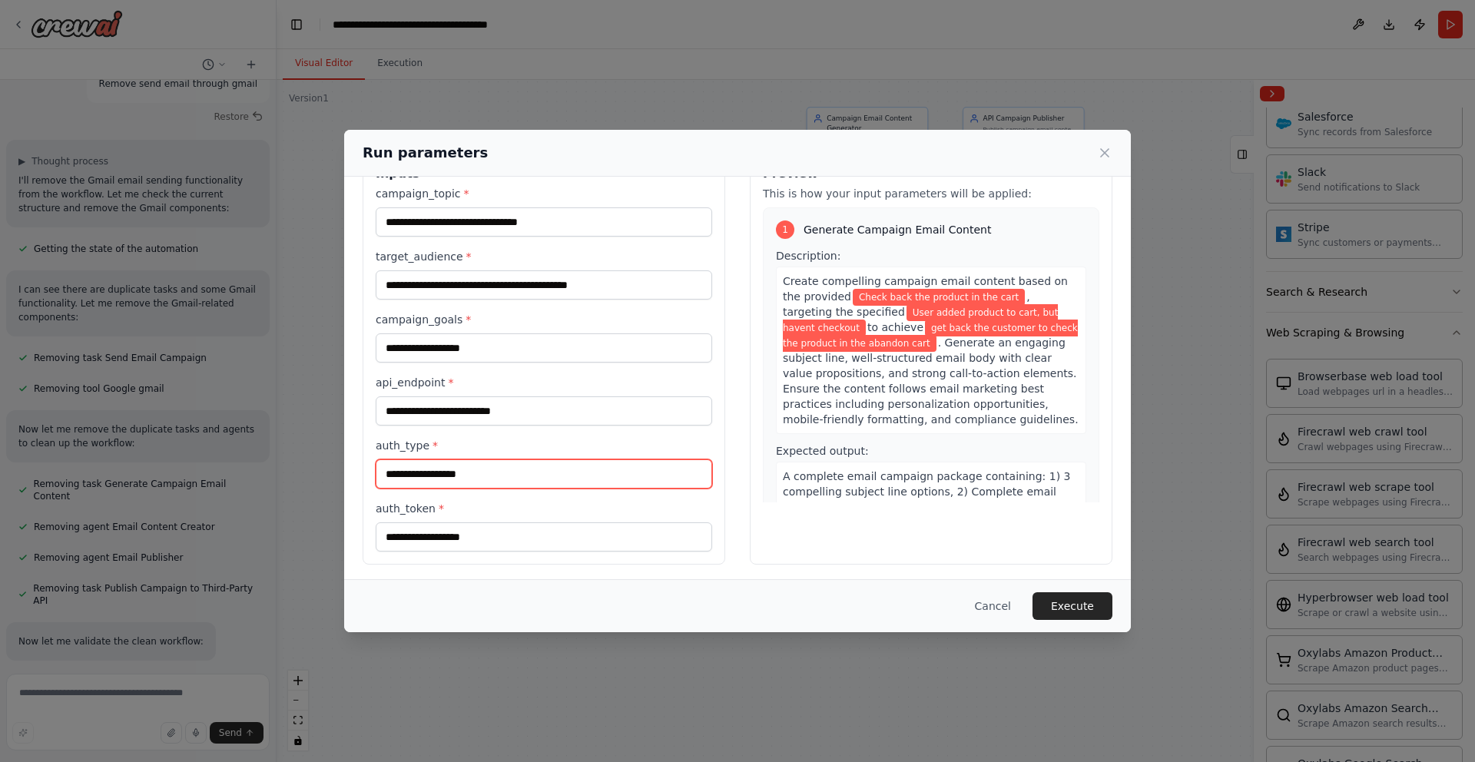
scroll to position [47, 0]
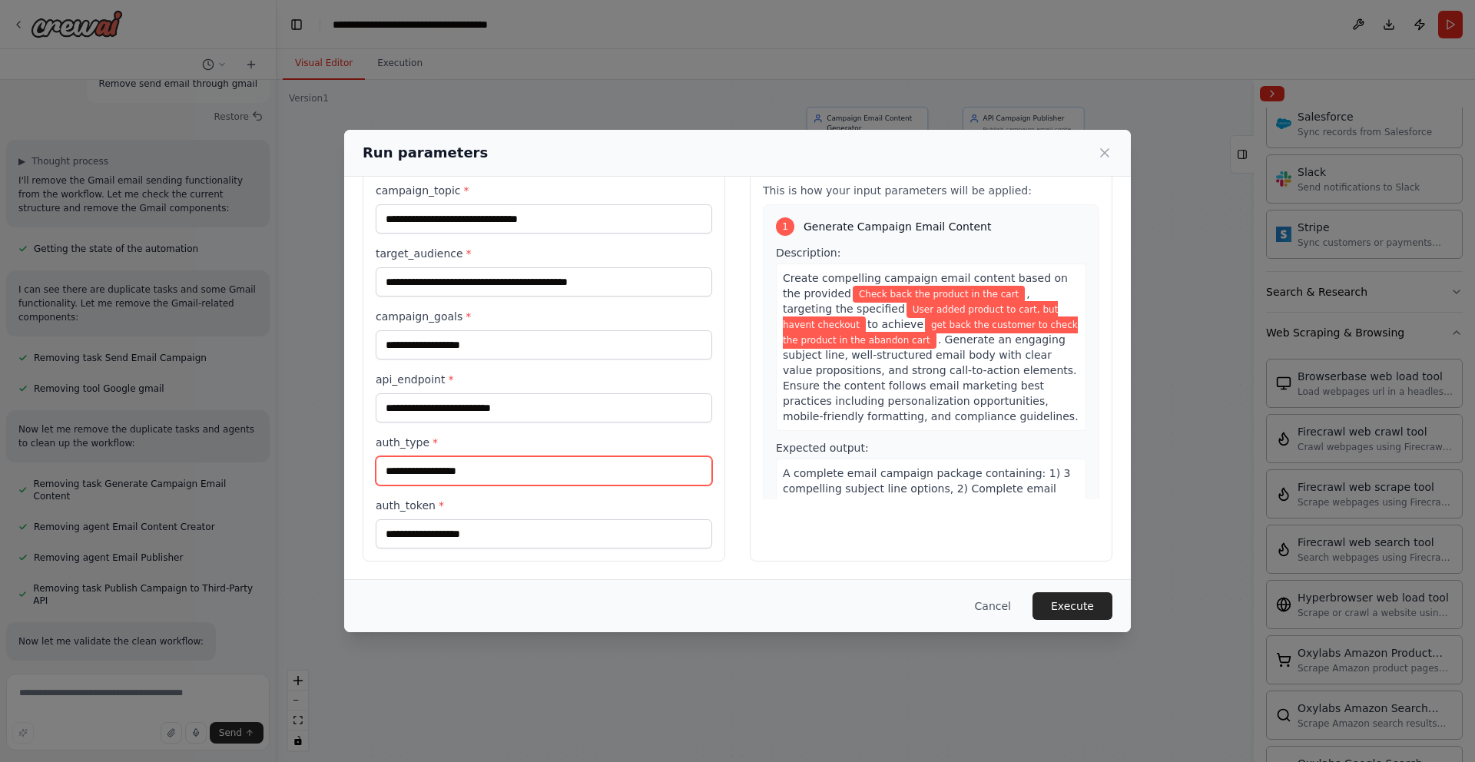
type input "*"
type input "******"
click at [410, 535] on input "auth_token *" at bounding box center [544, 533] width 336 height 29
type input "**********"
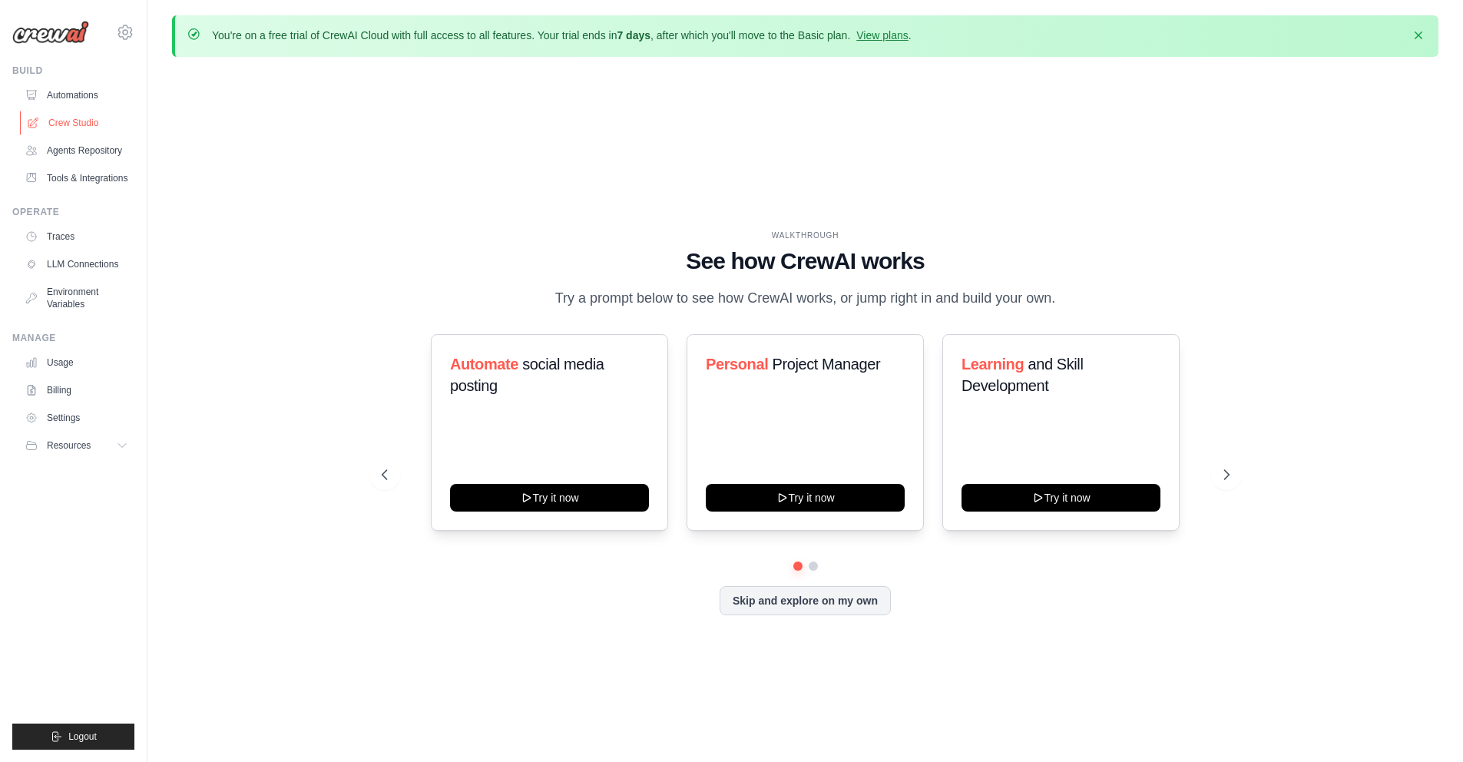
click at [58, 124] on link "Crew Studio" at bounding box center [78, 123] width 116 height 25
